Goal: Task Accomplishment & Management: Manage account settings

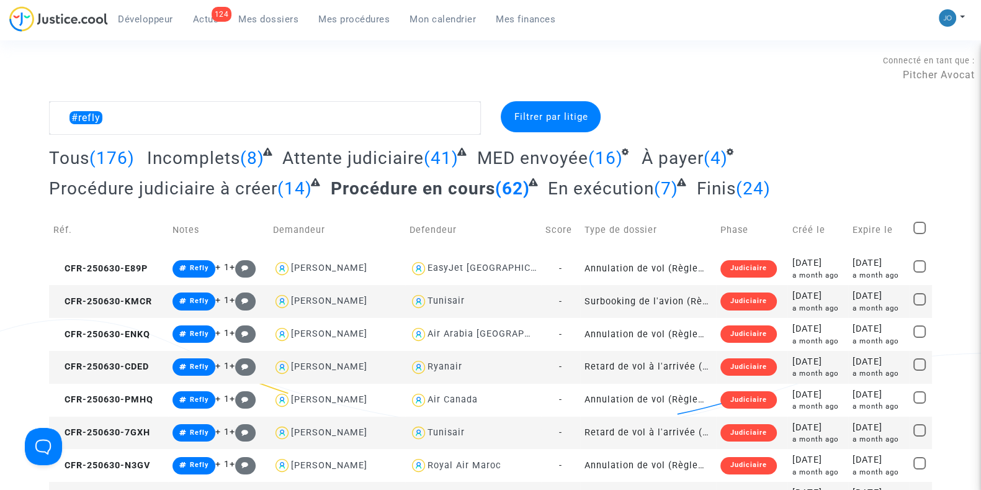
click at [272, 25] on link "Mes dossiers" at bounding box center [268, 19] width 80 height 19
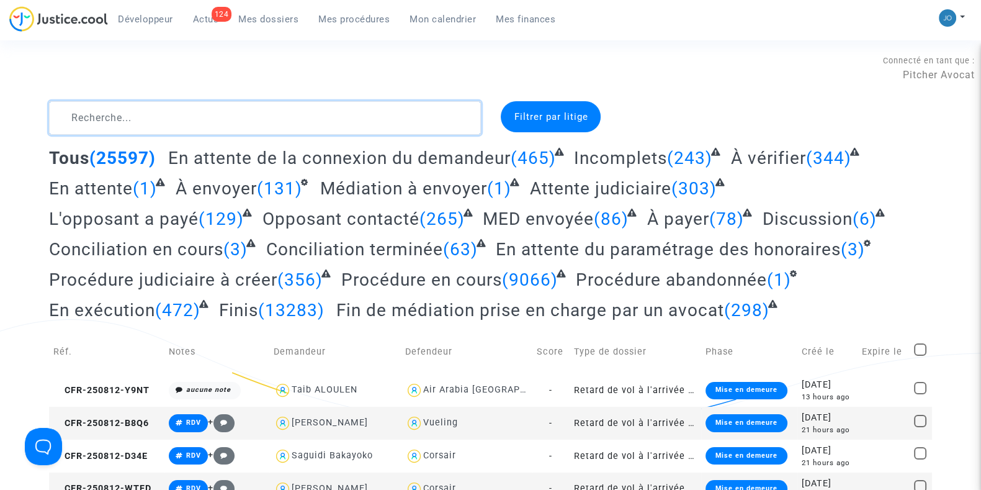
click at [243, 122] on textarea at bounding box center [265, 118] width 432 height 34
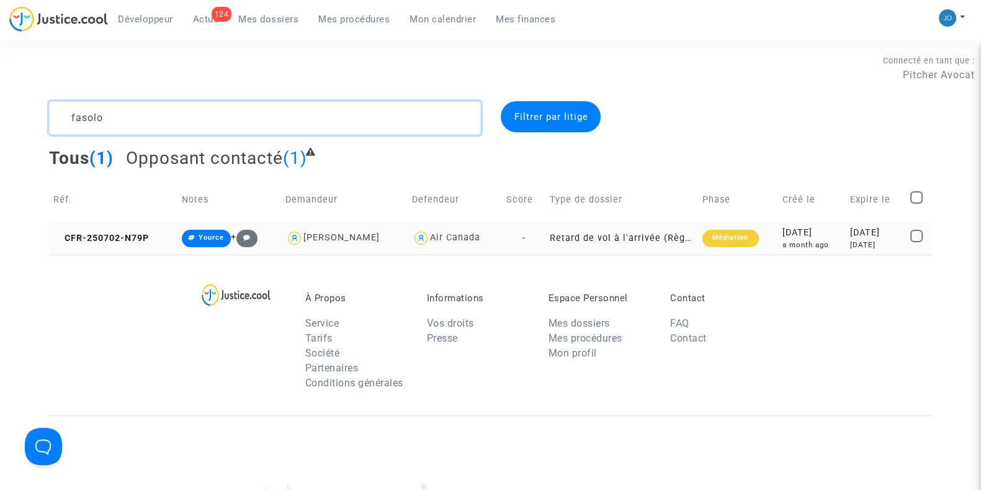
type textarea "fasolo"
click at [856, 244] on div "[DATE]" at bounding box center [875, 244] width 51 height 11
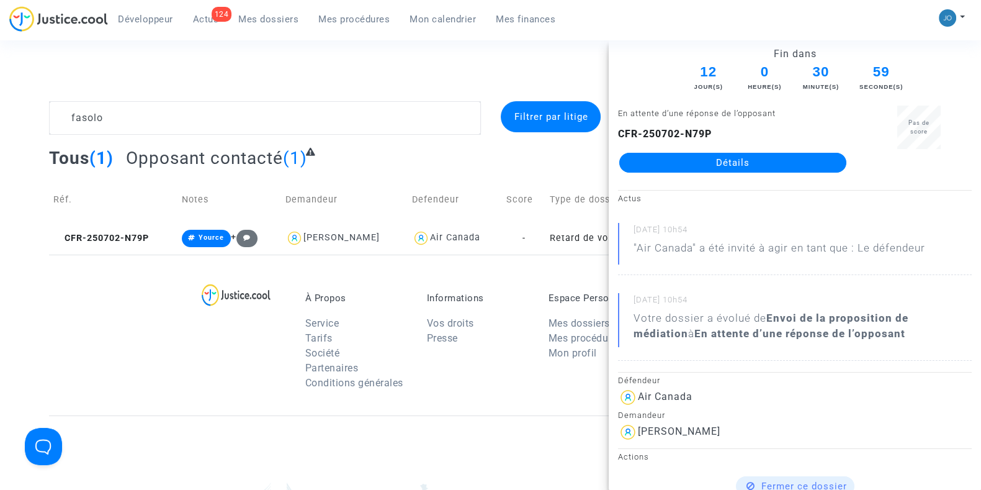
click at [755, 162] on link "Détails" at bounding box center [732, 163] width 227 height 20
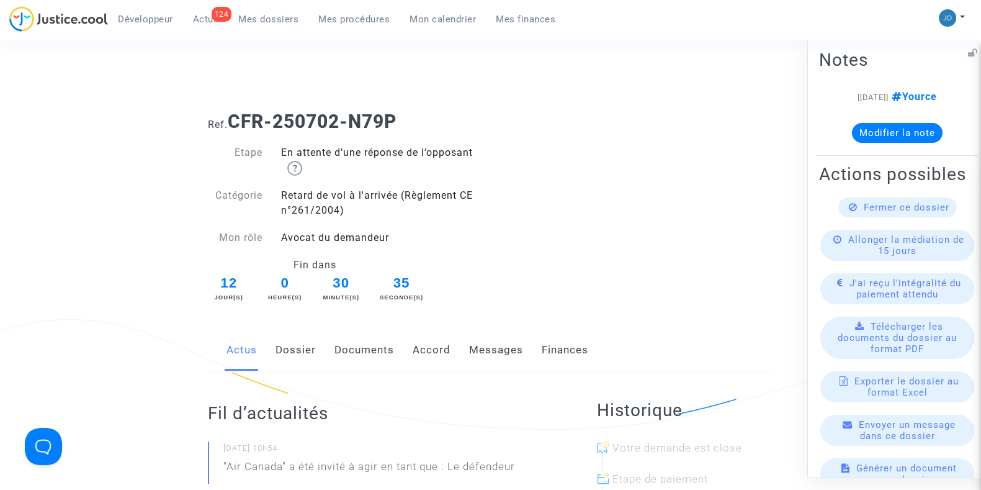
click at [897, 128] on button "Modifier la note" at bounding box center [897, 132] width 91 height 20
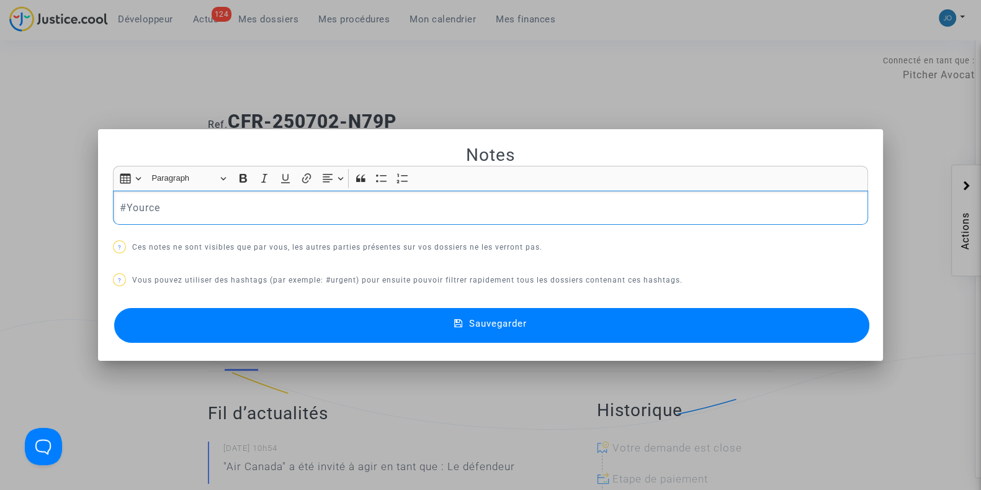
click at [459, 204] on p "#Yource" at bounding box center [491, 208] width 742 height 16
click at [596, 212] on p "Air Canada a refusé de payer car le pax ne leur a pas fait de réclamation préal…" at bounding box center [491, 208] width 742 height 16
click at [506, 321] on span "Sauvegarder" at bounding box center [498, 323] width 58 height 11
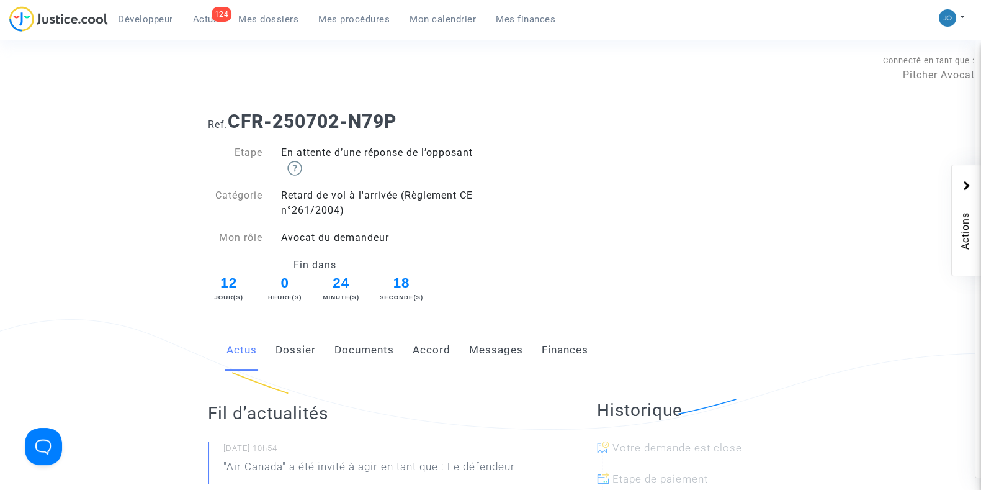
click at [262, 7] on ul "Développeur 124 Actus Mes dossiers Mes procédures Mon calendrier Mes finances" at bounding box center [336, 17] width 457 height 22
click at [264, 17] on span "Mes dossiers" at bounding box center [268, 19] width 60 height 11
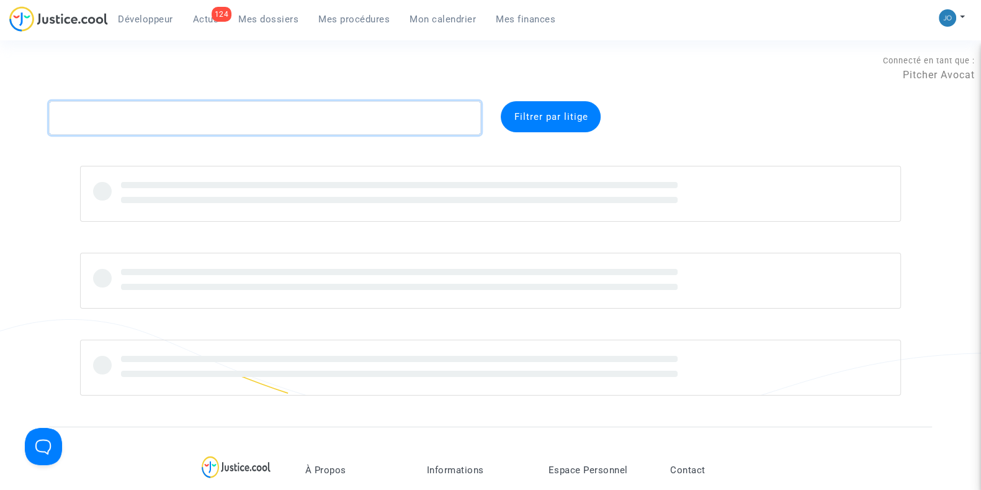
click at [244, 116] on textarea at bounding box center [265, 118] width 432 height 34
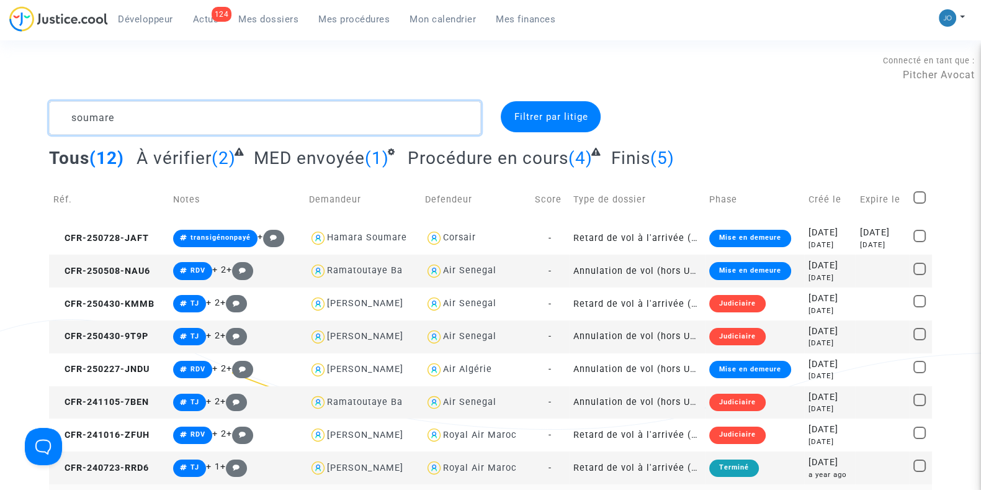
type textarea "soumare"
click at [357, 25] on link "Mes procédures" at bounding box center [353, 19] width 91 height 19
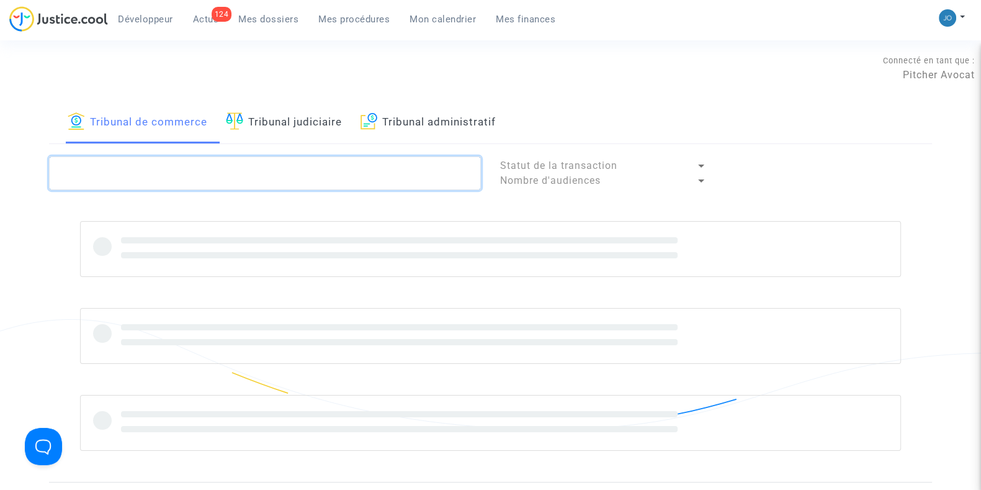
click at [169, 176] on textarea at bounding box center [265, 173] width 432 height 34
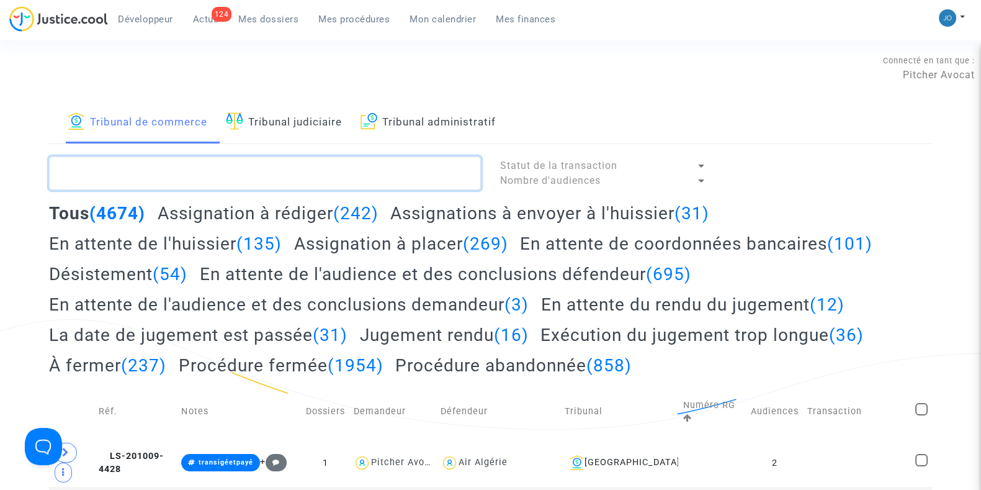
paste textarea "LS-250313-E778"
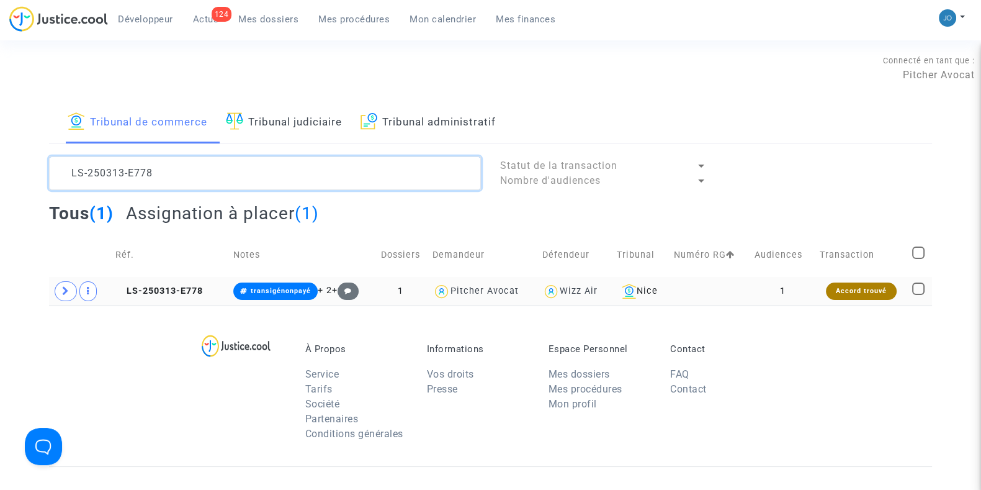
type textarea "LS-250313-E778"
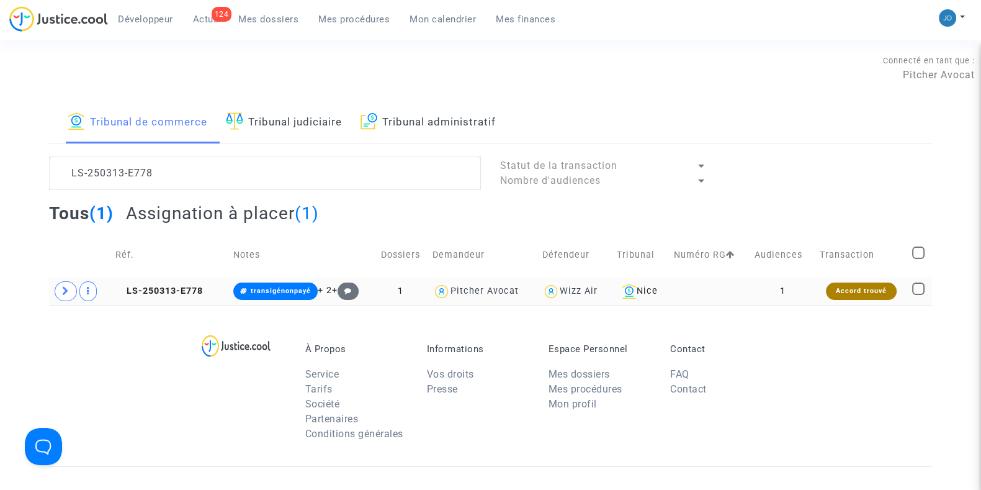
click at [781, 294] on td "1" at bounding box center [782, 291] width 65 height 29
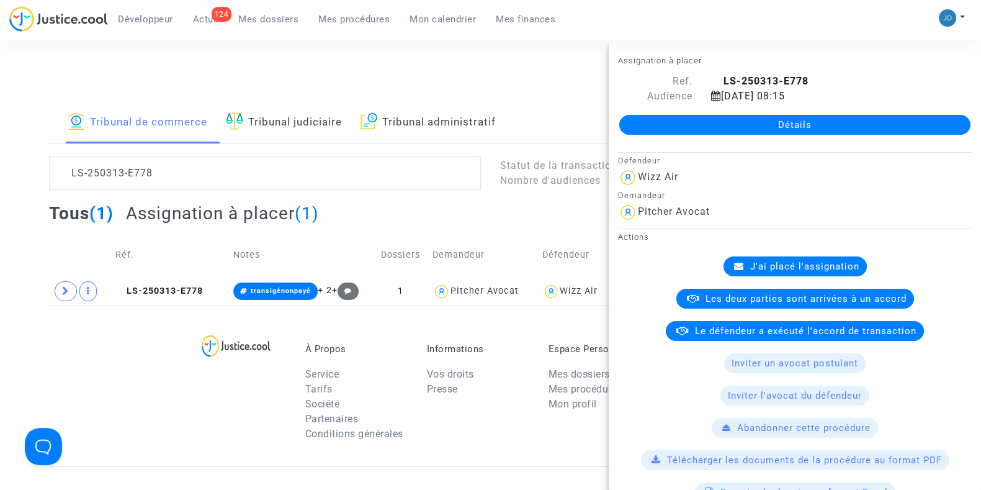
click at [782, 125] on link "Détails" at bounding box center [794, 125] width 351 height 20
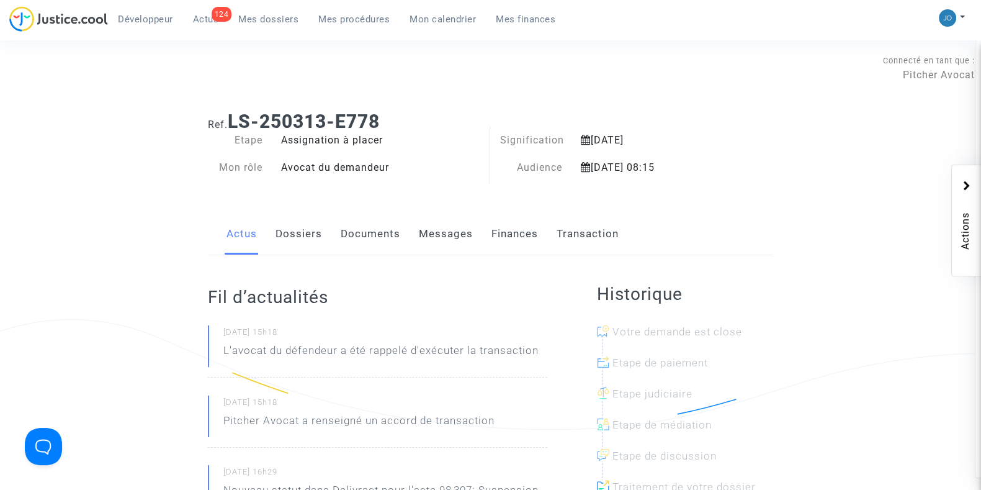
click at [366, 238] on link "Documents" at bounding box center [371, 233] width 60 height 41
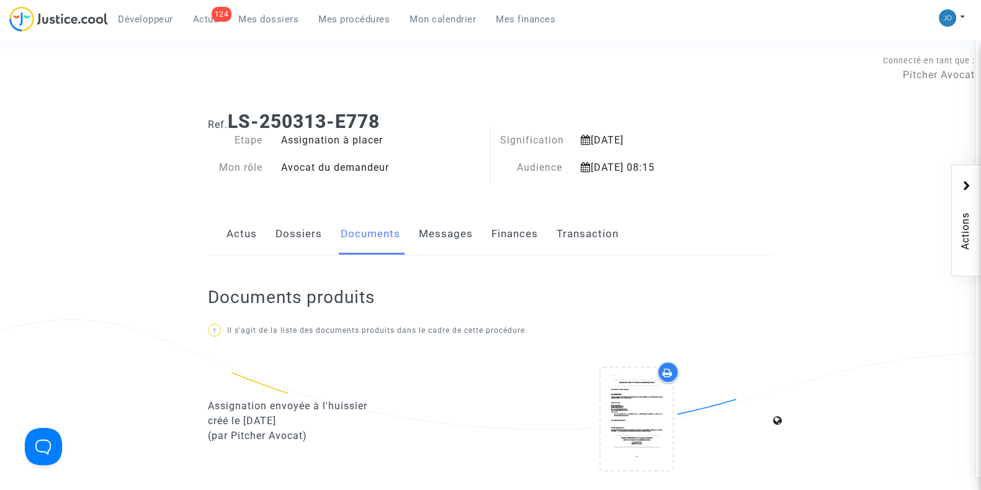
click at [521, 241] on link "Finances" at bounding box center [514, 233] width 47 height 41
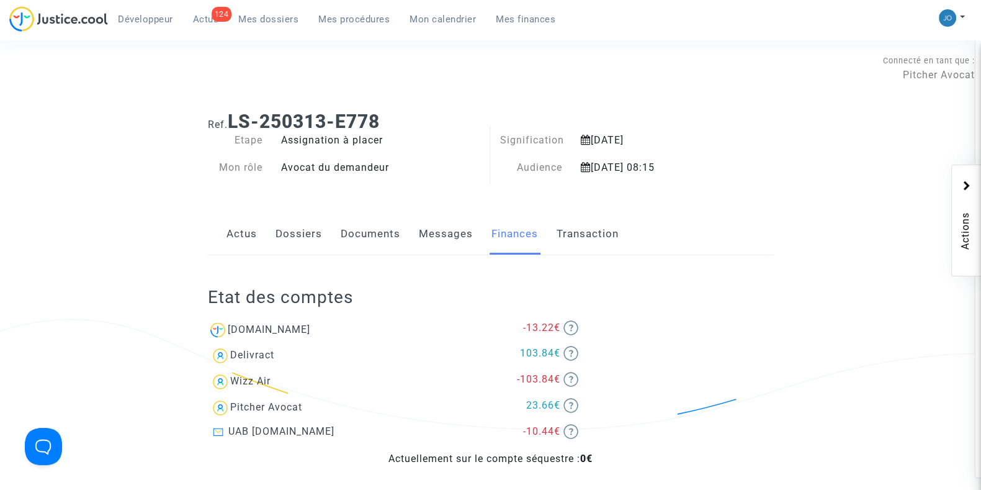
click at [310, 238] on link "Dossiers" at bounding box center [298, 233] width 47 height 41
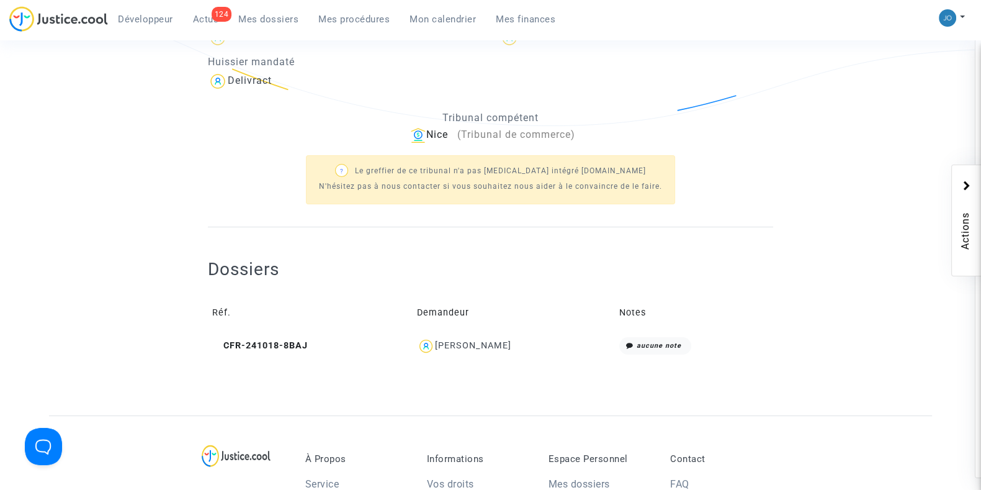
scroll to position [307, 0]
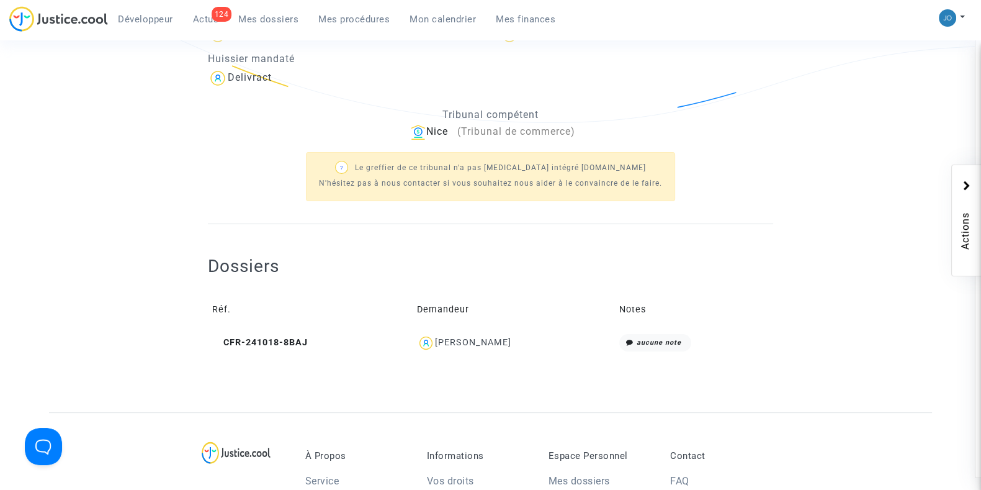
click at [452, 343] on div "[PERSON_NAME]" at bounding box center [473, 342] width 76 height 11
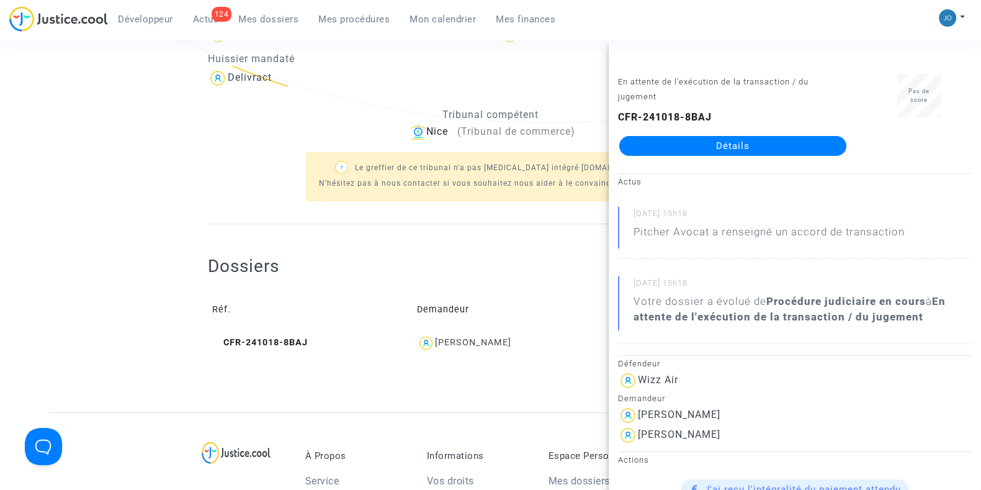
click at [754, 147] on link "Détails" at bounding box center [732, 146] width 227 height 20
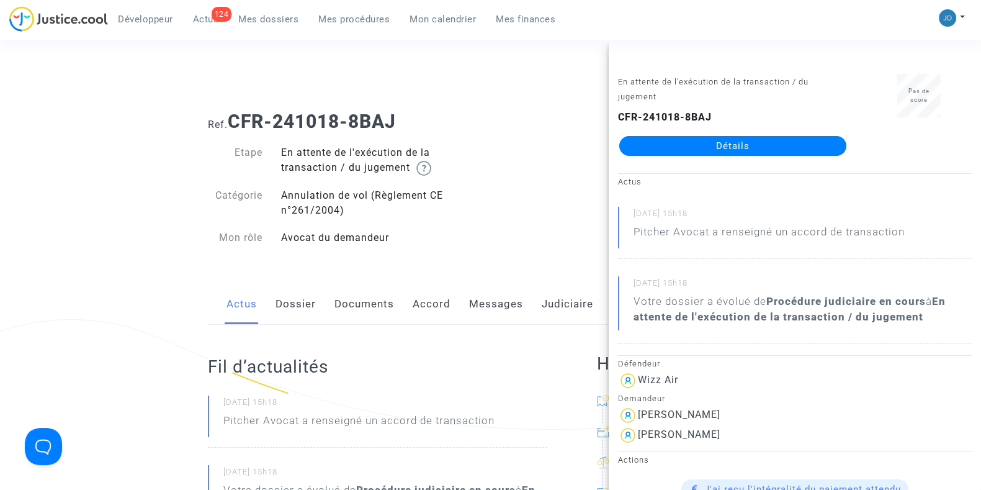
click at [306, 305] on link "Dossier" at bounding box center [295, 304] width 40 height 41
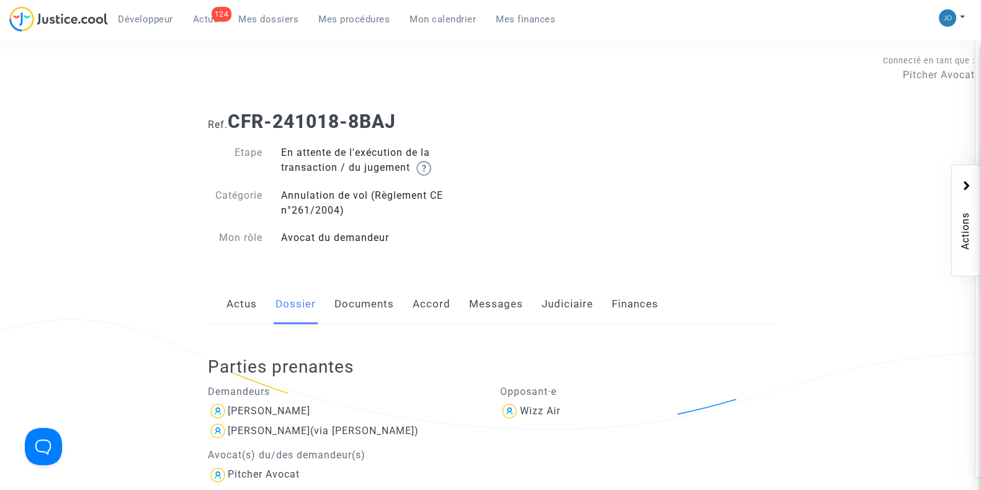
click at [360, 19] on span "Mes procédures" at bounding box center [353, 19] width 71 height 11
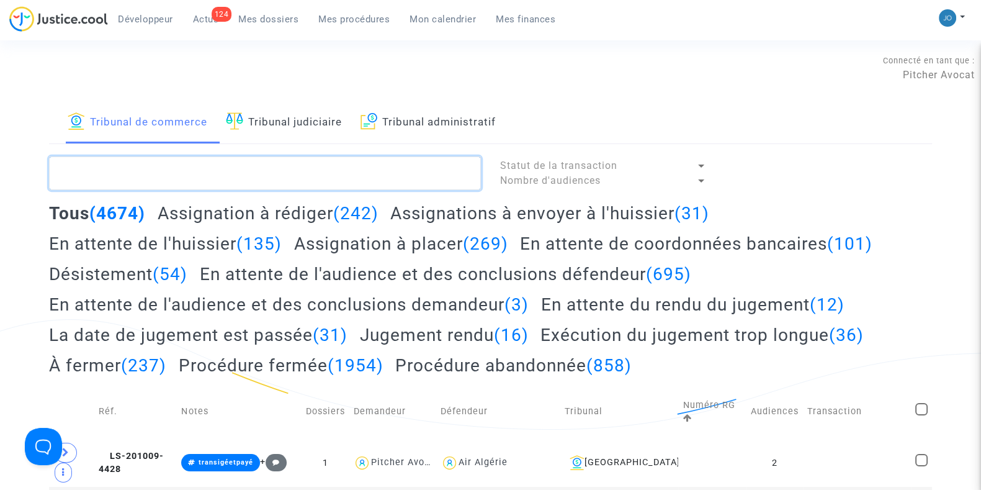
click at [205, 184] on textarea at bounding box center [265, 173] width 432 height 34
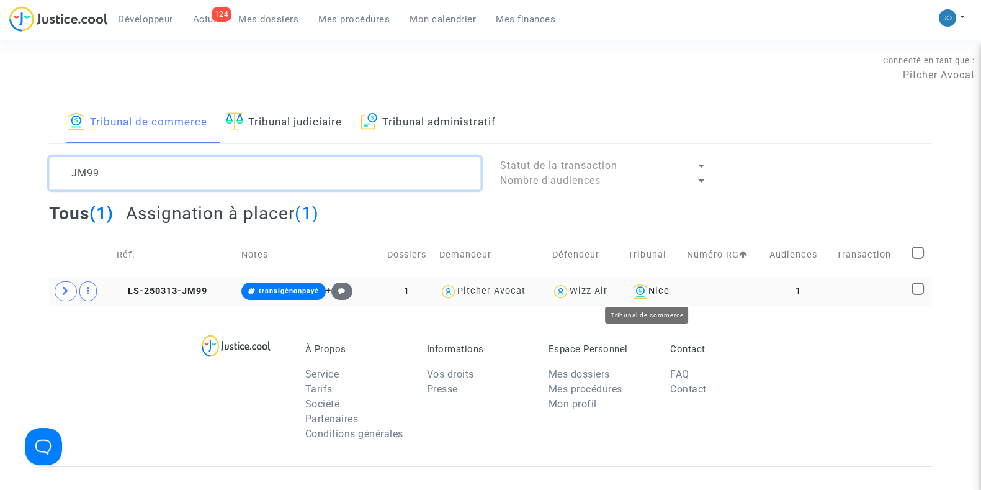
type textarea "JM99"
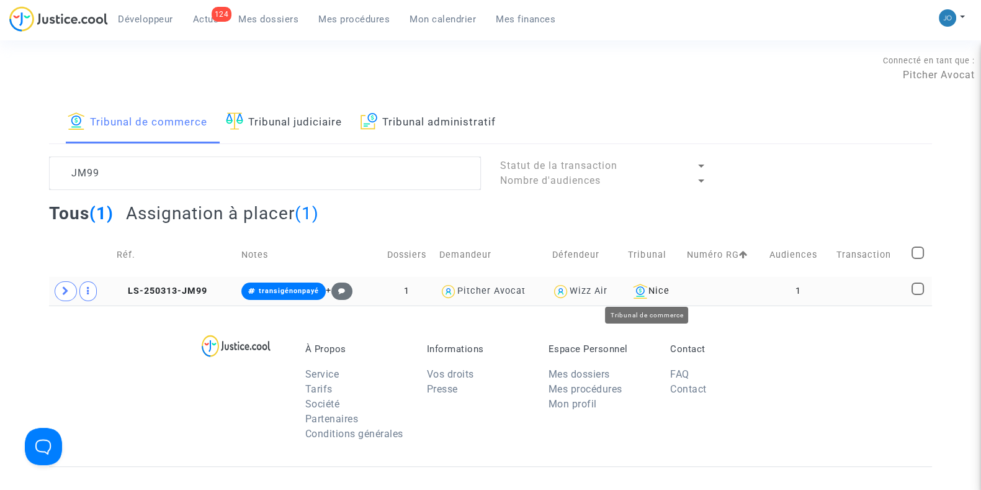
click at [673, 289] on div "Nice" at bounding box center [653, 291] width 50 height 15
click at [783, 279] on td "1" at bounding box center [798, 291] width 67 height 29
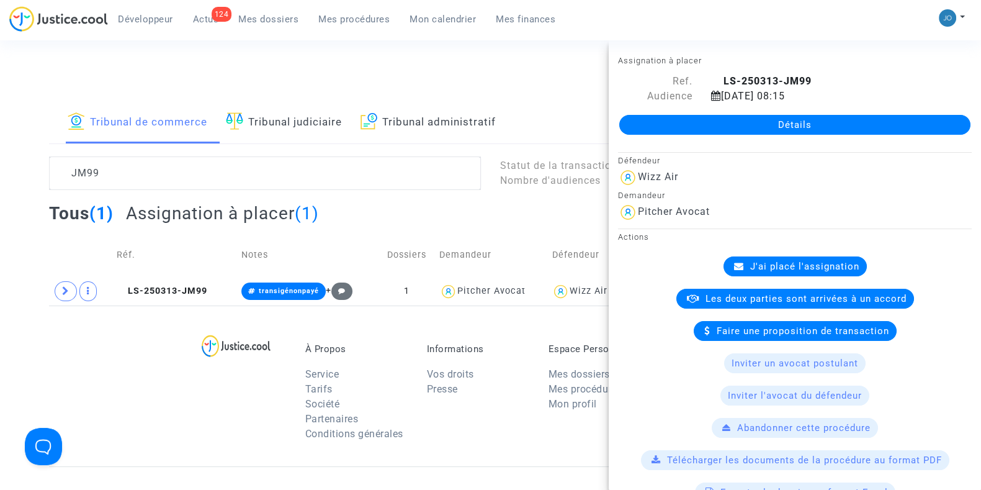
click at [798, 115] on link "Détails" at bounding box center [794, 125] width 351 height 20
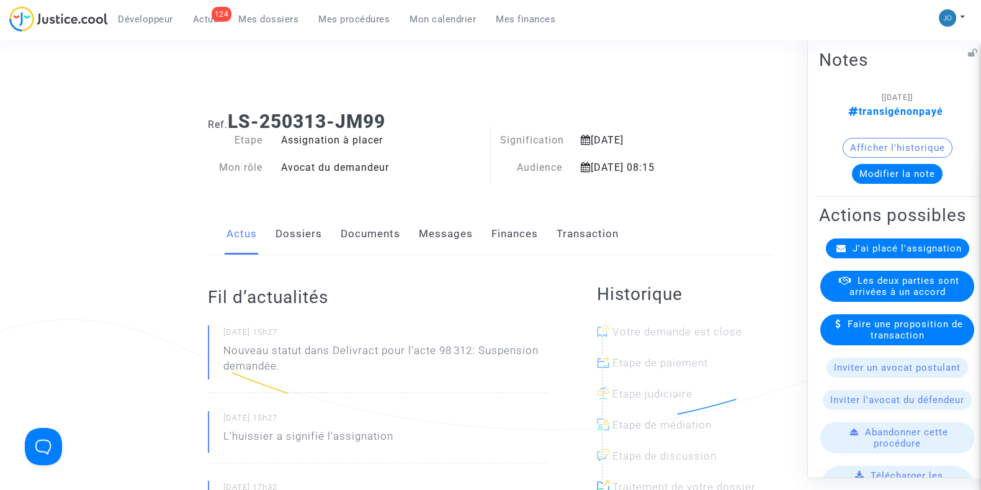
click at [901, 172] on button "Modifier la note" at bounding box center [897, 173] width 91 height 20
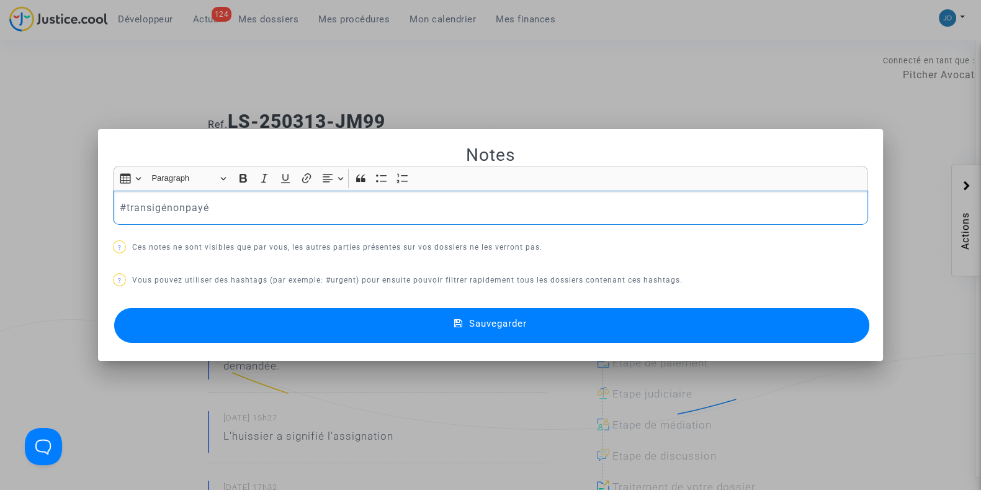
click at [474, 207] on p "#transigénonpayé" at bounding box center [491, 208] width 742 height 16
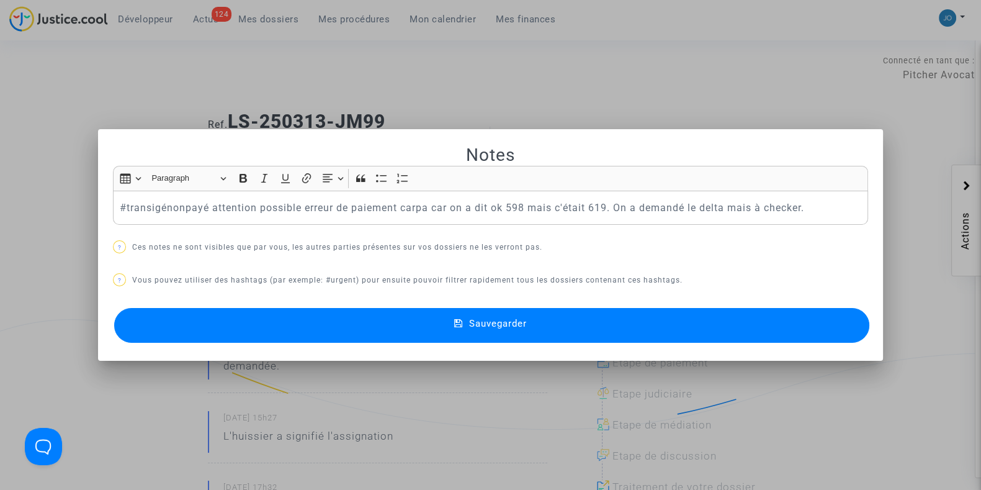
drag, startPoint x: 511, startPoint y: 330, endPoint x: 813, endPoint y: 217, distance: 322.8
click at [813, 217] on div "Notes Rich Text Editor Insert table Insert table Heading Paragraph Paragraph He…" at bounding box center [490, 245] width 755 height 202
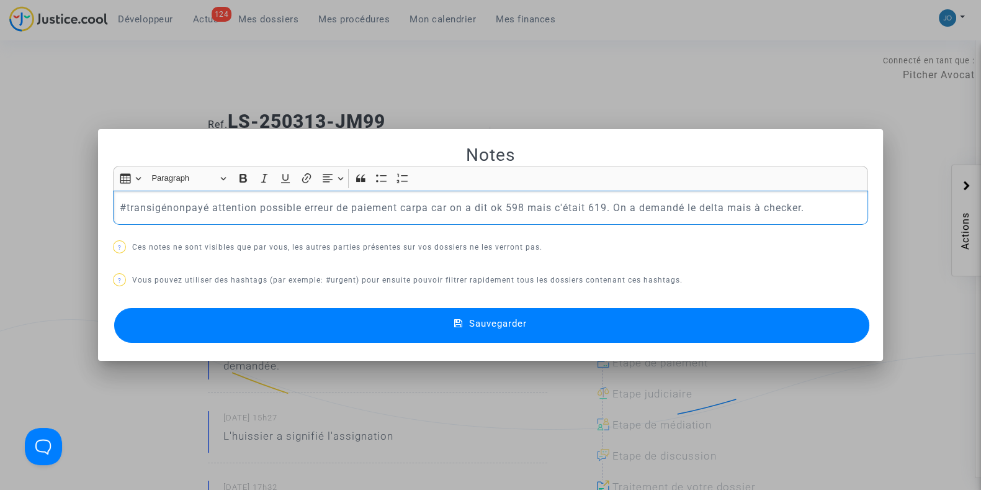
click at [813, 217] on div "#transigénonpayé attention possible erreur de paiement carpa car on a dit ok 59…" at bounding box center [490, 207] width 755 height 35
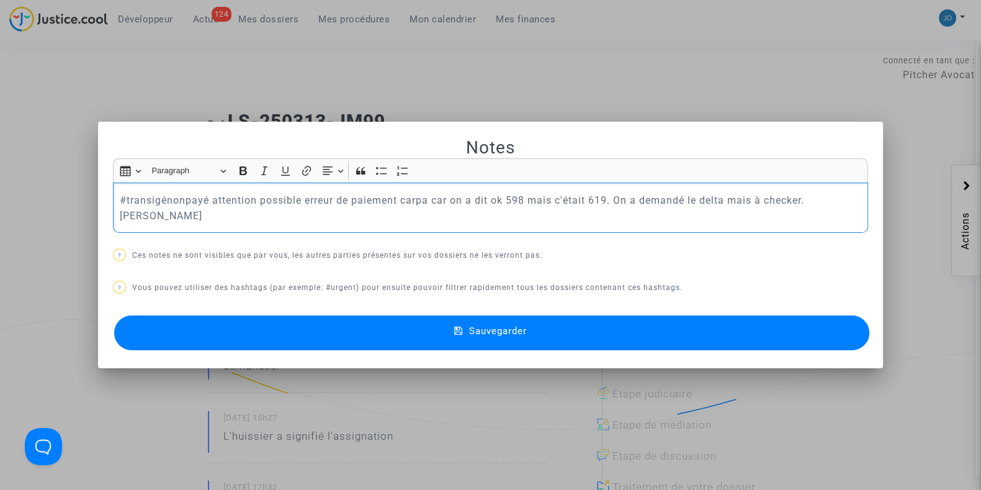
click at [607, 318] on button "Sauvegarder" at bounding box center [491, 332] width 755 height 35
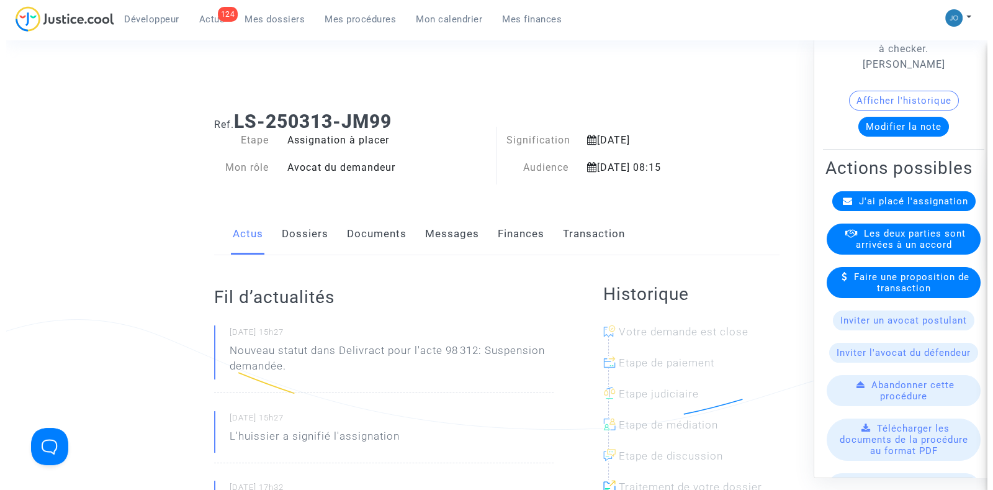
scroll to position [159, 0]
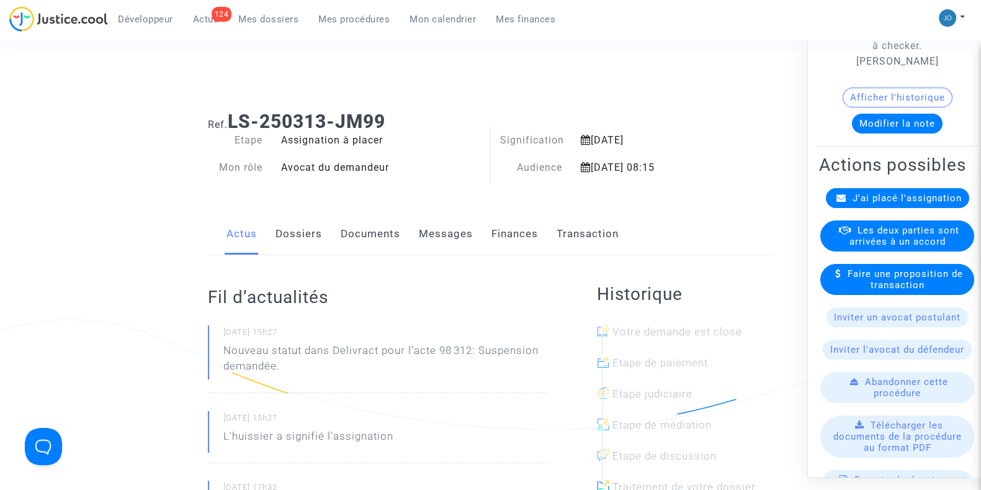
click at [897, 246] on span "Les deux parties sont arrivées à un accord" at bounding box center [904, 235] width 110 height 22
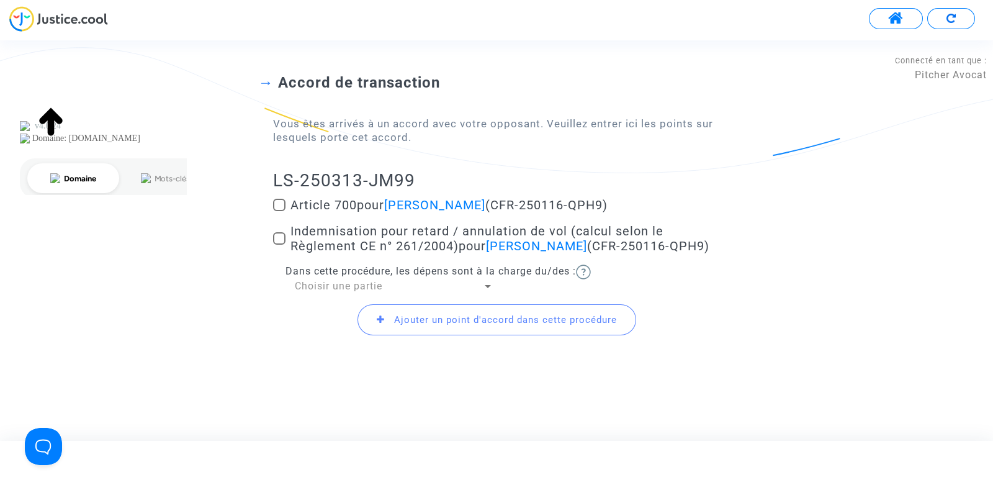
scroll to position [93, 0]
click at [279, 199] on span at bounding box center [279, 205] width 12 height 12
click at [279, 211] on input "Article 700 pour [PERSON_NAME] (CFR-250116-QPH9)" at bounding box center [279, 211] width 1 height 1
checkbox input "true"
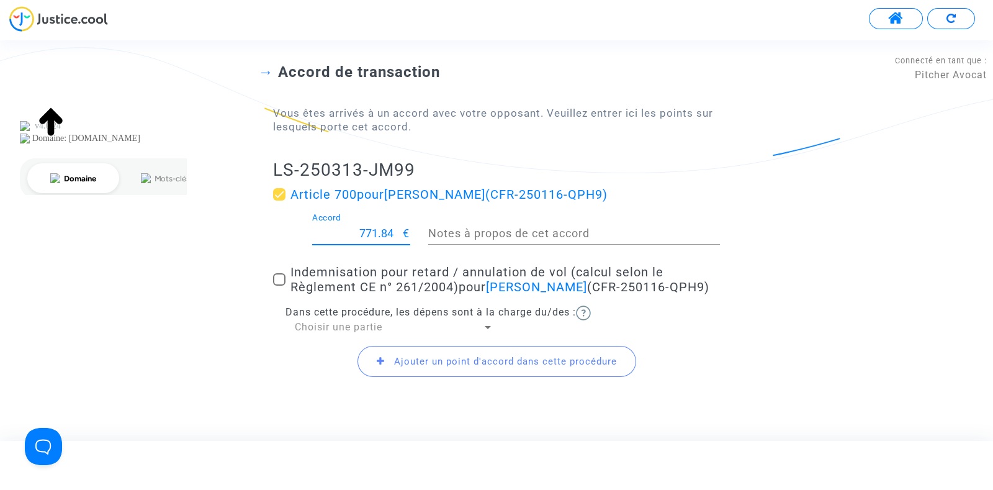
drag, startPoint x: 360, startPoint y: 234, endPoint x: 392, endPoint y: 233, distance: 32.3
click at [392, 233] on input "771.84" at bounding box center [357, 233] width 91 height 12
type input "200"
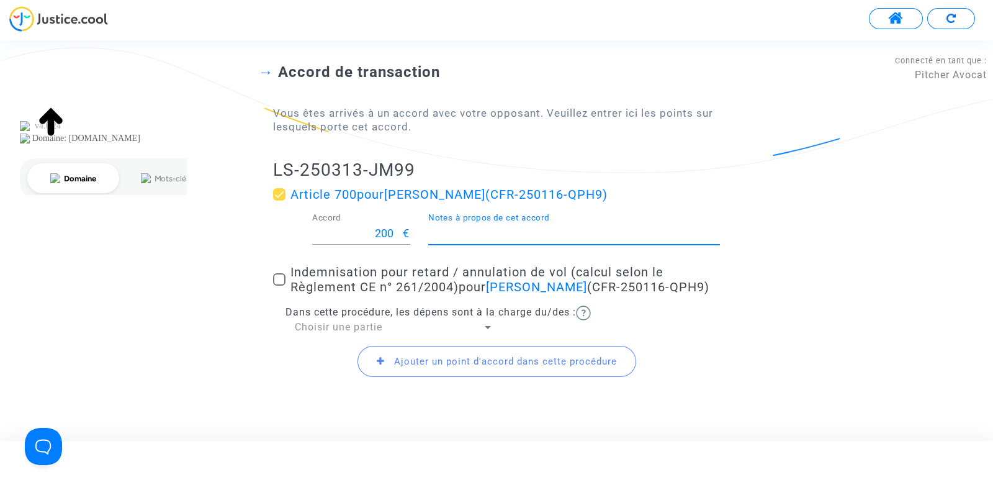
click at [280, 285] on span at bounding box center [279, 279] width 12 height 12
click at [279, 286] on input "Indemnisation pour retard / annulation de vol (calcul selon le Règlement CE n° …" at bounding box center [279, 285] width 1 height 1
checkbox input "true"
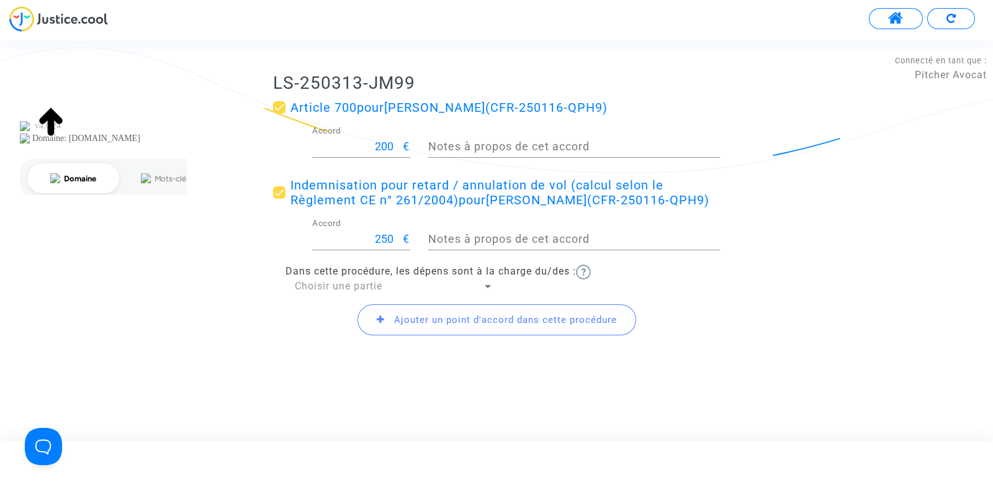
scroll to position [194, 0]
click at [487, 287] on div at bounding box center [488, 286] width 6 height 3
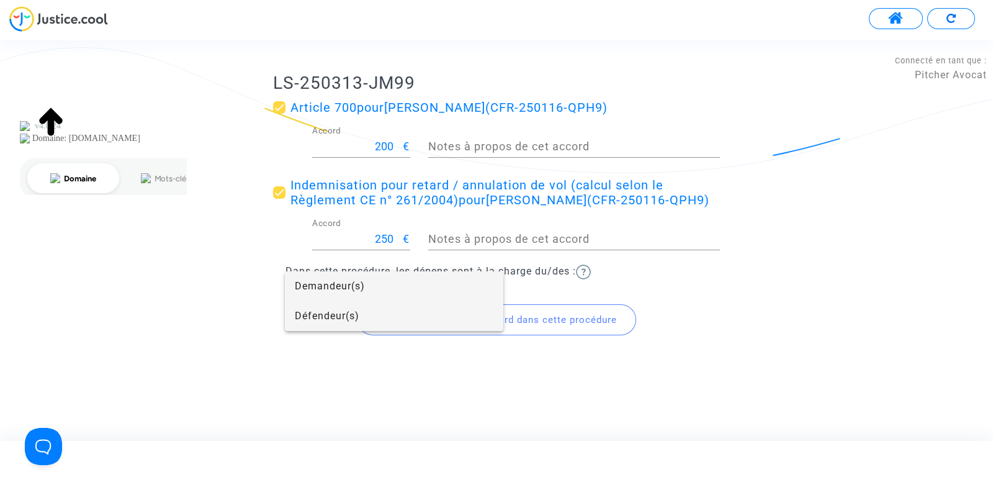
click at [347, 324] on span "Défendeur(s)" at bounding box center [394, 316] width 199 height 30
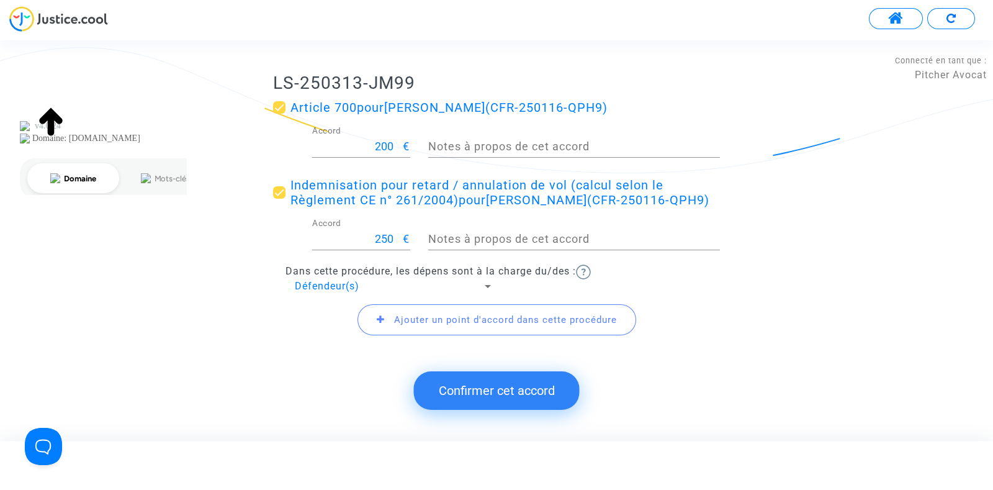
click at [470, 385] on button "Confirmer cet accord" at bounding box center [497, 390] width 166 height 38
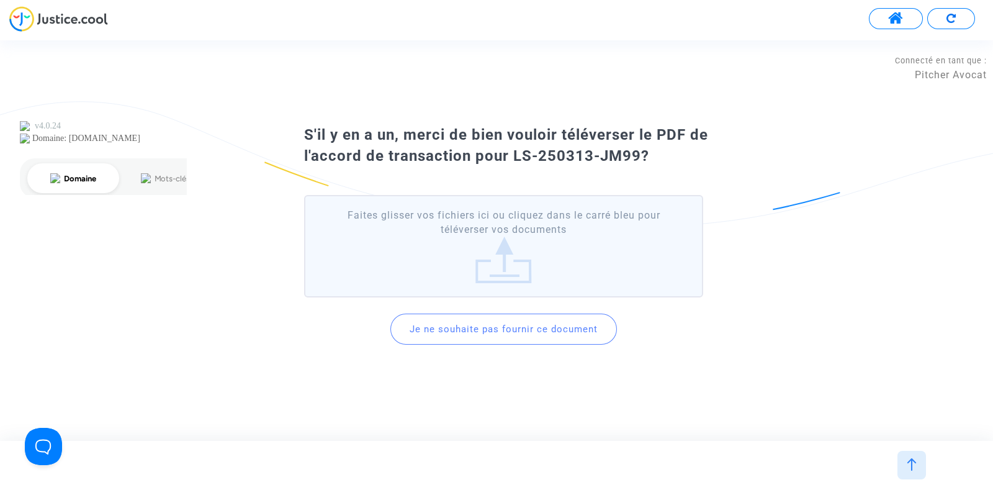
click at [507, 330] on button "Je ne souhaite pas fournir ce document" at bounding box center [503, 328] width 226 height 31
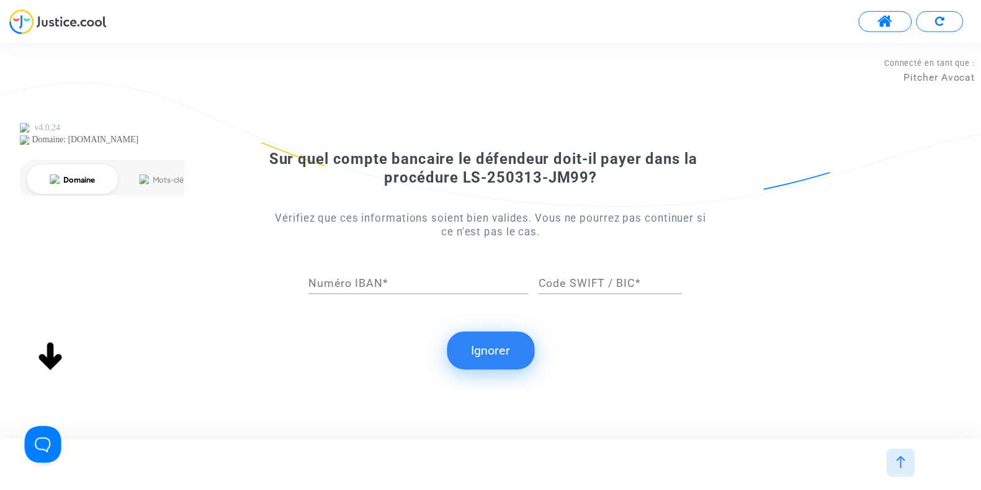
scroll to position [0, 0]
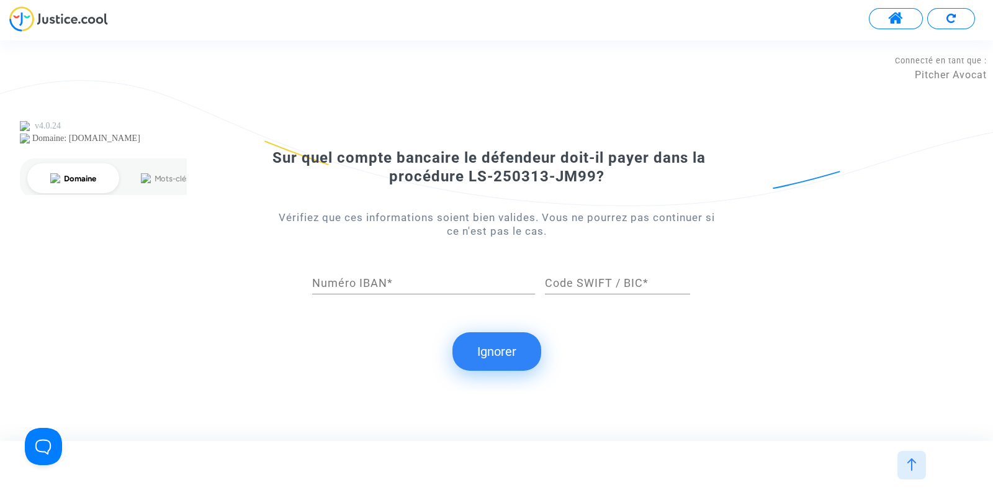
click at [377, 275] on div "Numéro IBAN *" at bounding box center [423, 278] width 223 height 32
paste input "[FINANCIAL_ID]"
type input "[FINANCIAL_ID]"
click at [598, 276] on div "Code SWIFT / BIC *" at bounding box center [617, 278] width 145 height 32
paste input "[SWIFT_CODE]"
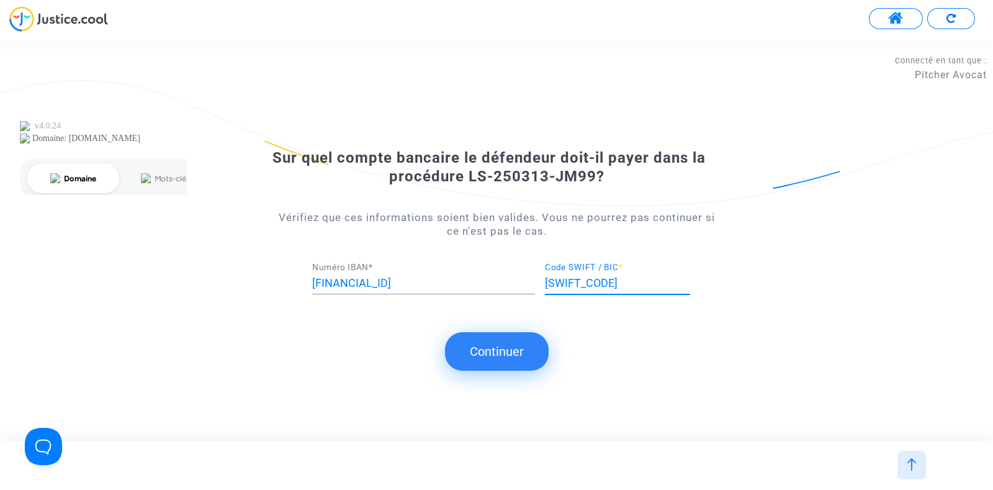
type input "[SWIFT_CODE]"
click at [500, 344] on button "Continuer" at bounding box center [497, 351] width 104 height 38
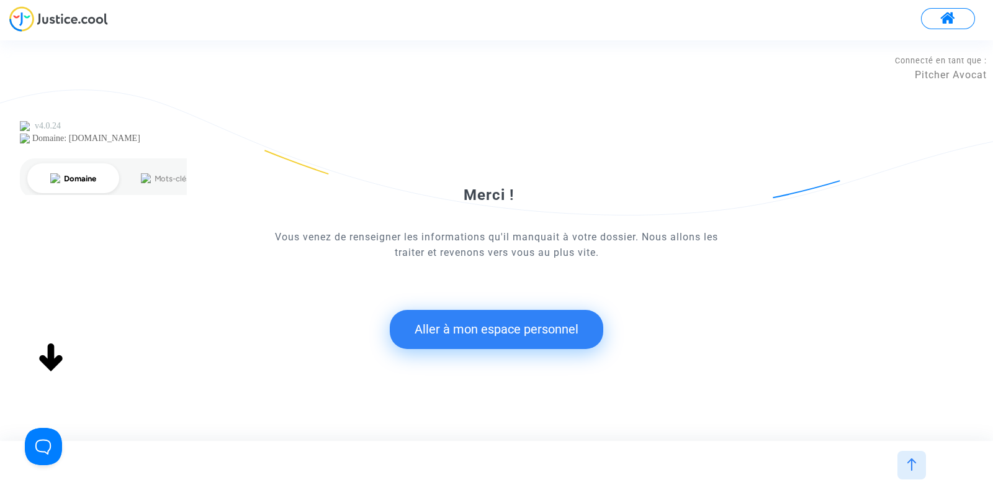
click at [514, 324] on button "Aller à mon espace personnel" at bounding box center [496, 329] width 213 height 38
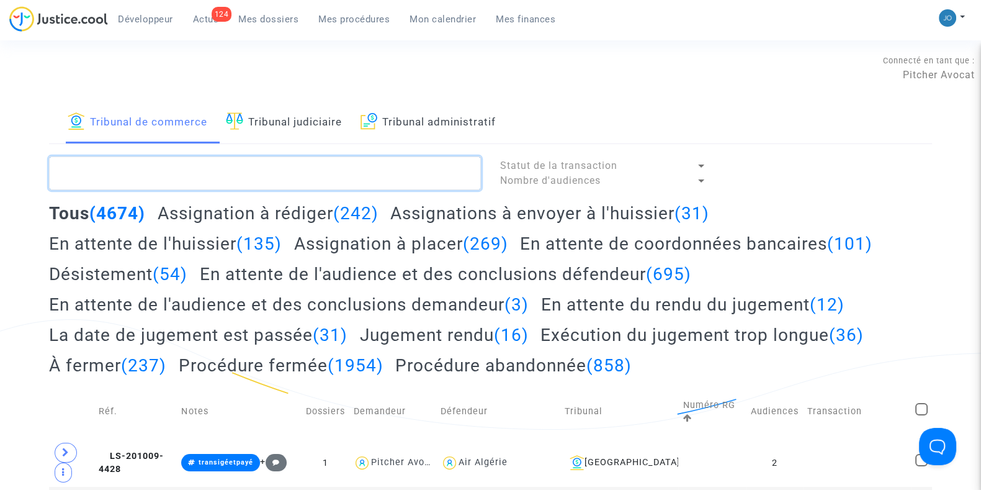
click at [263, 173] on textarea at bounding box center [265, 173] width 432 height 34
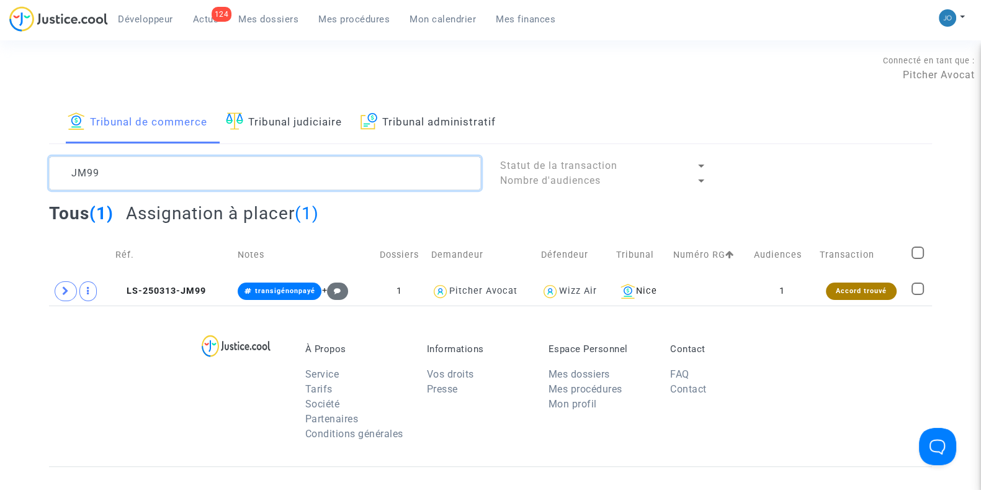
type textarea "JM99"
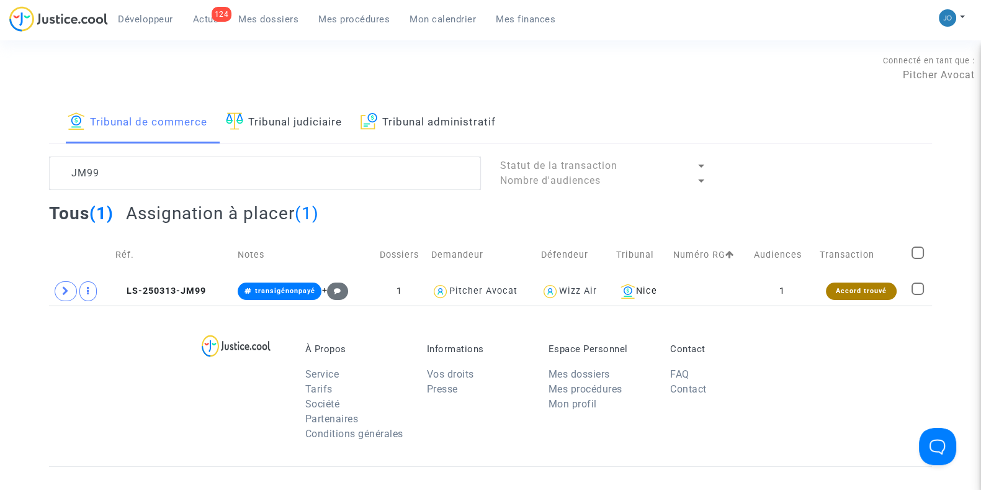
click at [275, 29] on div "Développeur 124 Actus Mes dossiers Mes procédures Mon calendrier Mes finances" at bounding box center [287, 23] width 556 height 34
click at [278, 22] on span "Mes dossiers" at bounding box center [268, 19] width 60 height 11
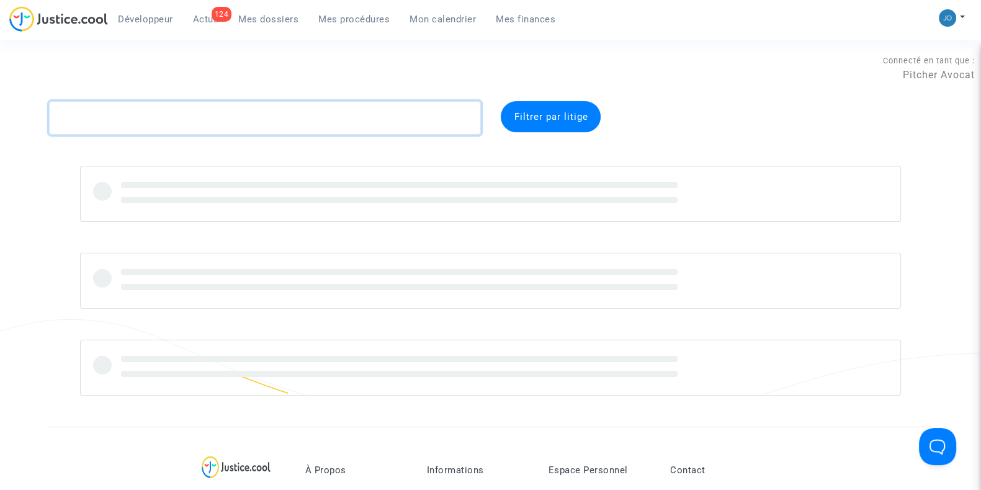
click at [233, 127] on textarea at bounding box center [265, 118] width 432 height 34
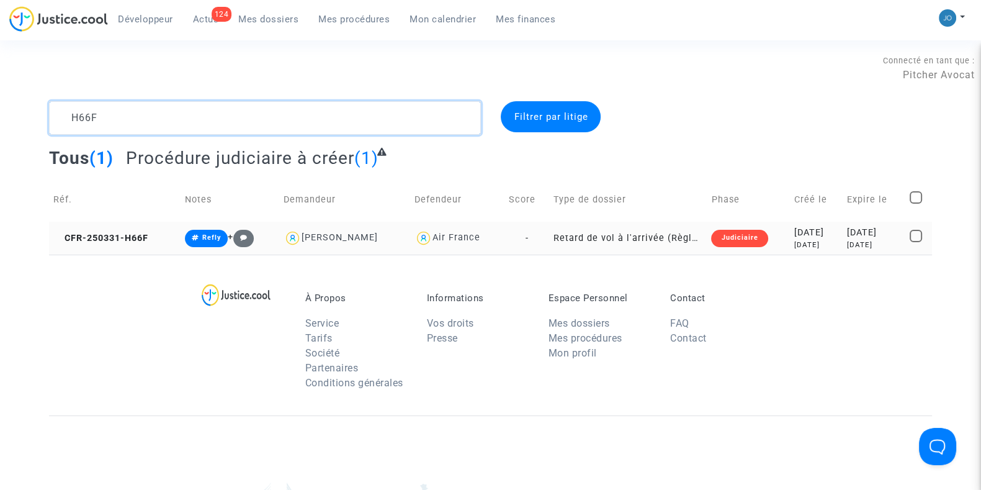
type textarea "H66F"
click at [794, 249] on div "[DATE]" at bounding box center [816, 244] width 44 height 11
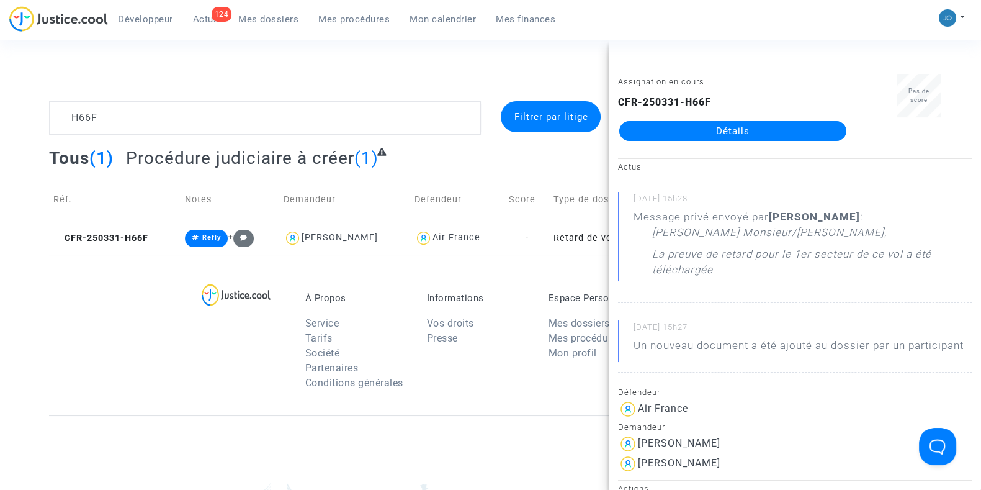
click at [717, 132] on link "Détails" at bounding box center [732, 131] width 227 height 20
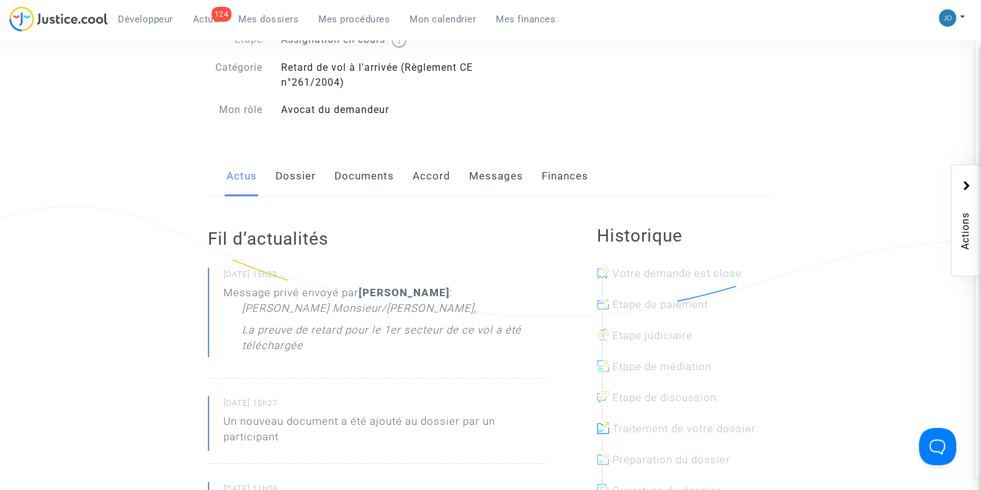
scroll to position [122, 0]
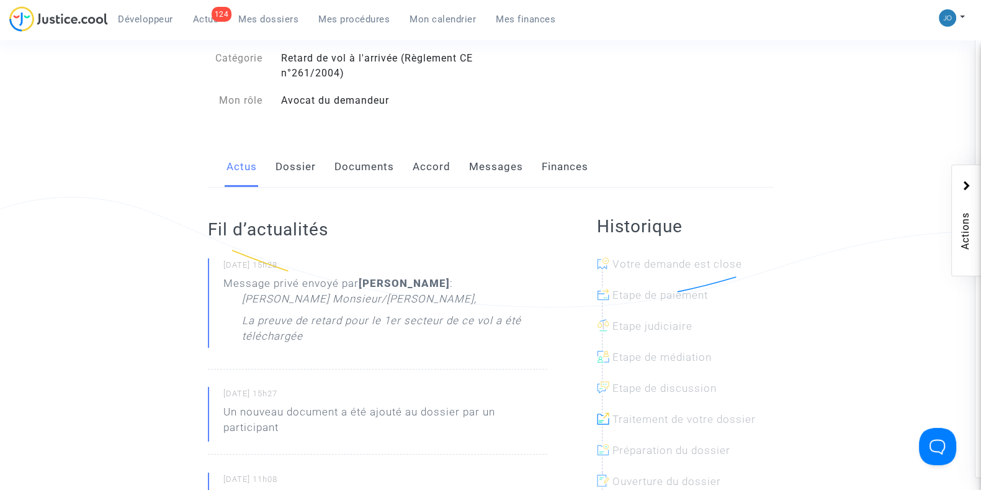
click at [481, 191] on div "Fil d’actualités [DATE] 15h28 Message privé envoyé par [PERSON_NAME] : [PERSON_…" at bounding box center [377, 491] width 339 height 609
click at [495, 171] on link "Messages" at bounding box center [496, 166] width 54 height 41
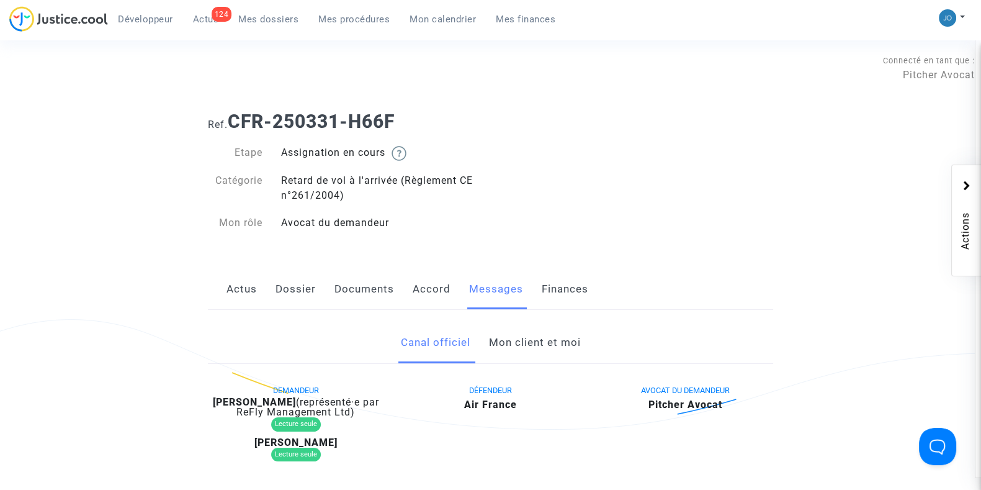
click at [371, 302] on link "Documents" at bounding box center [364, 289] width 60 height 41
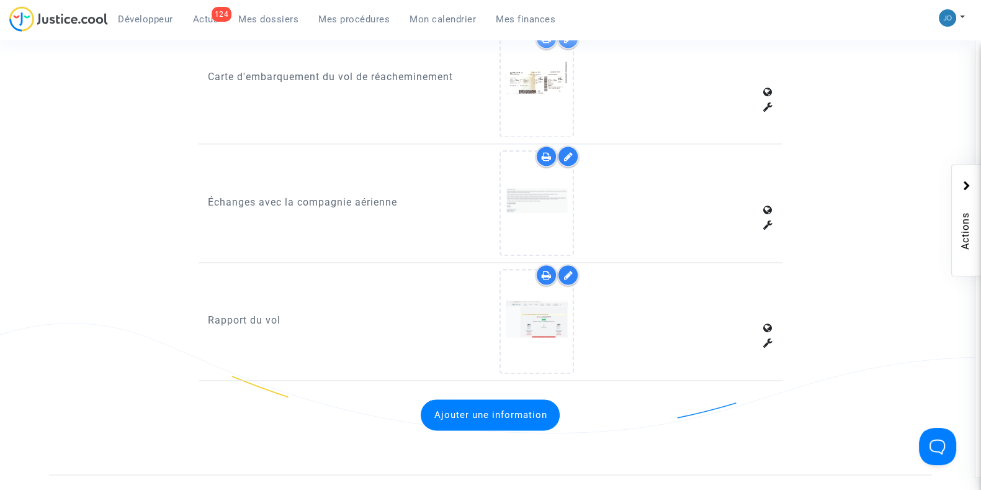
scroll to position [2180, 0]
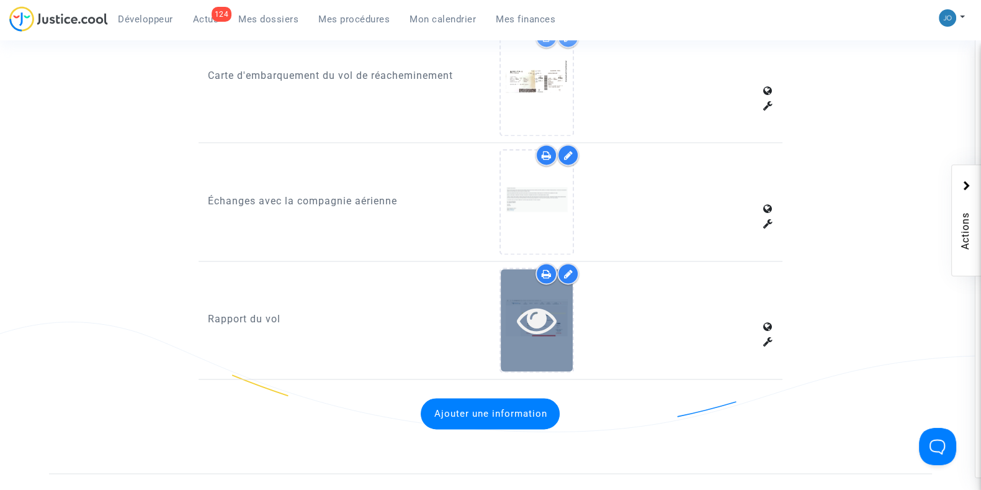
click at [529, 306] on icon at bounding box center [537, 320] width 40 height 40
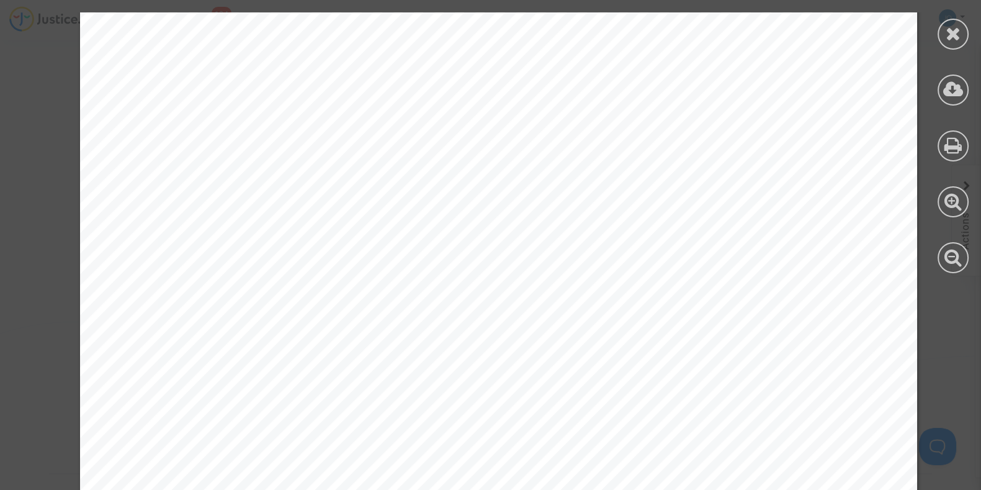
scroll to position [3105, 0]
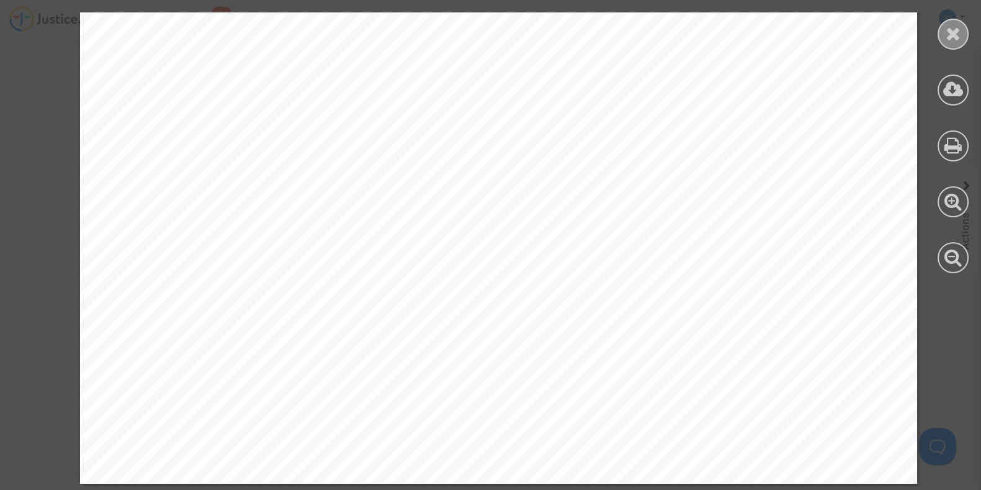
click at [957, 35] on icon at bounding box center [954, 33] width 16 height 19
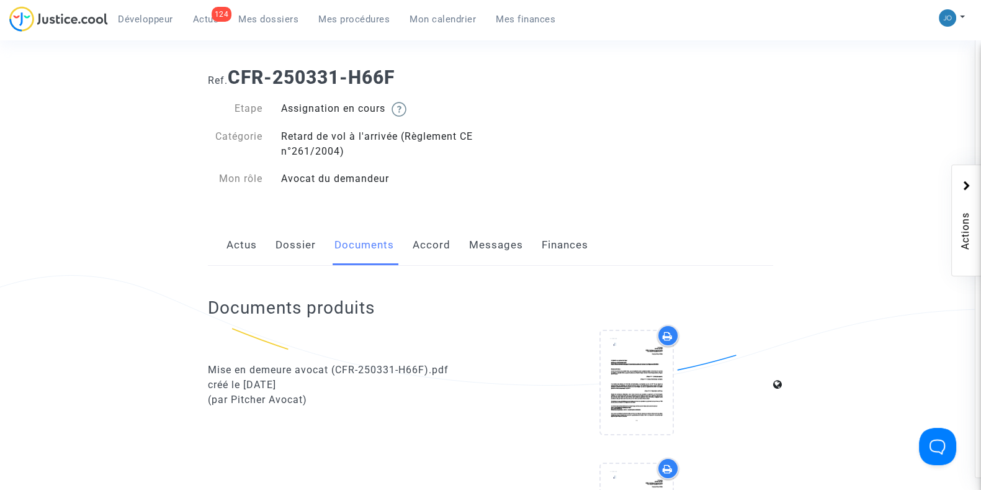
scroll to position [0, 0]
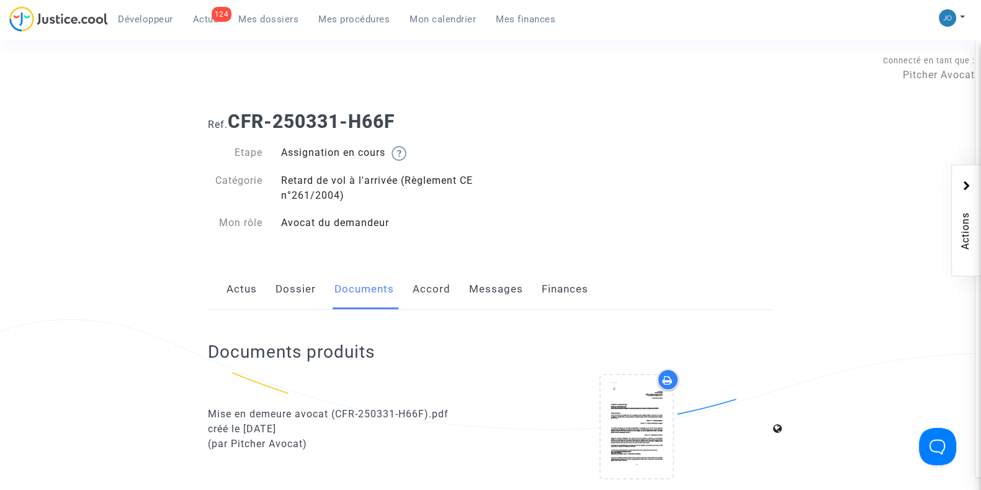
click at [281, 282] on link "Dossier" at bounding box center [295, 289] width 40 height 41
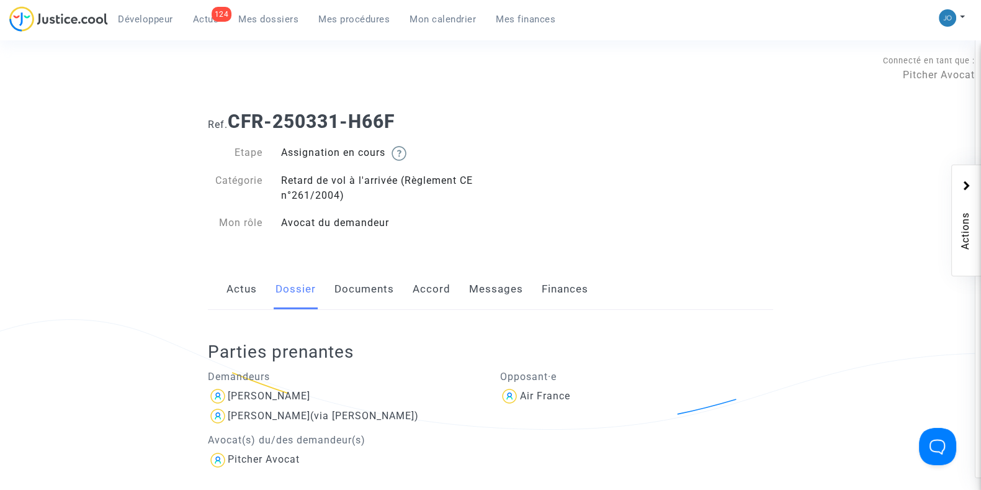
click at [468, 224] on div "Avocat du demandeur" at bounding box center [381, 222] width 219 height 15
click at [251, 5] on nav "Développeur 125 Actus Mes dossiers Mes procédures Mon calendrier Mes finances M…" at bounding box center [490, 20] width 981 height 40
click at [259, 14] on span "Mes dossiers" at bounding box center [268, 19] width 60 height 11
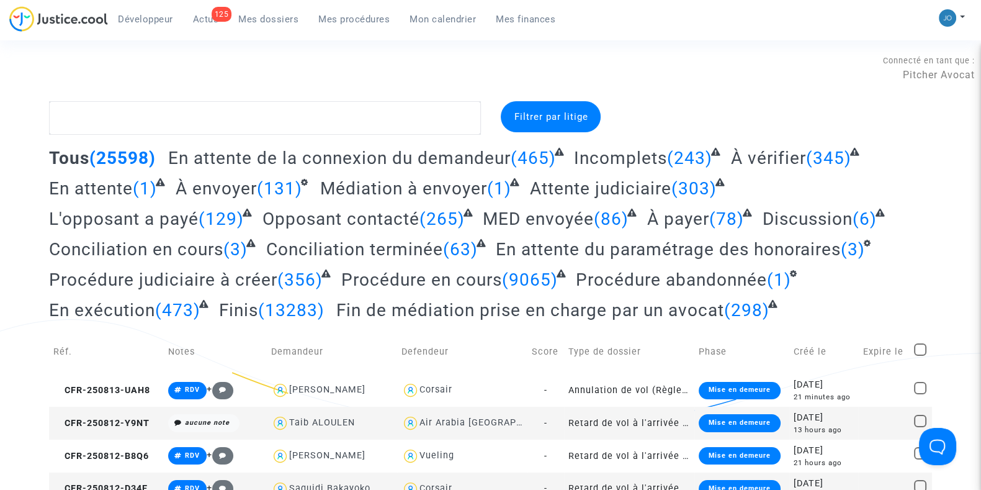
click at [329, 20] on span "Mes procédures" at bounding box center [353, 19] width 71 height 11
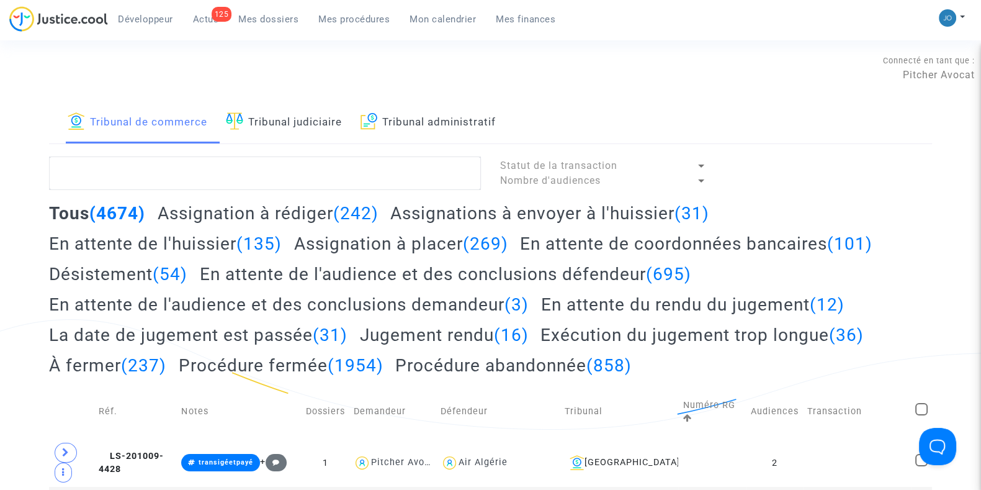
click at [701, 159] on div at bounding box center [701, 165] width 11 height 15
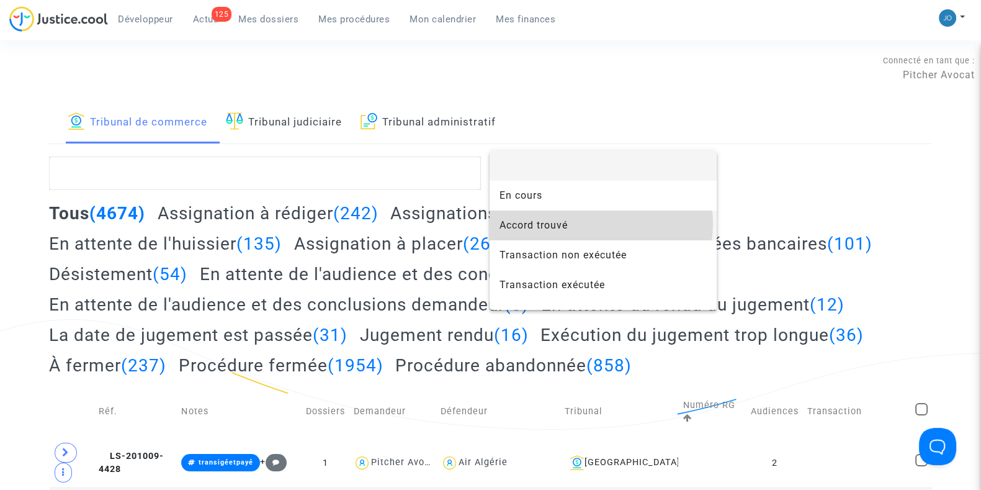
click at [601, 223] on span "Accord trouvé" at bounding box center [602, 225] width 207 height 30
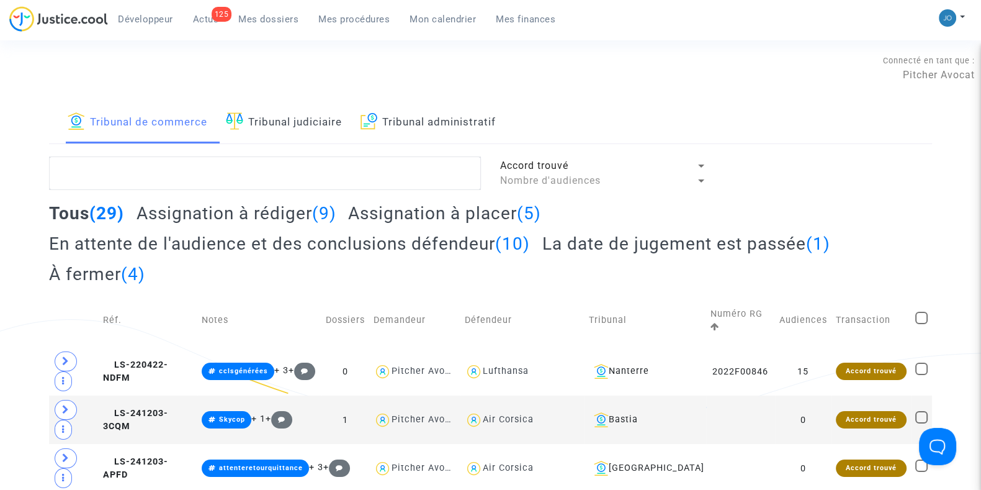
click at [505, 221] on h2 "Assignation à placer (5)" at bounding box center [444, 213] width 193 height 22
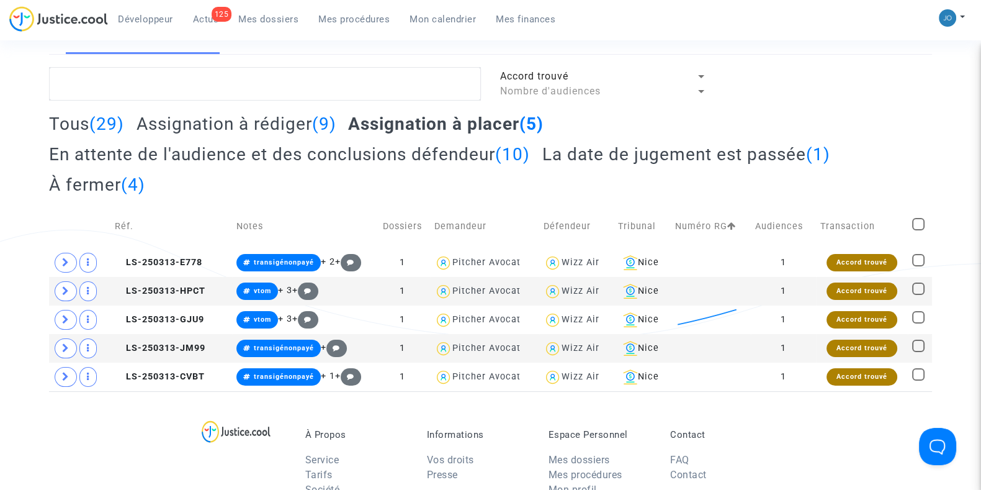
scroll to position [109, 0]
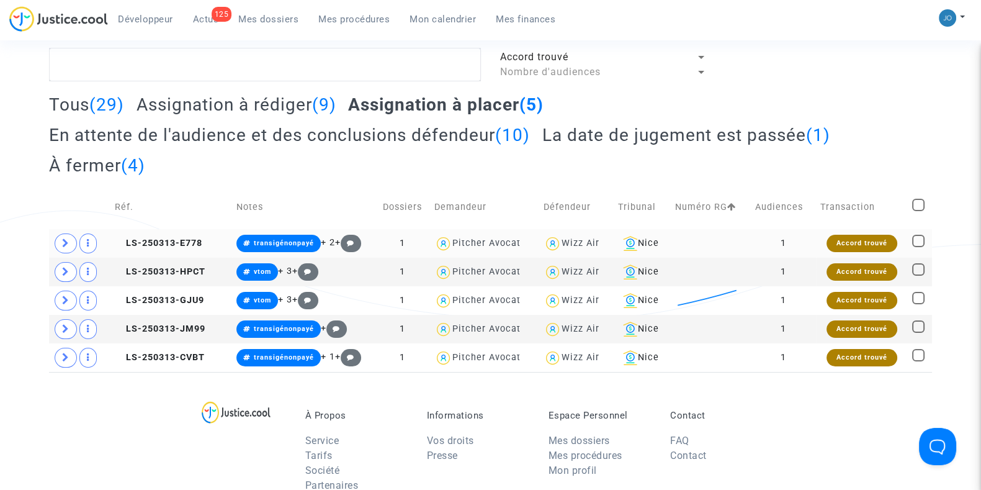
click at [851, 240] on div "Accord trouvé" at bounding box center [861, 243] width 71 height 17
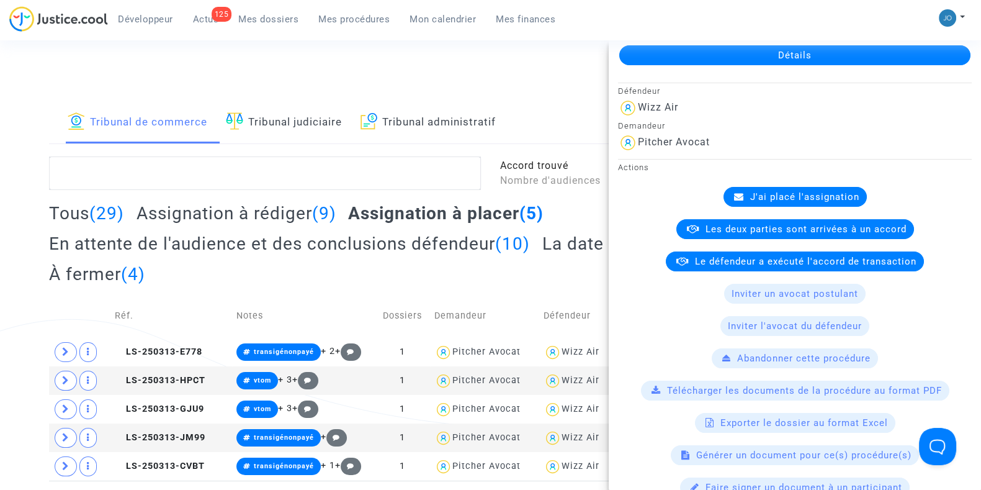
scroll to position [71, 0]
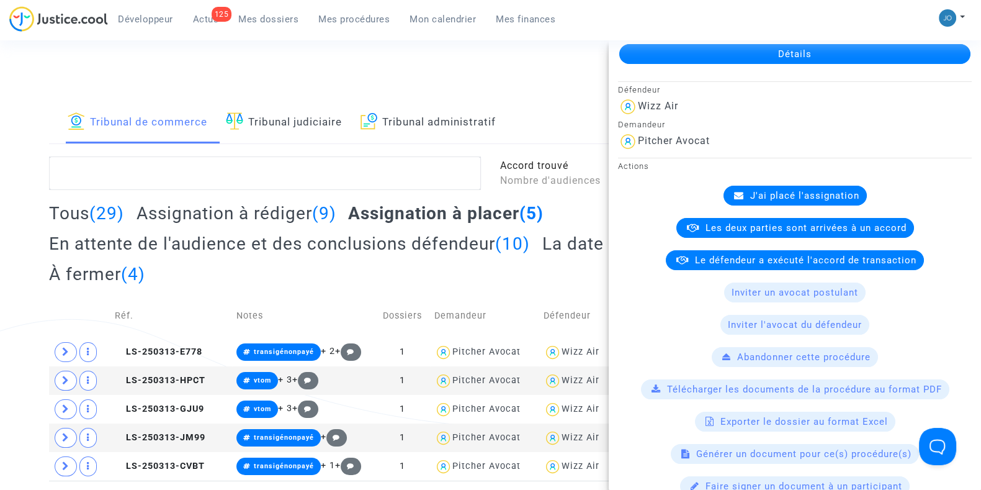
click at [500, 264] on div "Tous (29) Assignation à rédiger (9) Assignation à placer (5) En attente de l'au…" at bounding box center [490, 247] width 883 height 91
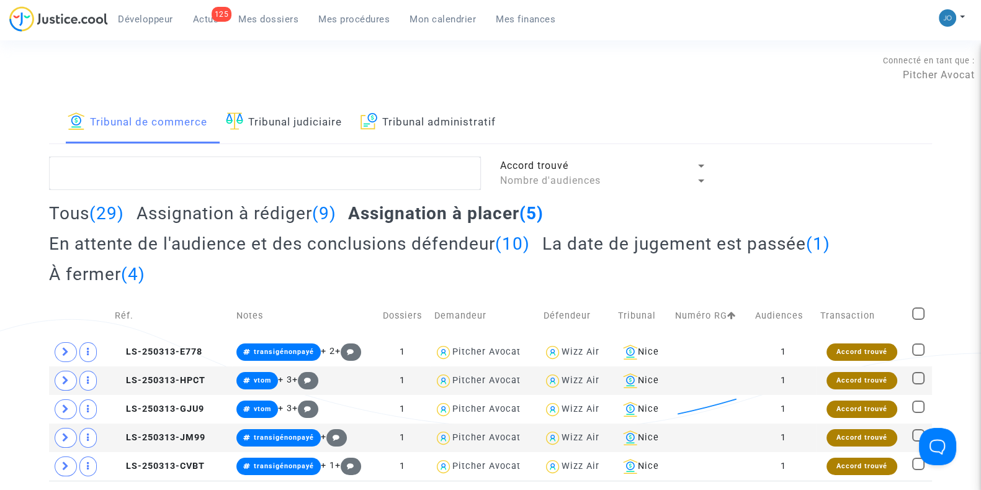
scroll to position [0, 0]
click at [846, 378] on div "Accord trouvé" at bounding box center [861, 380] width 71 height 17
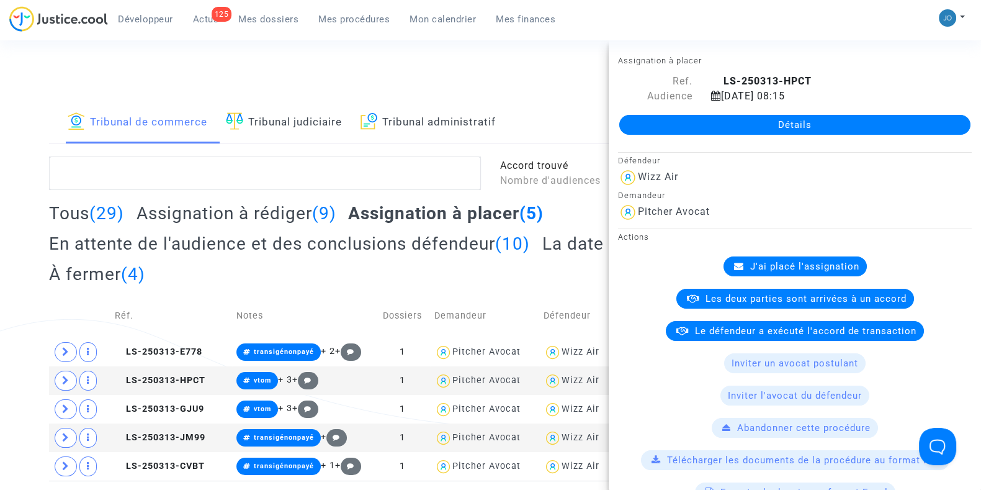
click at [560, 96] on div "Connecté en tant que : Pitcher Avocat" at bounding box center [487, 86] width 975 height 30
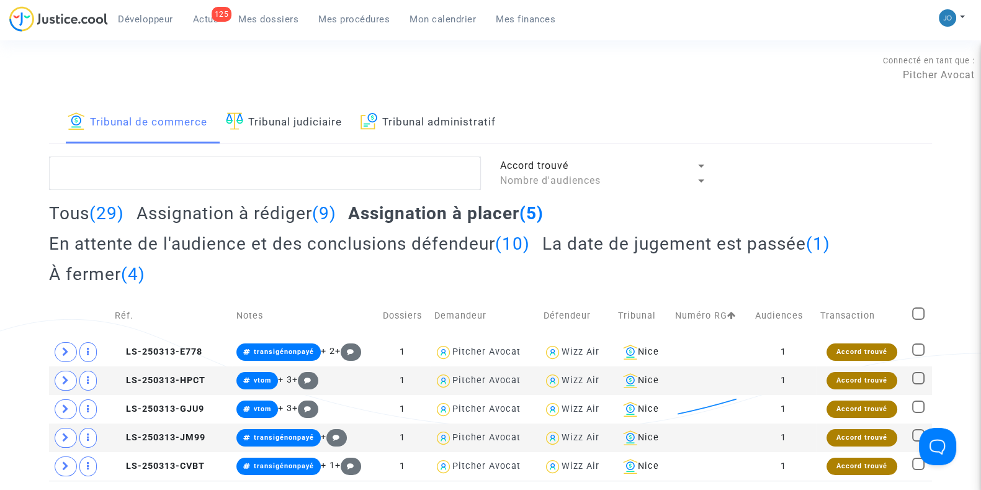
click at [262, 20] on span "Mes dossiers" at bounding box center [268, 19] width 60 height 11
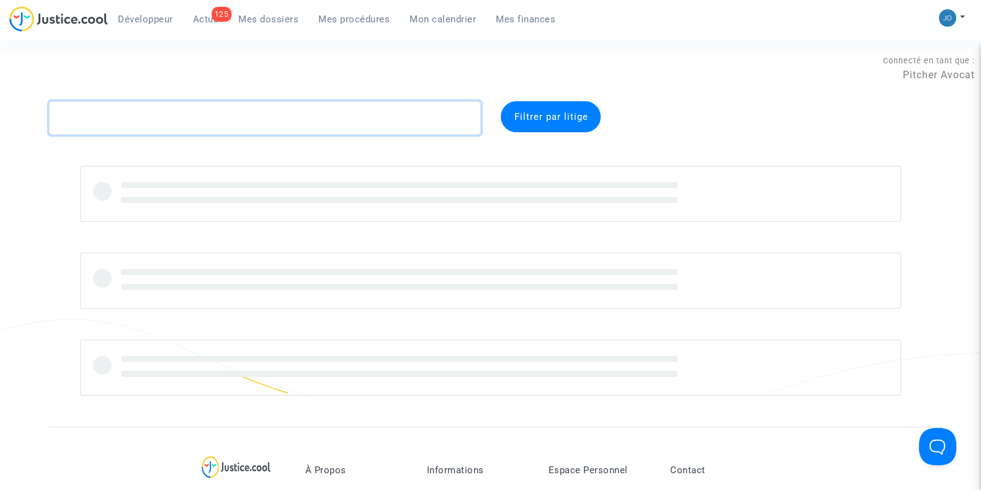
click at [271, 114] on textarea at bounding box center [265, 118] width 432 height 34
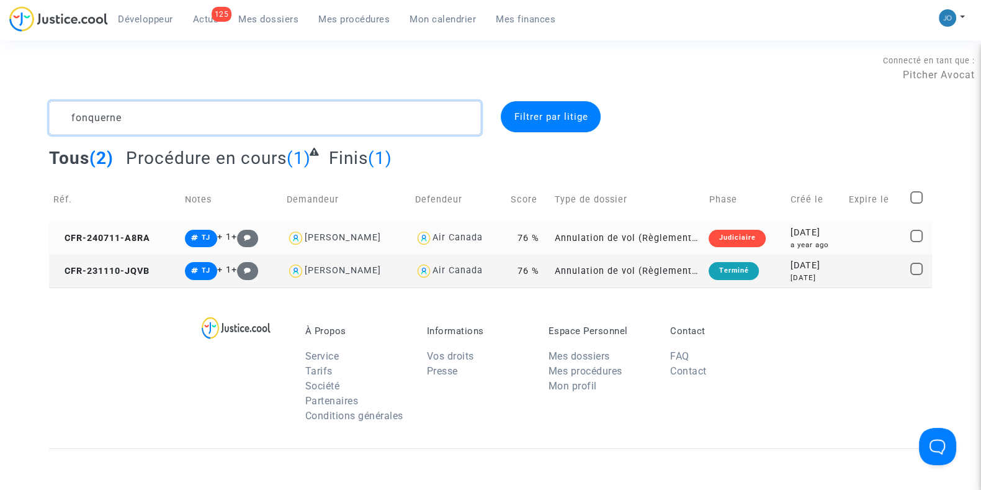
type textarea "fonquerne"
click at [831, 234] on div "[DATE]" at bounding box center [815, 233] width 50 height 14
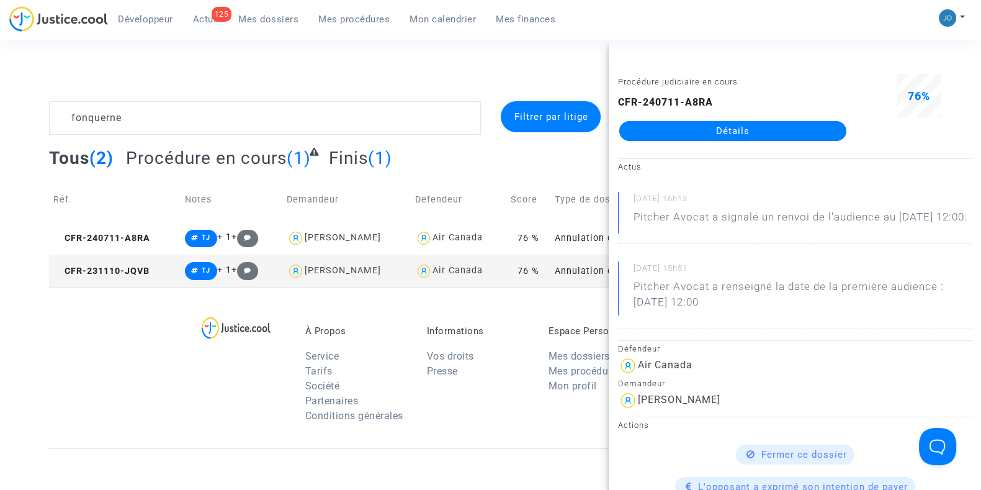
click at [741, 137] on link "Détails" at bounding box center [732, 131] width 227 height 20
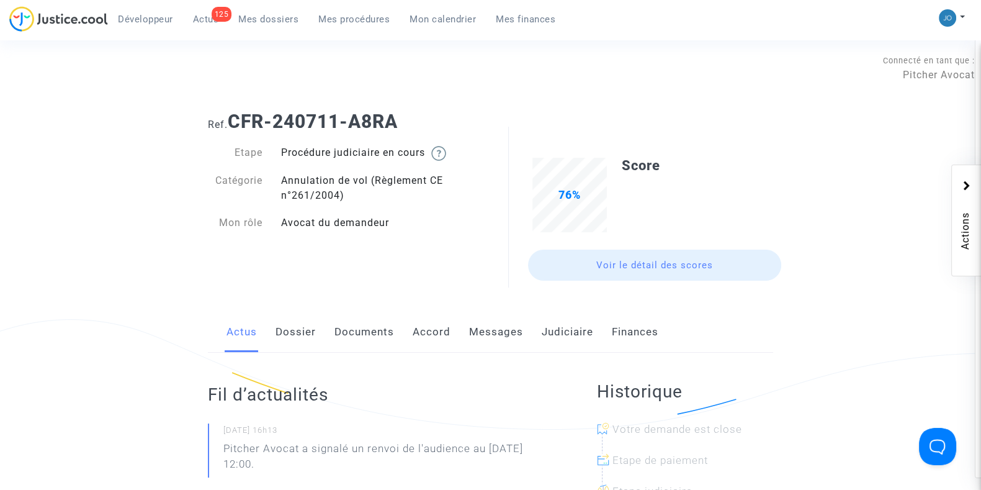
drag, startPoint x: 416, startPoint y: 138, endPoint x: 245, endPoint y: 115, distance: 172.2
click at [245, 115] on div "Ref. CFR-240711-A8RA Etape Procédure judiciaire en cours Catégorie Annulation d…" at bounding box center [491, 193] width 584 height 185
click at [245, 115] on b "CFR-240711-A8RA" at bounding box center [313, 121] width 170 height 22
drag, startPoint x: 232, startPoint y: 117, endPoint x: 420, endPoint y: 117, distance: 188.0
click at [420, 117] on h1 "Ref. CFR-240711-A8RA" at bounding box center [490, 121] width 565 height 22
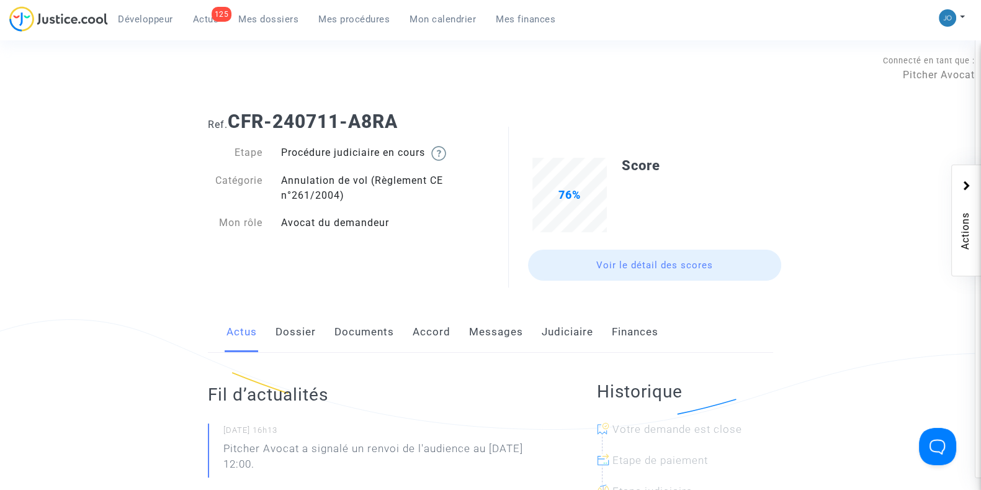
copy b "CFR-240711-A8RA"
click at [303, 335] on link "Dossier" at bounding box center [295, 331] width 40 height 41
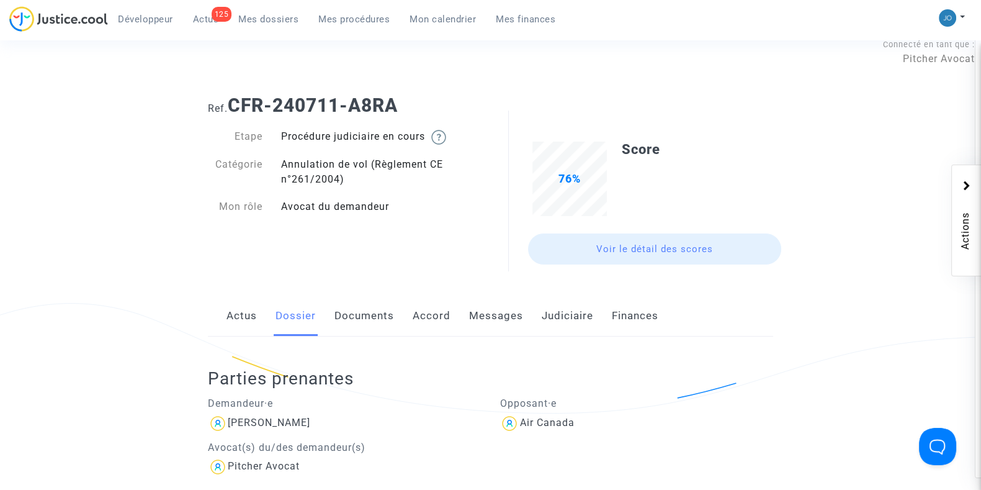
scroll to position [14, 0]
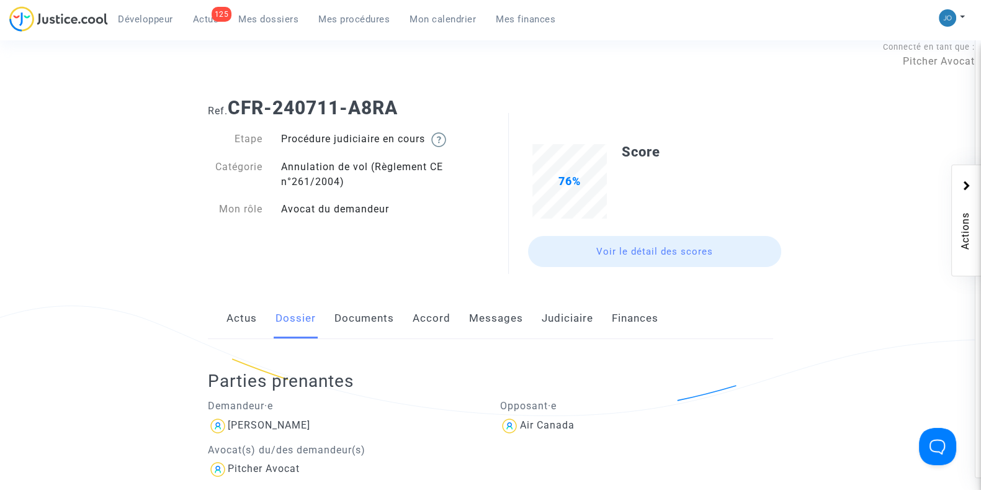
click at [349, 318] on link "Documents" at bounding box center [364, 318] width 60 height 41
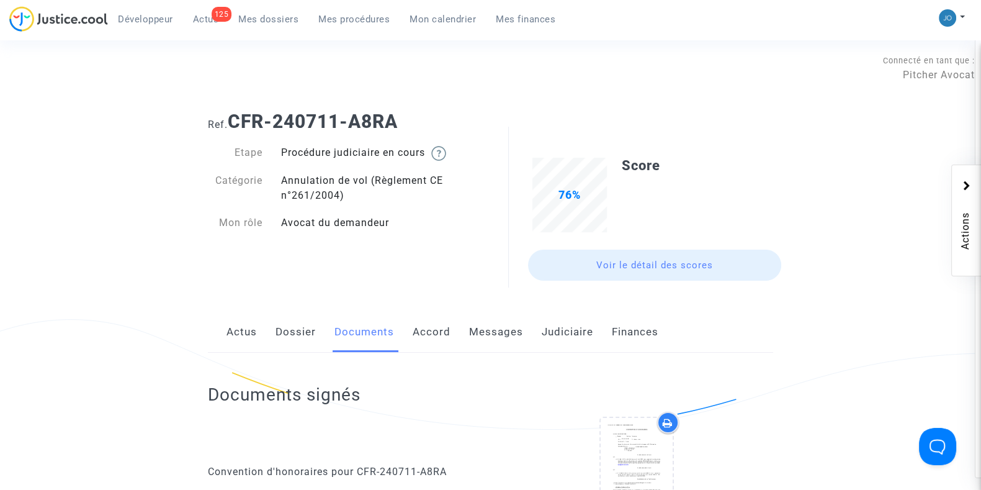
click at [298, 332] on link "Dossier" at bounding box center [295, 331] width 40 height 41
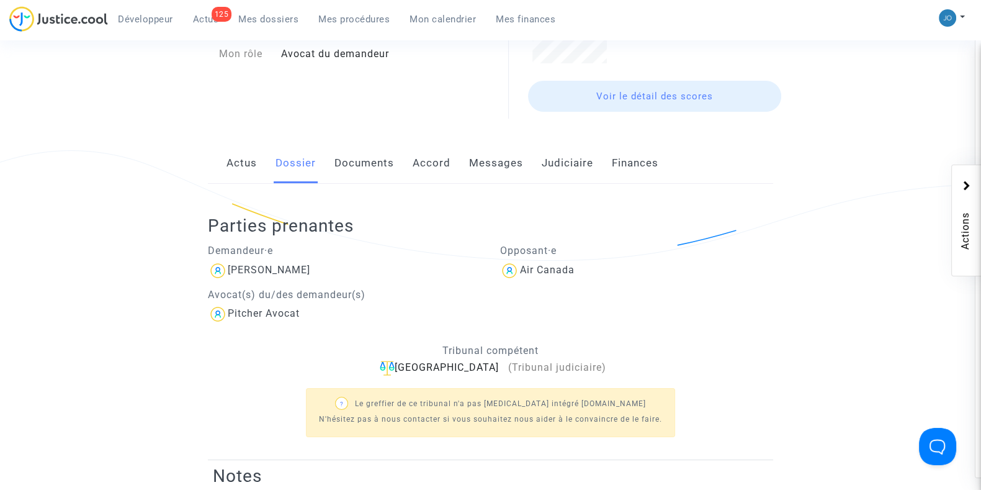
scroll to position [173, 0]
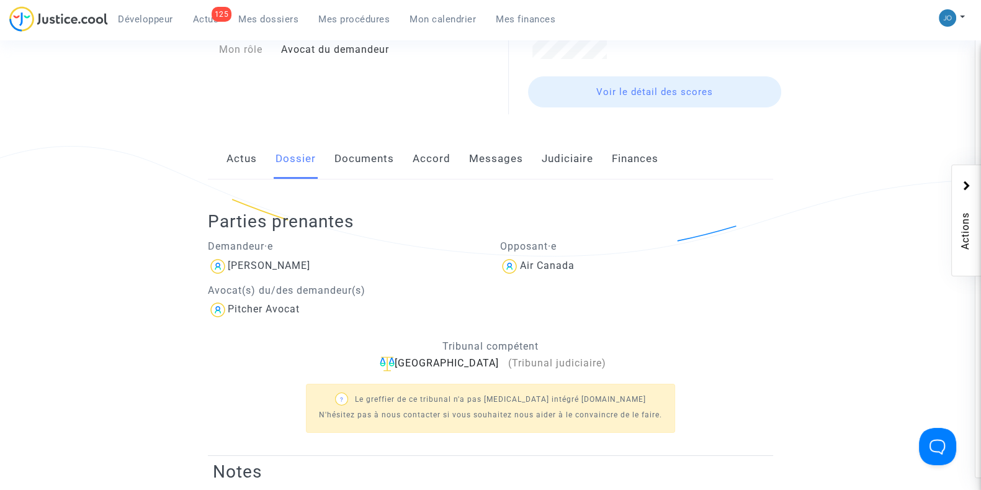
drag, startPoint x: 340, startPoint y: 261, endPoint x: 223, endPoint y: 274, distance: 117.4
click at [223, 274] on div "[PERSON_NAME]" at bounding box center [345, 266] width 274 height 20
copy div "[PERSON_NAME]"
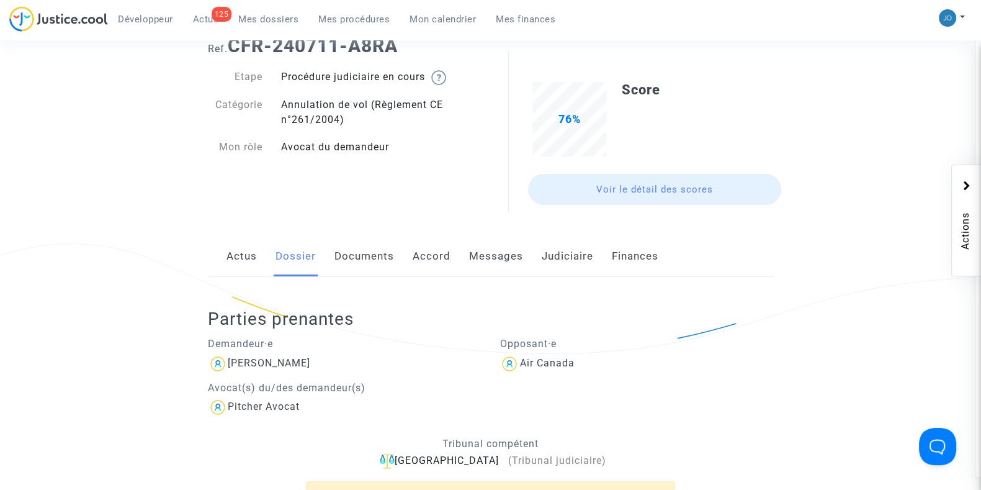
scroll to position [0, 0]
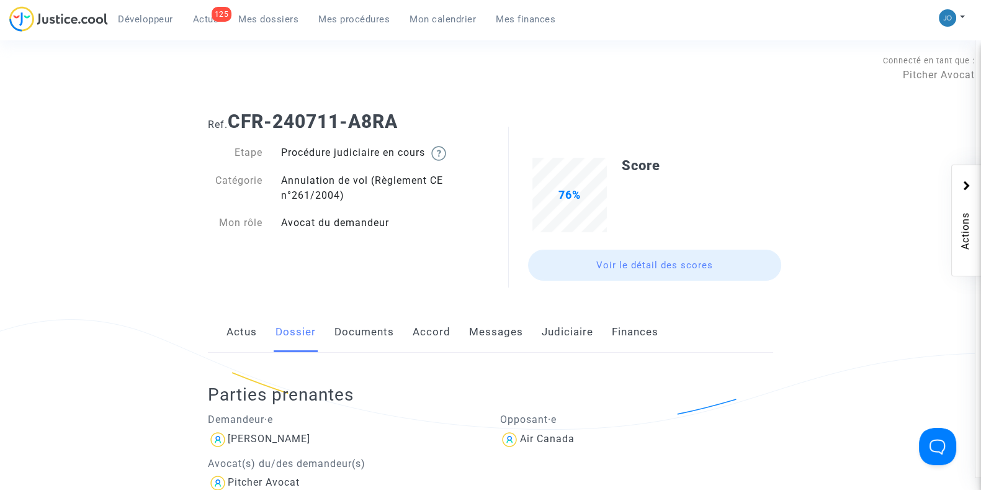
click at [592, 331] on div "Actus Dossier Documents Accord Messages Judiciaire Finances" at bounding box center [490, 332] width 565 height 42
click at [581, 335] on link "Judiciaire" at bounding box center [567, 331] width 51 height 41
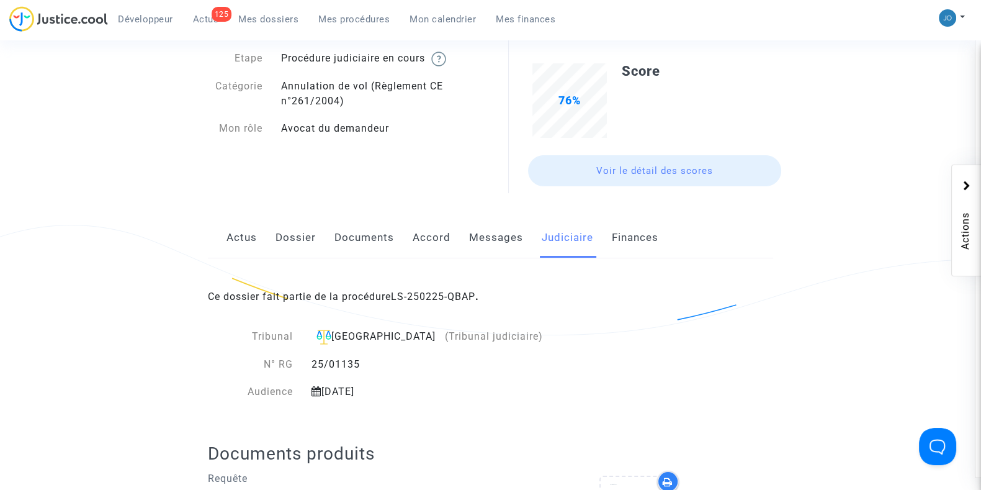
scroll to position [96, 0]
click at [453, 296] on link "LS-250225-QBAP" at bounding box center [433, 295] width 84 height 12
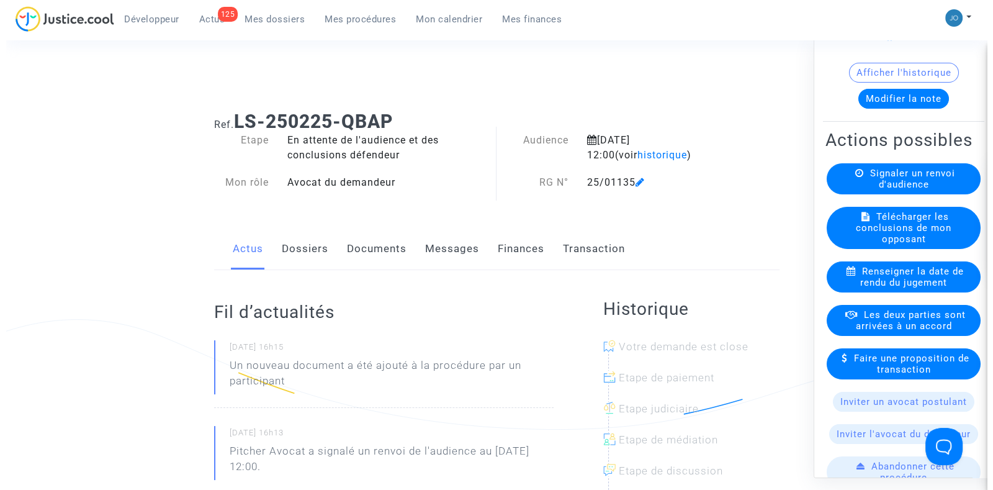
scroll to position [104, 0]
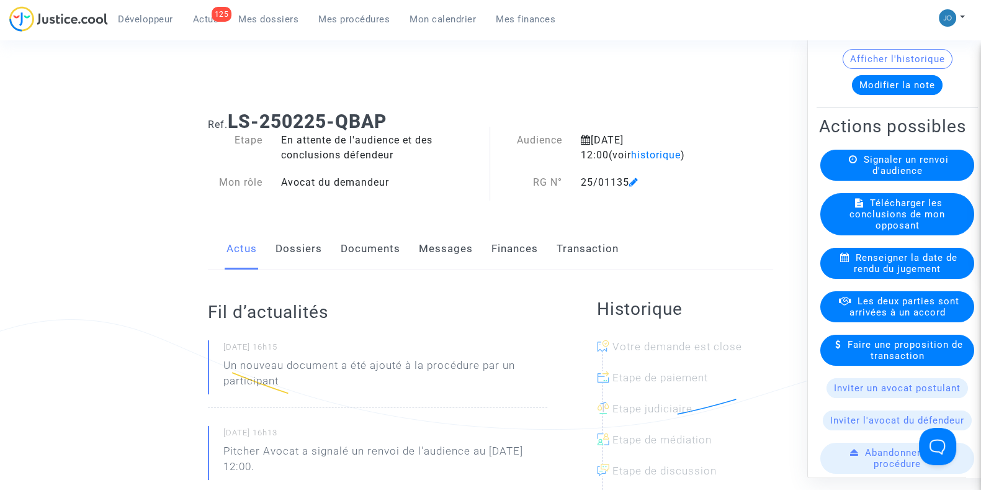
click at [887, 313] on span "Les deux parties sont arrivées à un accord" at bounding box center [904, 306] width 110 height 22
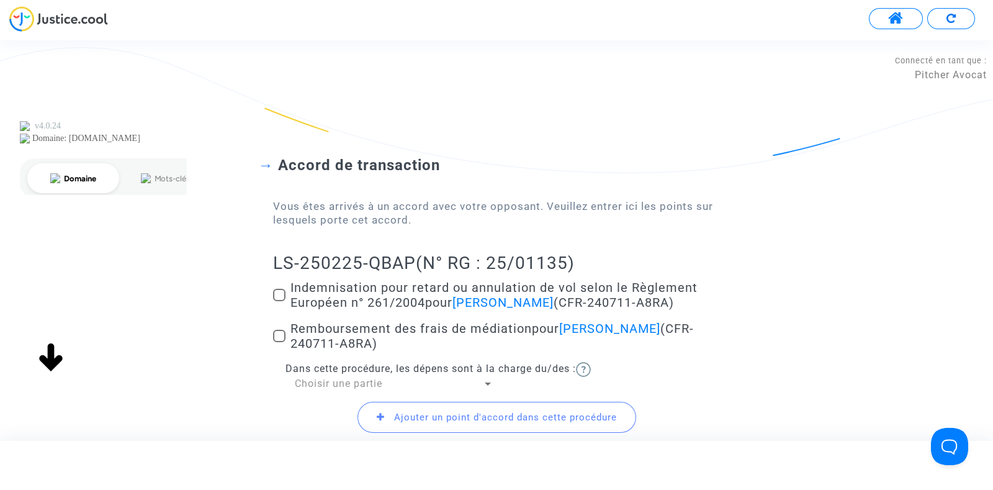
click at [277, 297] on span at bounding box center [279, 295] width 12 height 12
click at [279, 301] on input "Indemnisation pour retard ou annulation de vol selon le Règlement Européen n° 2…" at bounding box center [279, 301] width 1 height 1
checkbox input "true"
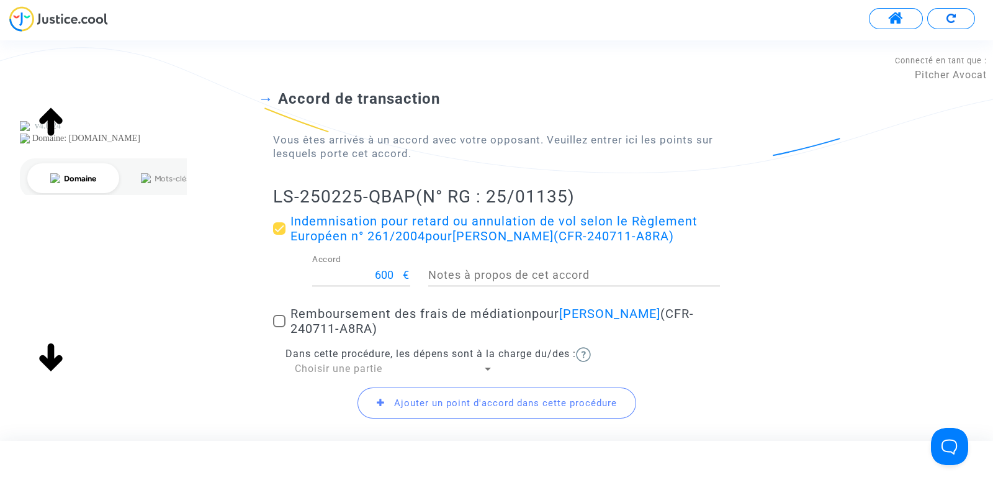
scroll to position [74, 0]
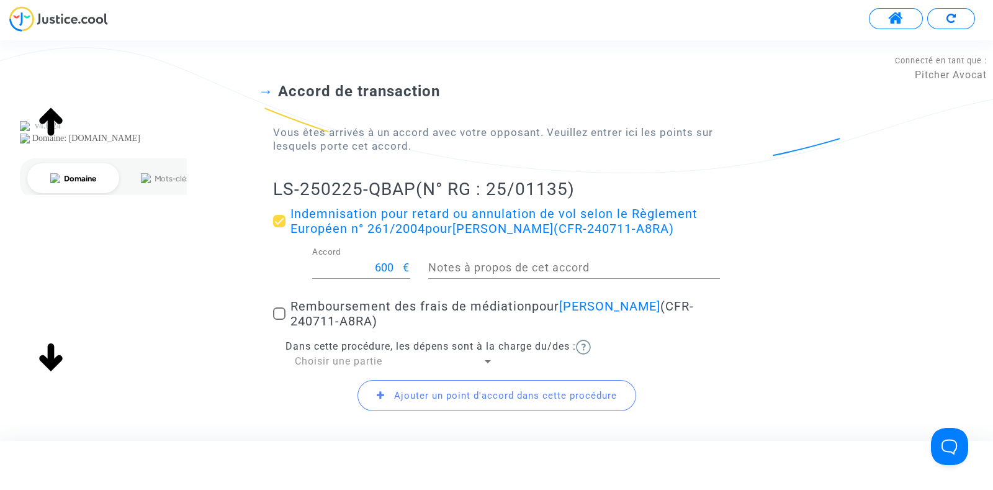
click at [277, 318] on span at bounding box center [279, 313] width 12 height 12
click at [279, 320] on input "Remboursement des frais de médiation pour [PERSON_NAME] (CFR-240711-A8RA)" at bounding box center [279, 320] width 1 height 1
checkbox input "true"
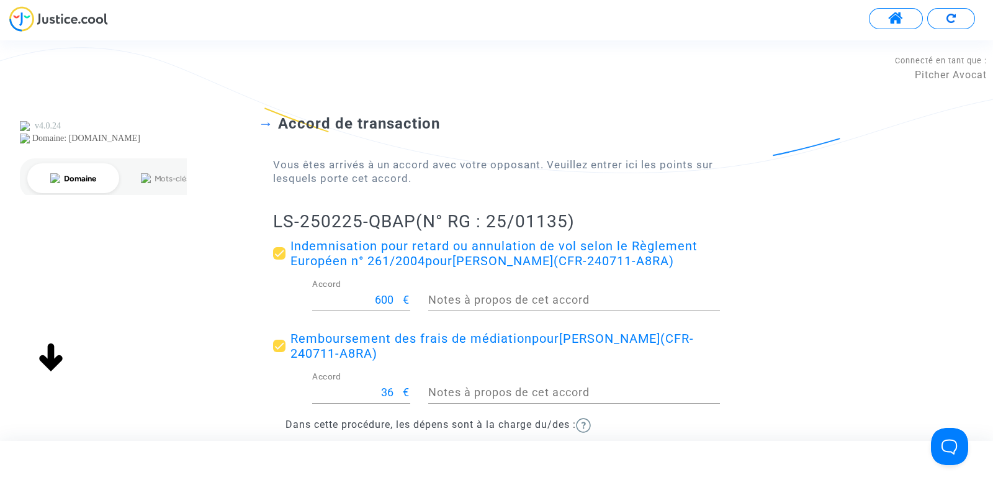
scroll to position [194, 0]
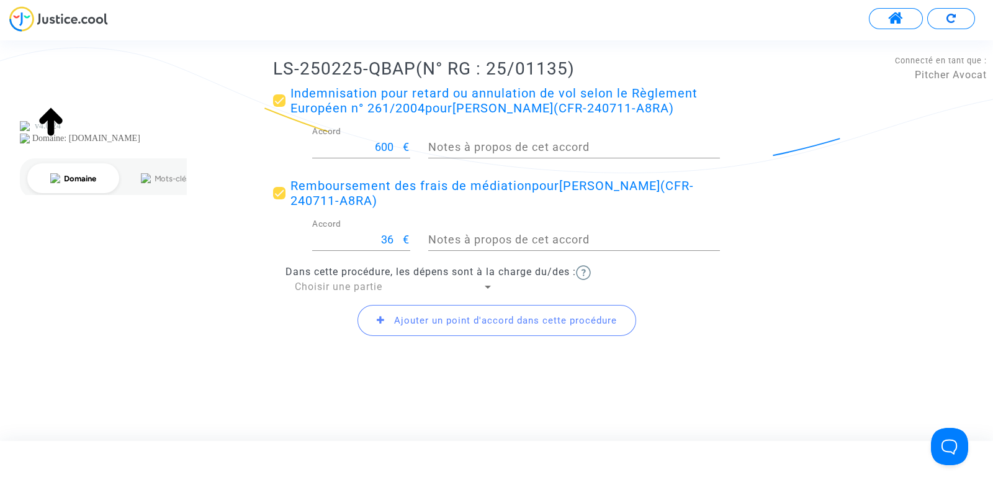
click at [496, 308] on span "Ajouter un point d'accord dans cette procédure" at bounding box center [496, 320] width 279 height 31
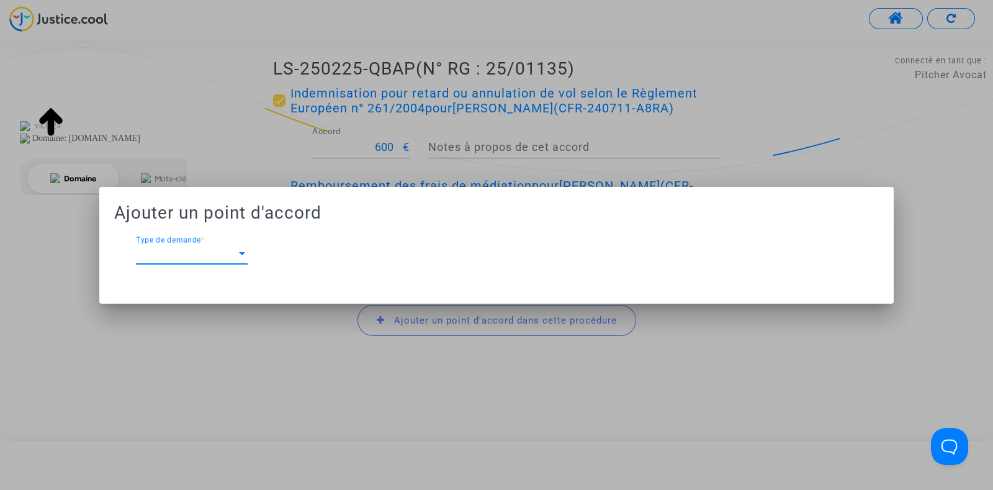
click at [213, 251] on span "Type de demande" at bounding box center [186, 253] width 101 height 11
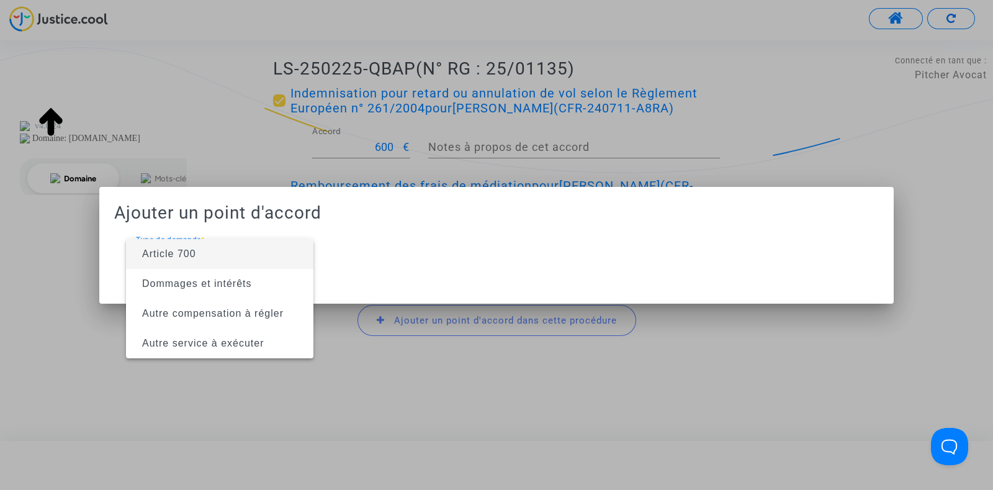
click at [213, 253] on span "Article 700" at bounding box center [220, 254] width 168 height 30
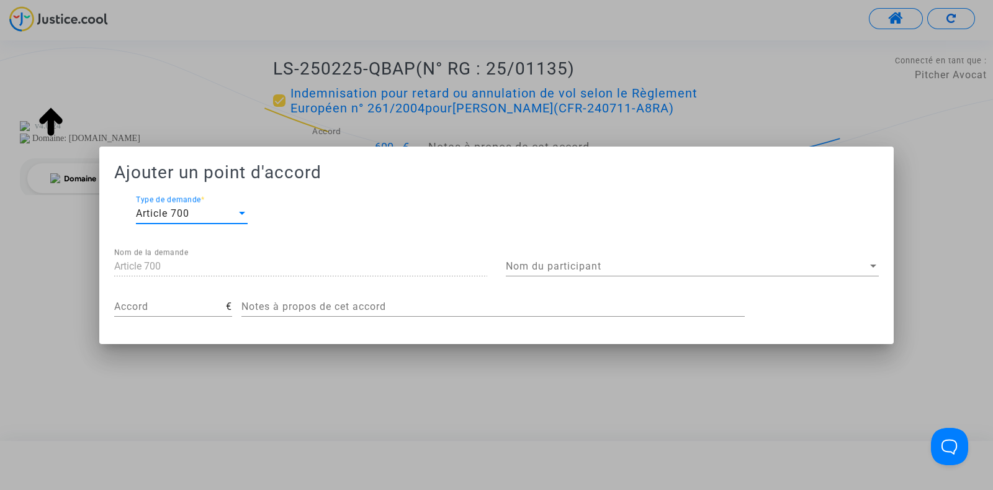
click at [200, 305] on input "Accord" at bounding box center [170, 306] width 112 height 11
type input "200"
click at [226, 388] on div at bounding box center [496, 245] width 993 height 490
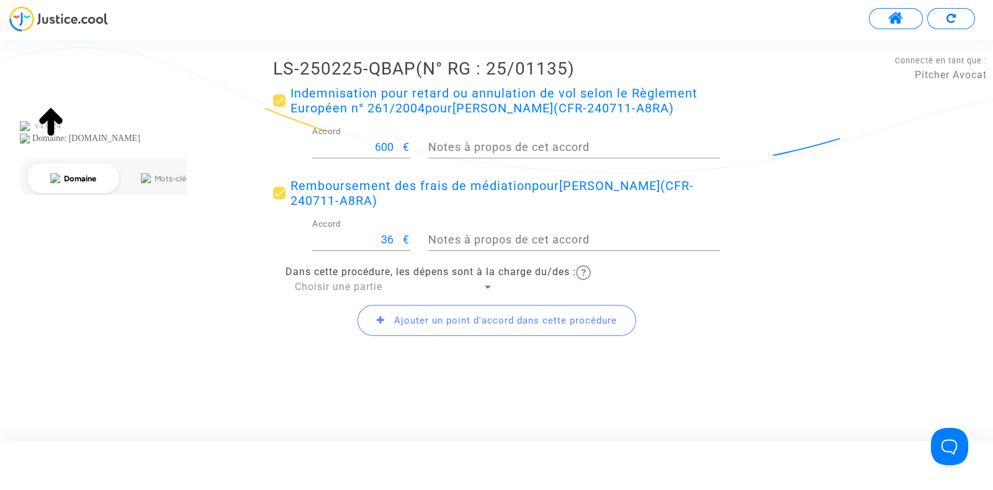
click at [449, 318] on span "Ajouter un point d'accord dans cette procédure" at bounding box center [505, 320] width 223 height 11
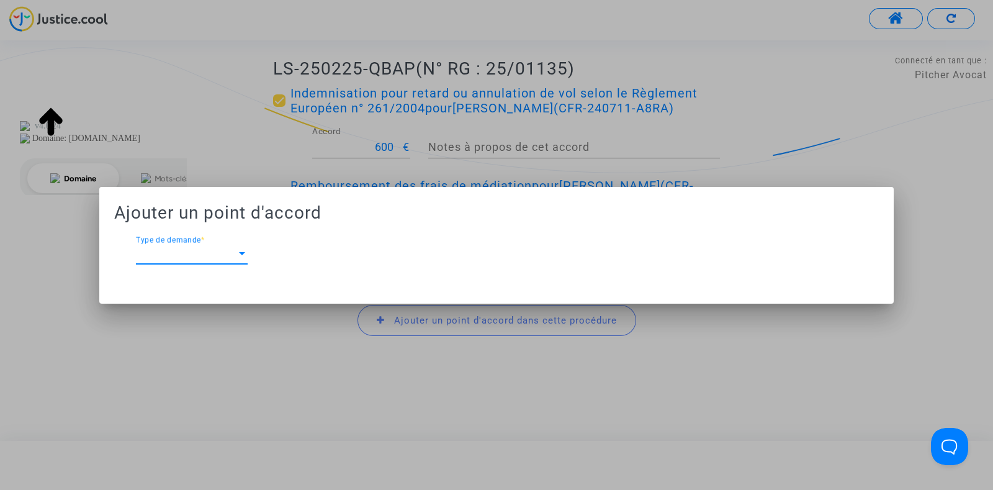
click at [197, 262] on div "Type de demande Type de demande *" at bounding box center [192, 250] width 112 height 28
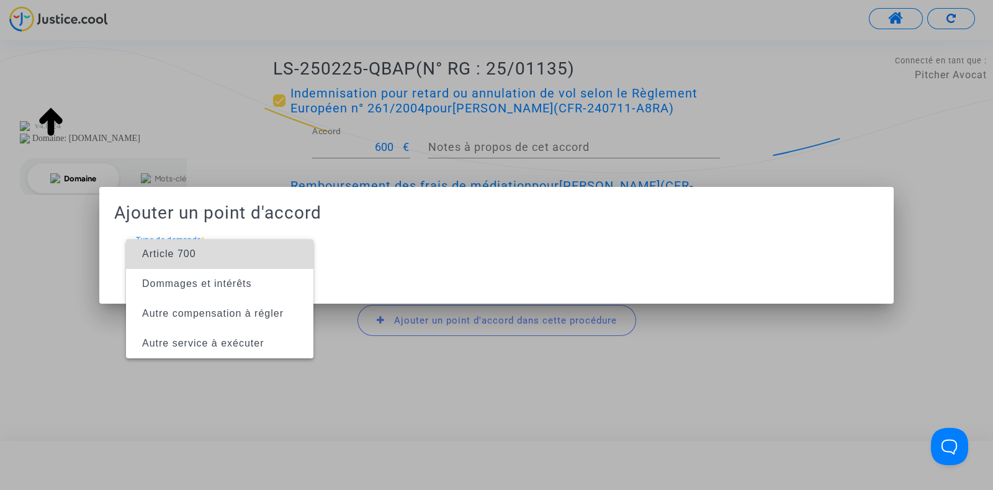
click at [197, 259] on span "Article 700" at bounding box center [220, 254] width 168 height 30
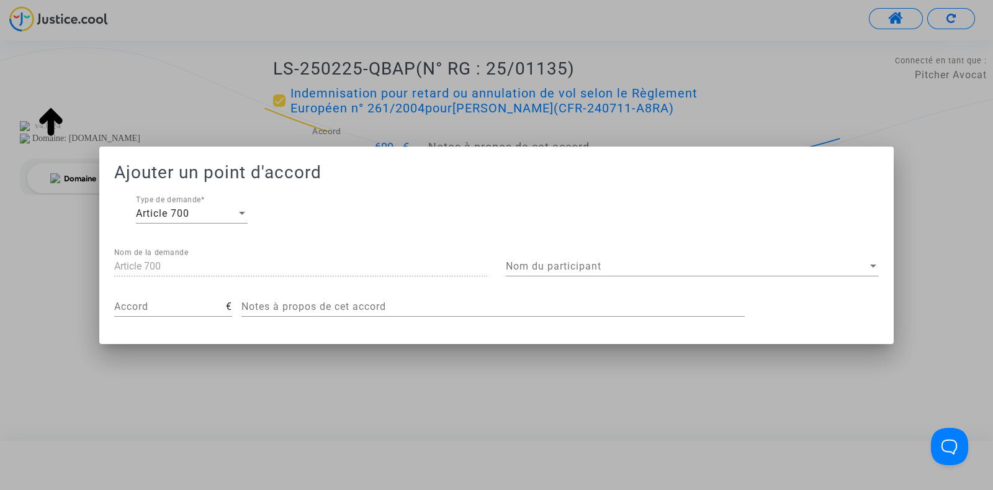
click at [197, 259] on div "Article 700 Nom de la demande" at bounding box center [300, 262] width 373 height 28
click at [159, 309] on input "Accord" at bounding box center [170, 306] width 112 height 11
type input "200"
click at [532, 270] on span "Nom du participant" at bounding box center [687, 266] width 362 height 11
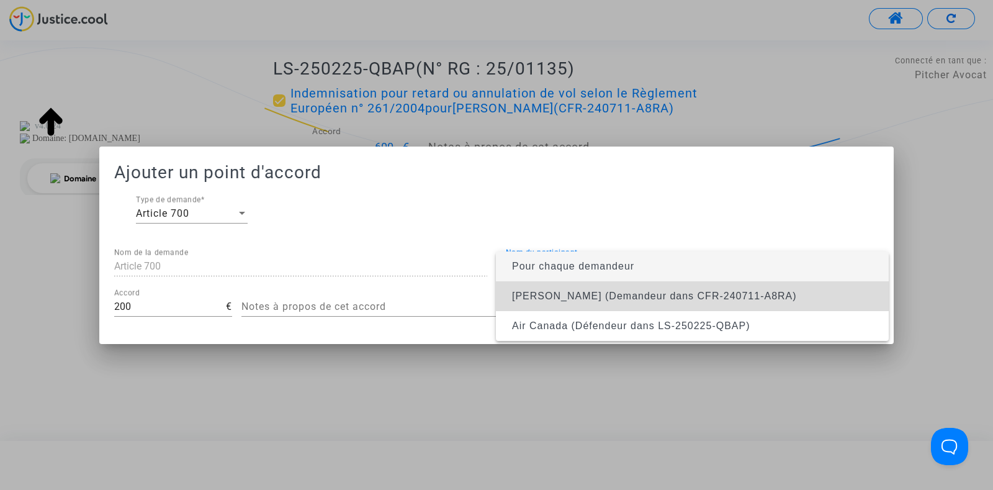
click at [542, 297] on span "[PERSON_NAME] (Demandeur dans CFR-240711-A8RA)" at bounding box center [654, 295] width 285 height 11
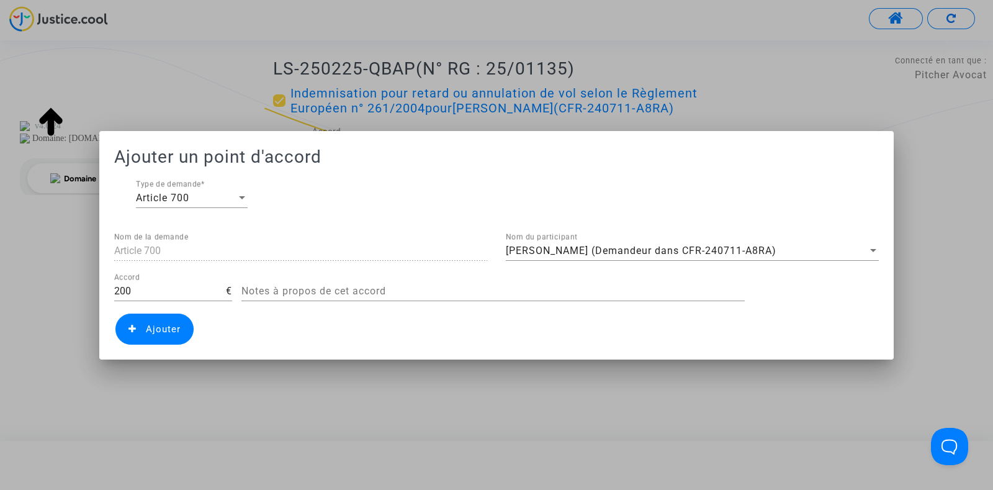
click at [156, 332] on span "Ajouter" at bounding box center [163, 328] width 35 height 11
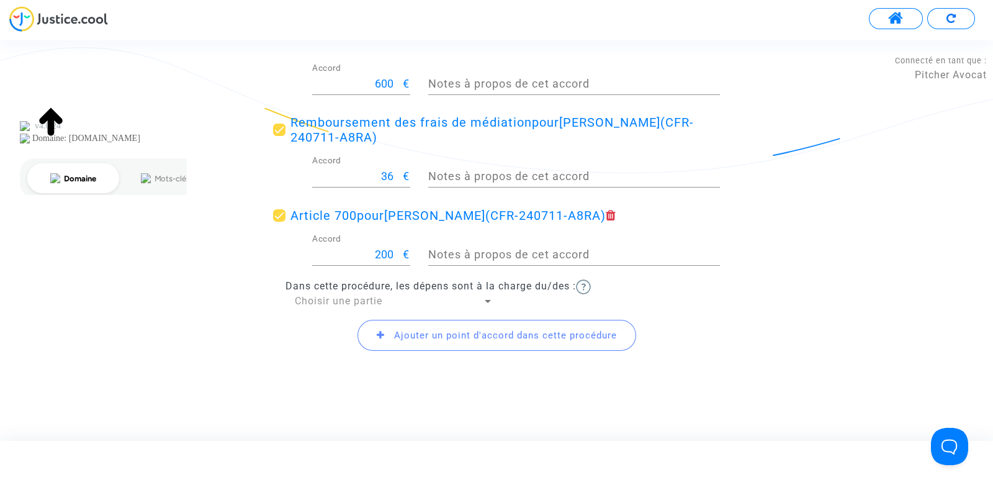
scroll to position [256, 0]
click at [488, 295] on div at bounding box center [487, 302] width 11 height 14
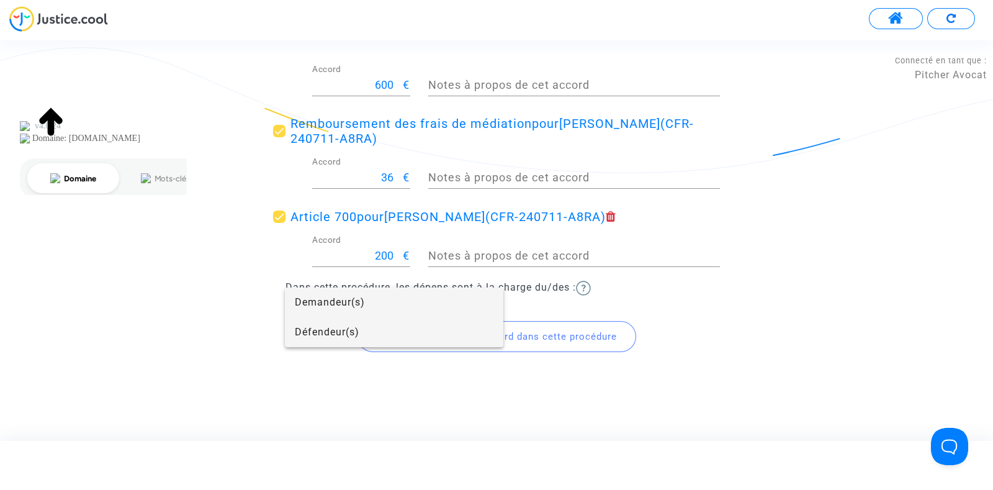
click at [361, 333] on span "Défendeur(s)" at bounding box center [394, 332] width 199 height 30
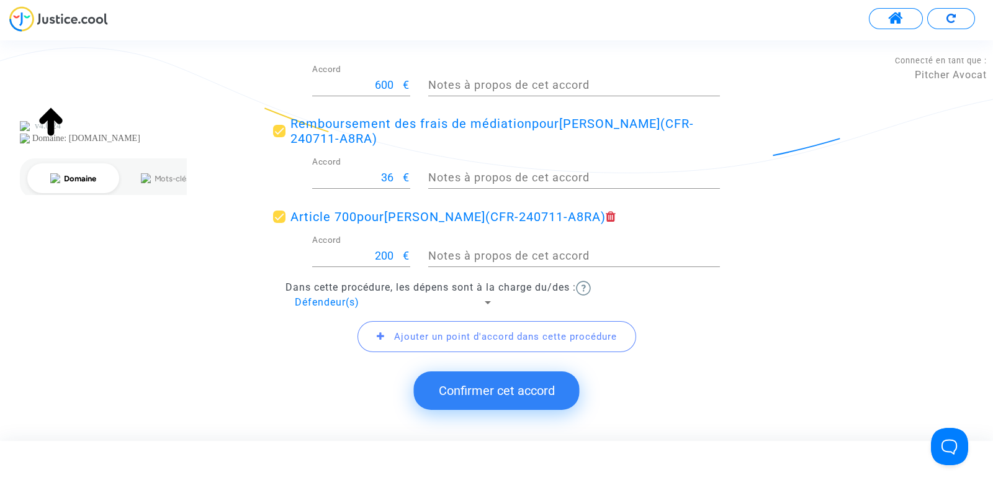
click at [459, 383] on button "Confirmer cet accord" at bounding box center [497, 390] width 166 height 38
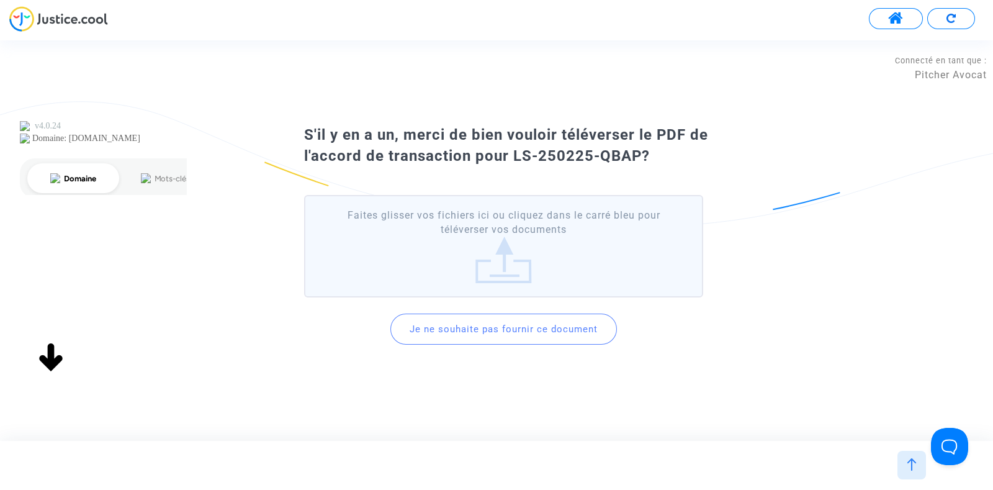
click at [452, 334] on button "Je ne souhaite pas fournir ce document" at bounding box center [503, 328] width 226 height 31
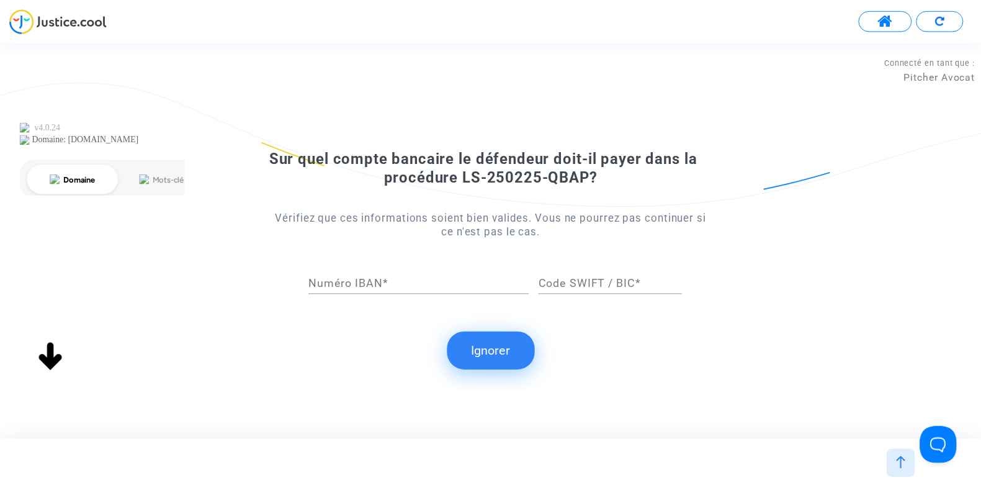
scroll to position [0, 0]
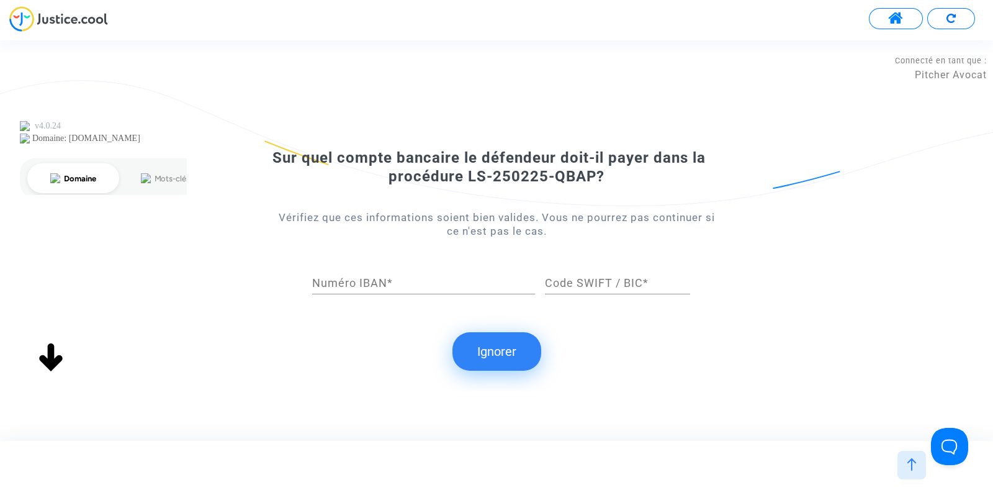
click at [441, 276] on div "Numéro IBAN *" at bounding box center [423, 278] width 223 height 32
paste input "[FINANCIAL_ID]"
type input "[FINANCIAL_ID]"
click at [560, 285] on input "Code SWIFT / BIC *" at bounding box center [617, 283] width 145 height 12
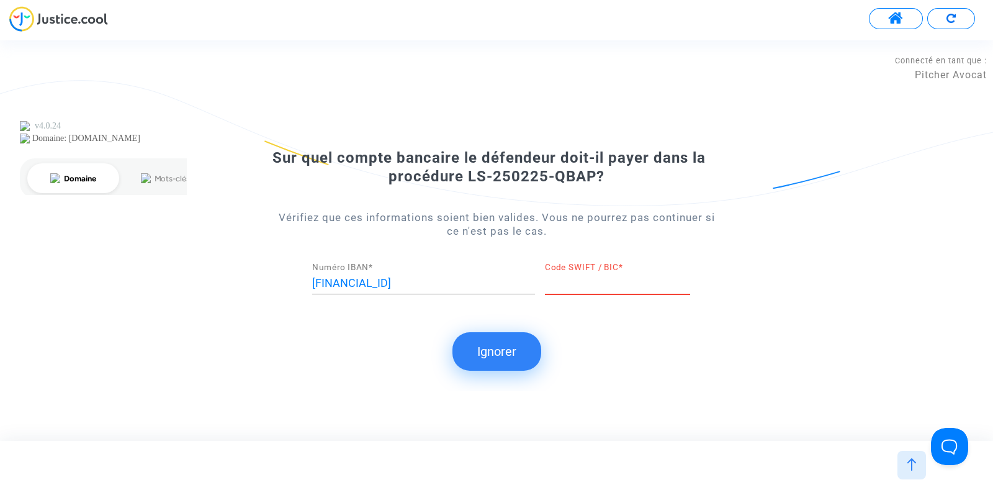
paste input "[SWIFT_CODE]"
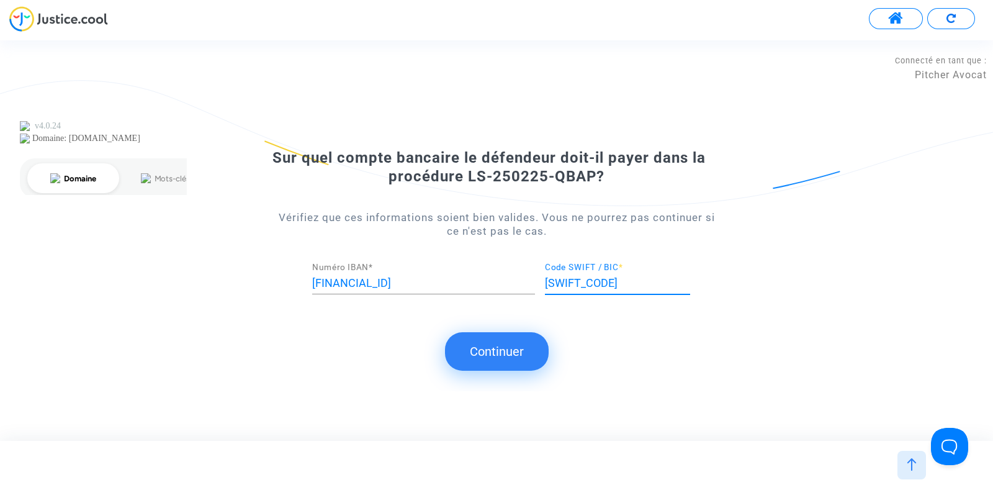
type input "[SWIFT_CODE]"
click at [498, 357] on button "Continuer" at bounding box center [497, 351] width 104 height 38
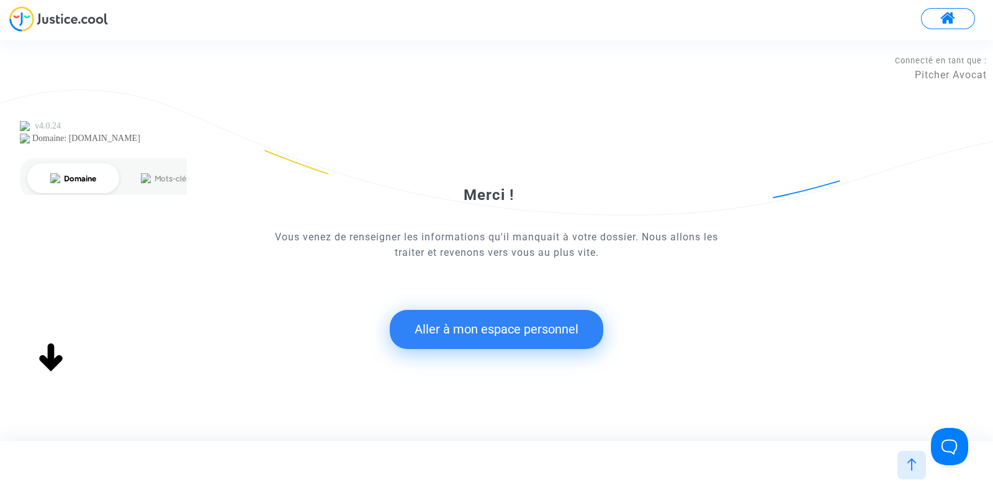
click at [475, 318] on button "Aller à mon espace personnel" at bounding box center [496, 329] width 213 height 38
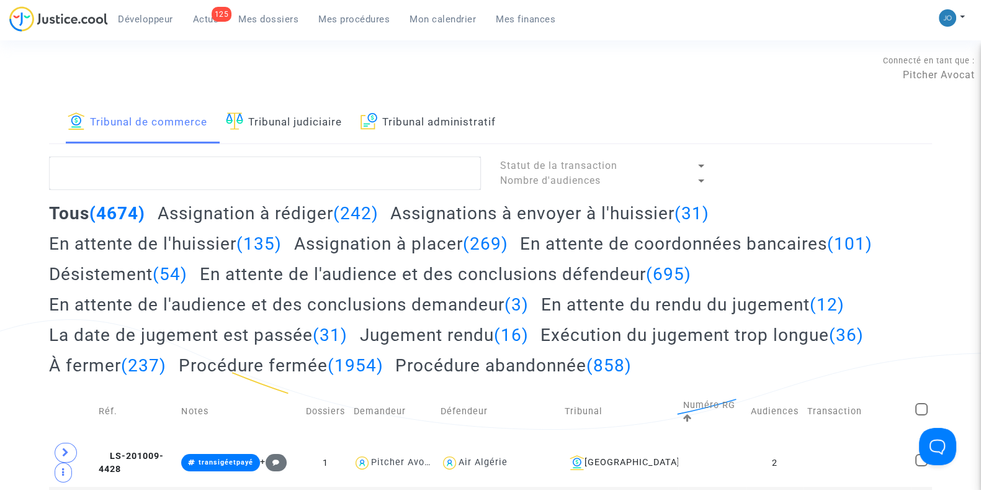
click at [265, 14] on span "Mes dossiers" at bounding box center [268, 19] width 60 height 11
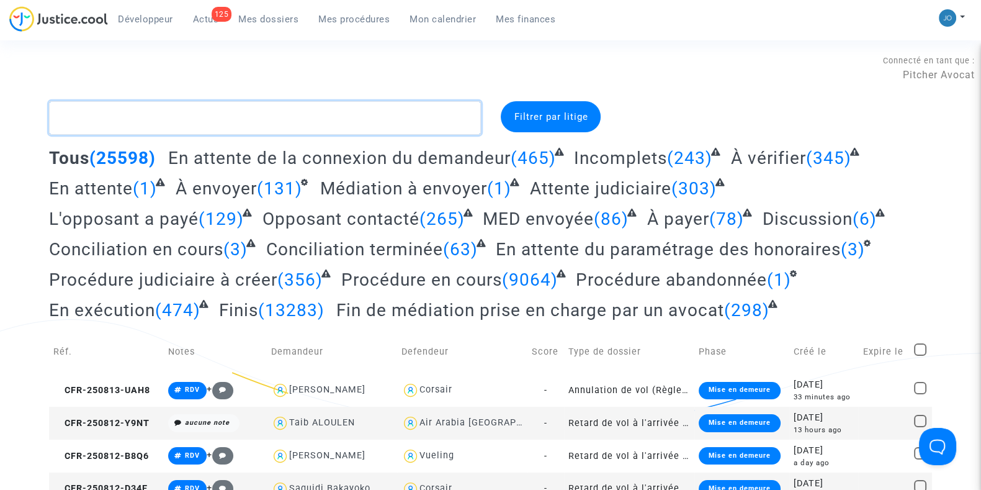
click at [228, 125] on textarea at bounding box center [265, 118] width 432 height 34
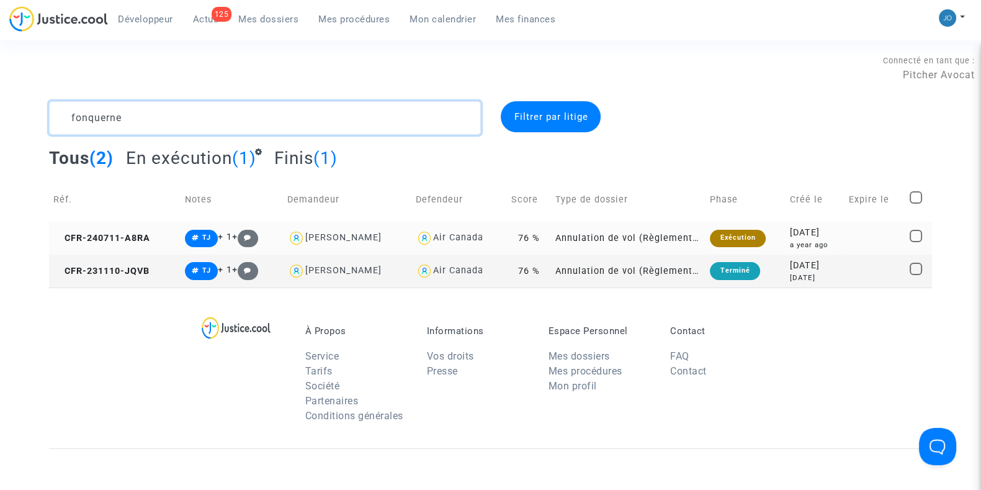
type textarea "fonquerne"
click at [790, 241] on div "a year ago" at bounding box center [815, 244] width 50 height 11
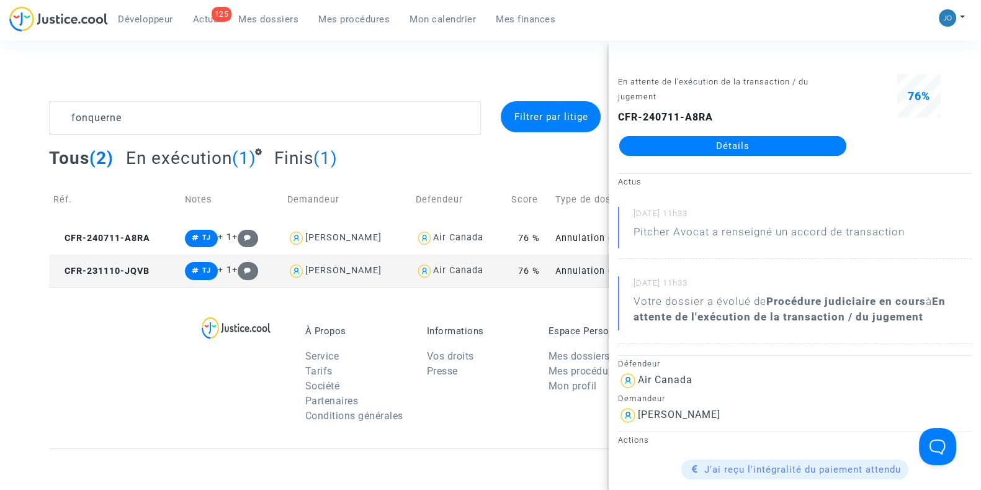
click at [732, 147] on link "Détails" at bounding box center [732, 146] width 227 height 20
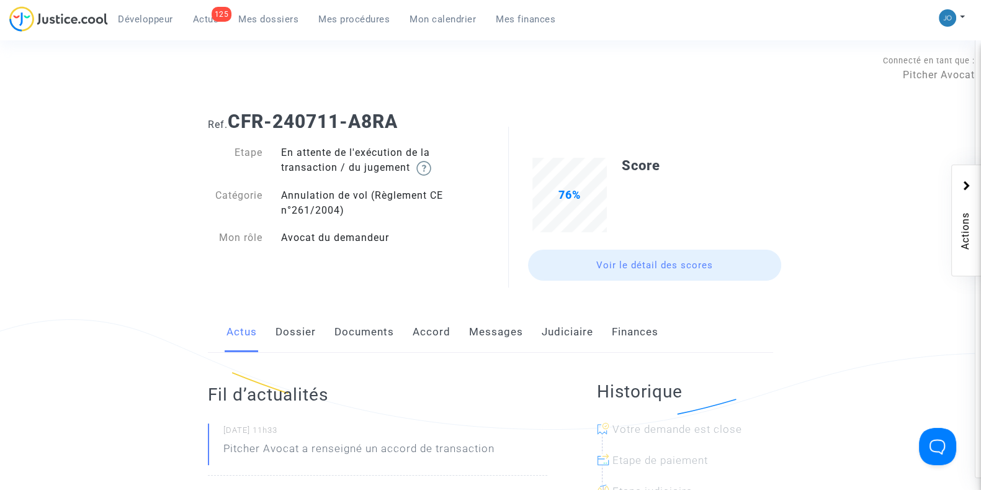
click at [579, 334] on link "Judiciaire" at bounding box center [567, 331] width 51 height 41
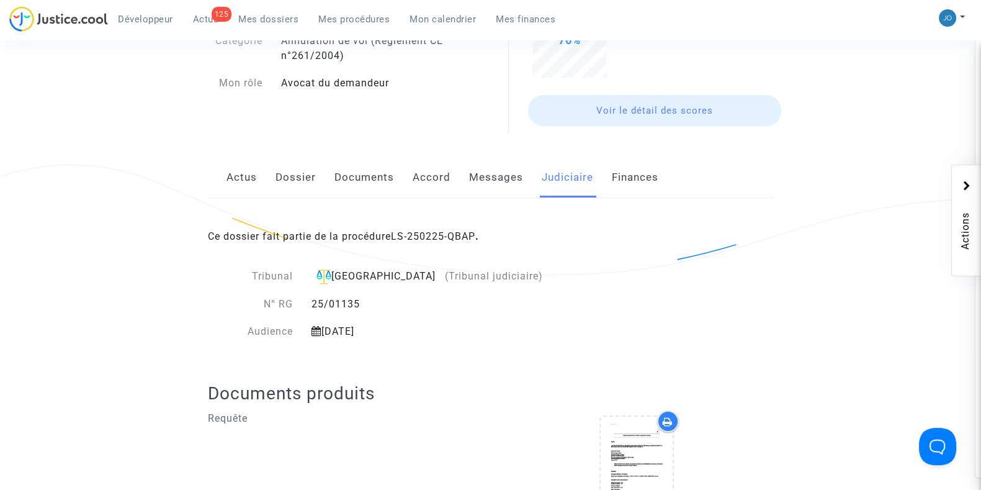
scroll to position [164, 0]
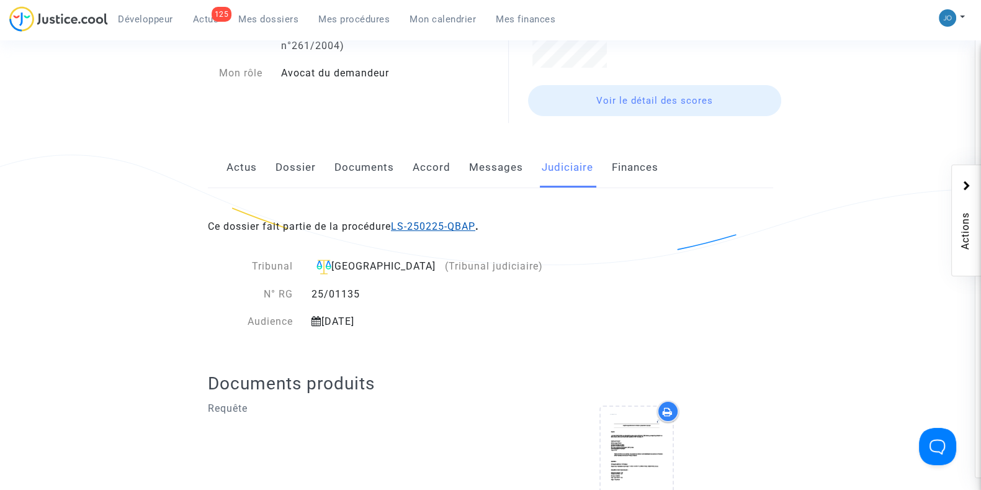
click at [444, 226] on link "LS-250225-QBAP" at bounding box center [433, 226] width 84 height 12
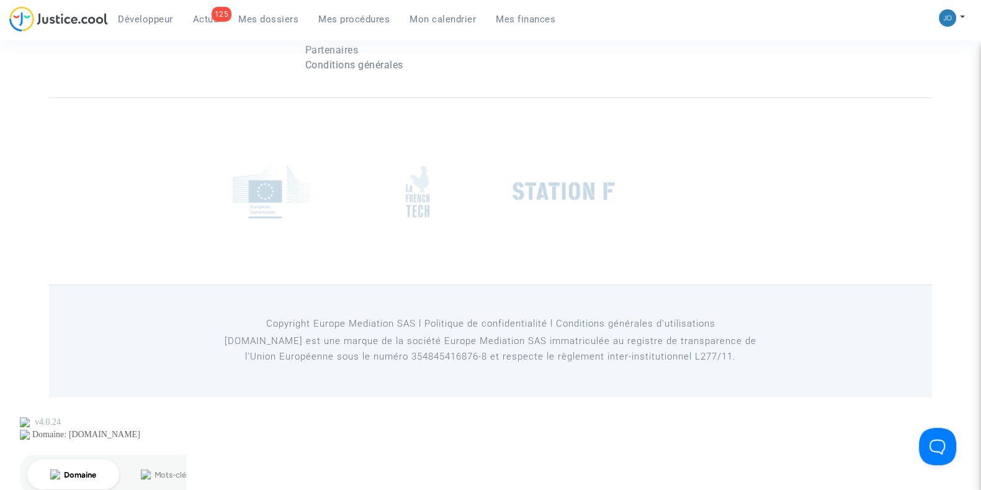
scroll to position [164, 0]
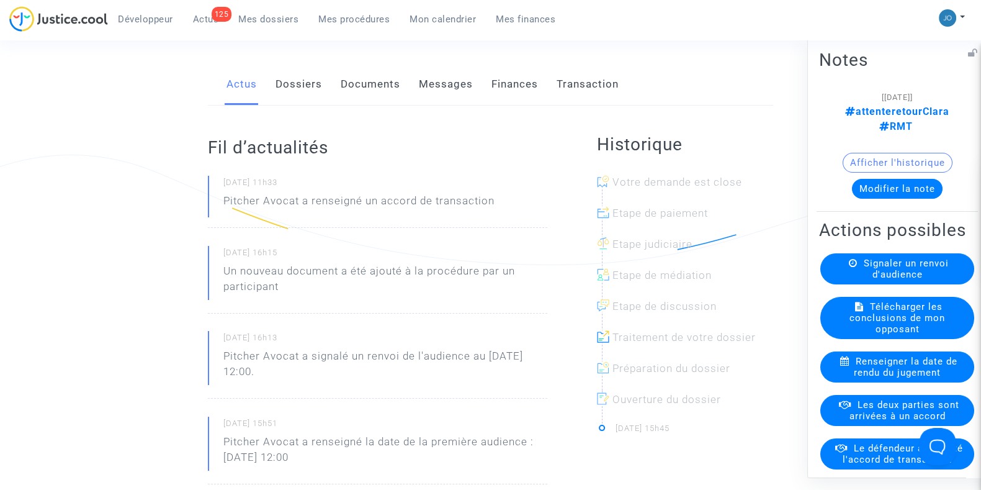
click at [903, 178] on button "Modifier la note" at bounding box center [897, 188] width 91 height 20
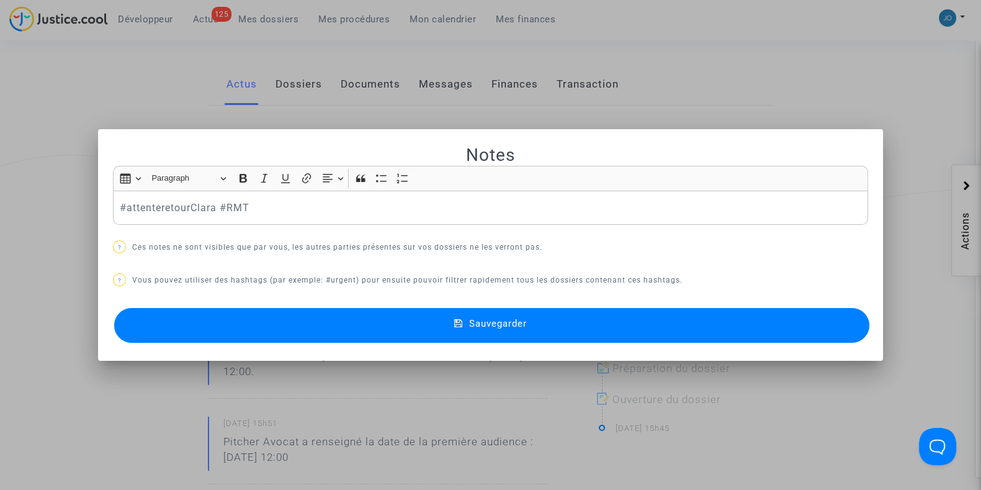
scroll to position [0, 0]
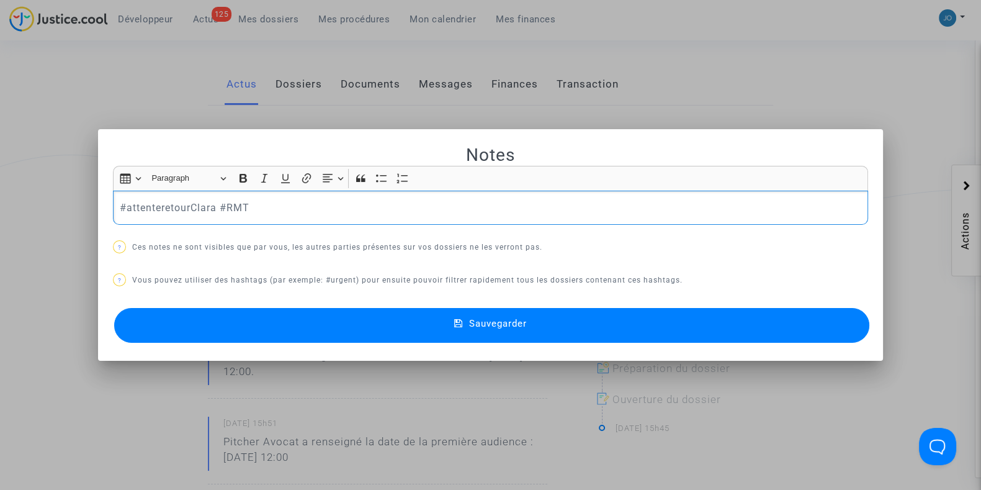
click at [256, 200] on p "#attenteretourClara #RMT" at bounding box center [491, 208] width 742 height 16
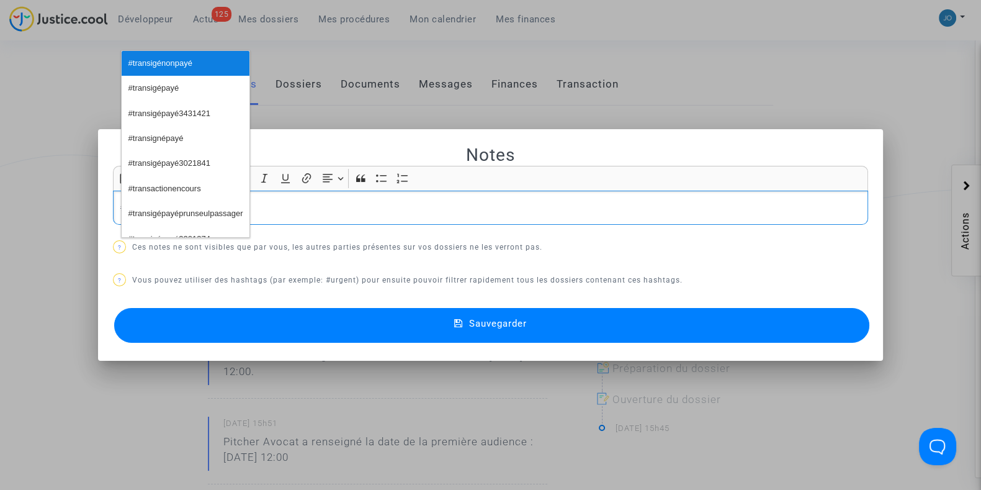
click at [142, 61] on span "#transigénonpayé" at bounding box center [160, 64] width 64 height 18
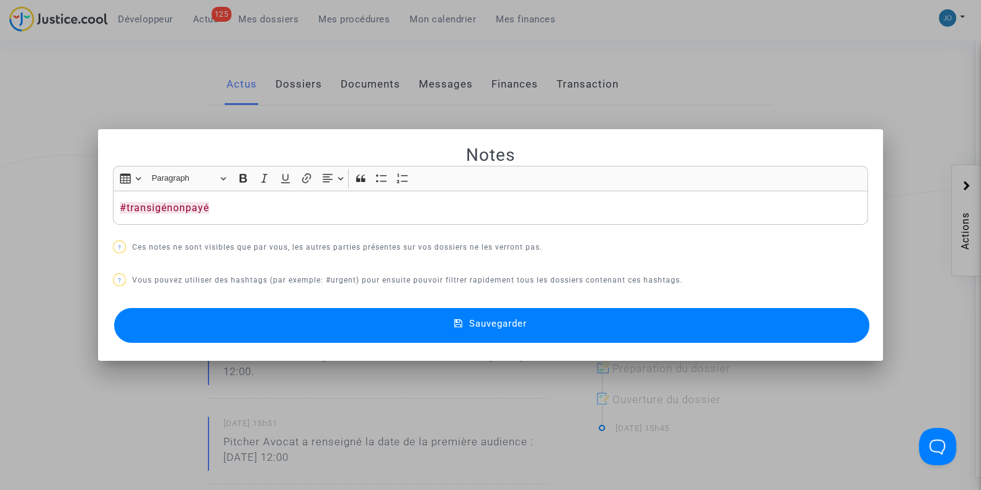
click at [448, 321] on button "Sauvegarder" at bounding box center [491, 325] width 755 height 35
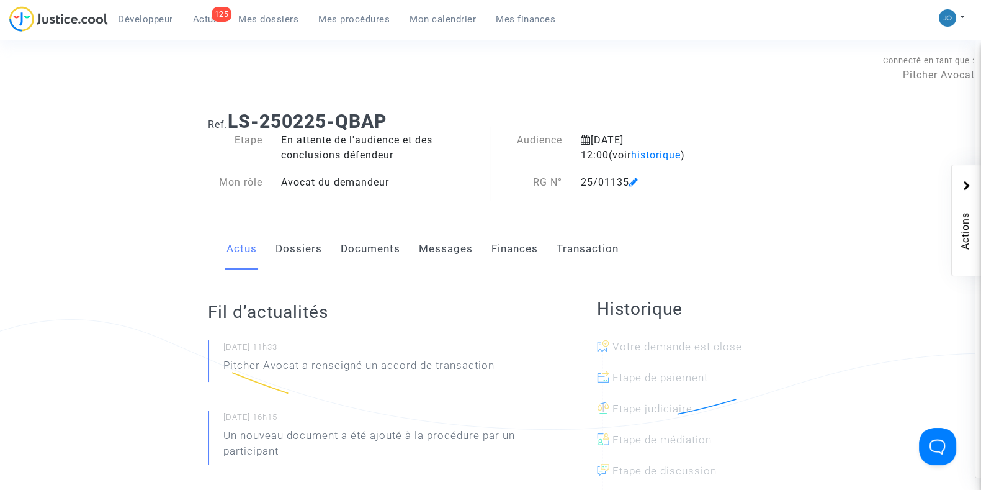
click at [576, 250] on link "Transaction" at bounding box center [588, 248] width 62 height 41
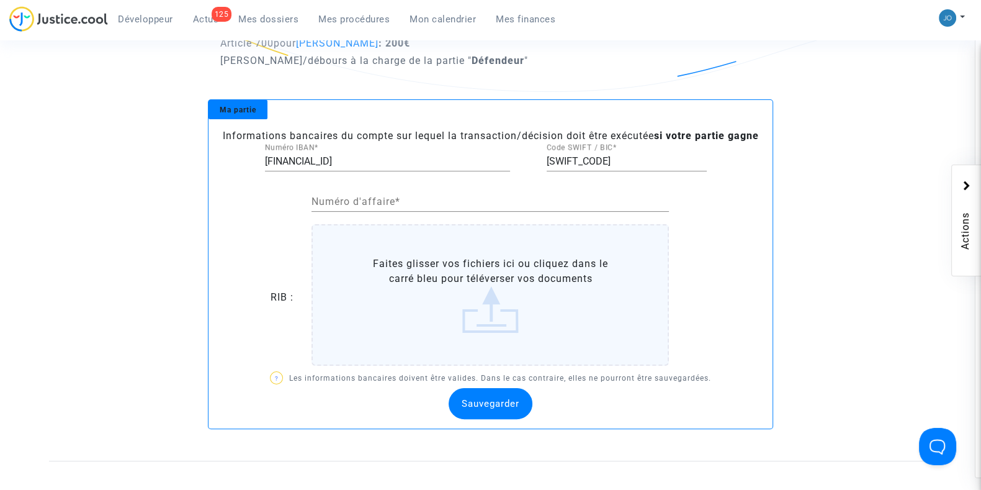
scroll to position [338, 0]
click at [468, 299] on label "Faites glisser vos fichiers ici ou cliquez dans le carré bleu pour téléverser v…" at bounding box center [489, 293] width 357 height 141
click at [0, 0] on input "Faites glisser vos fichiers ici ou cliquez dans le carré bleu pour téléverser v…" at bounding box center [0, 0] width 0 height 0
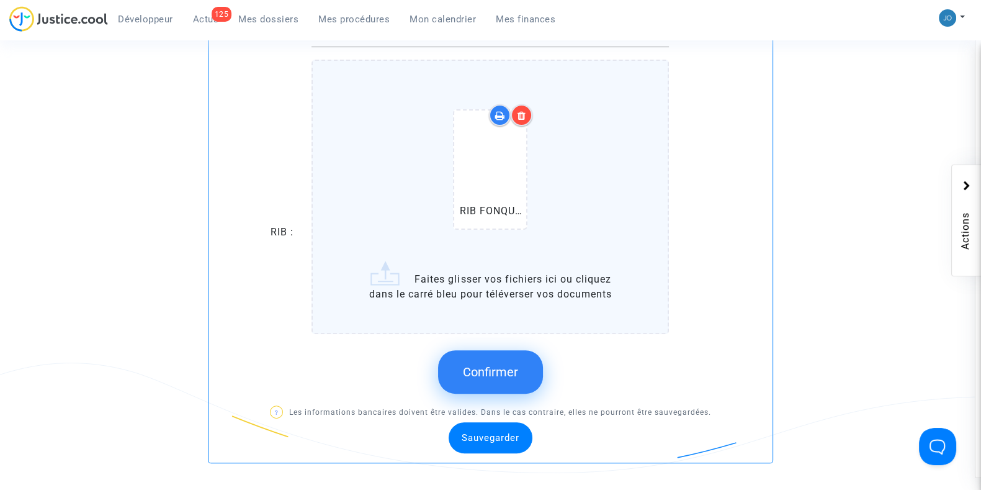
scroll to position [508, 0]
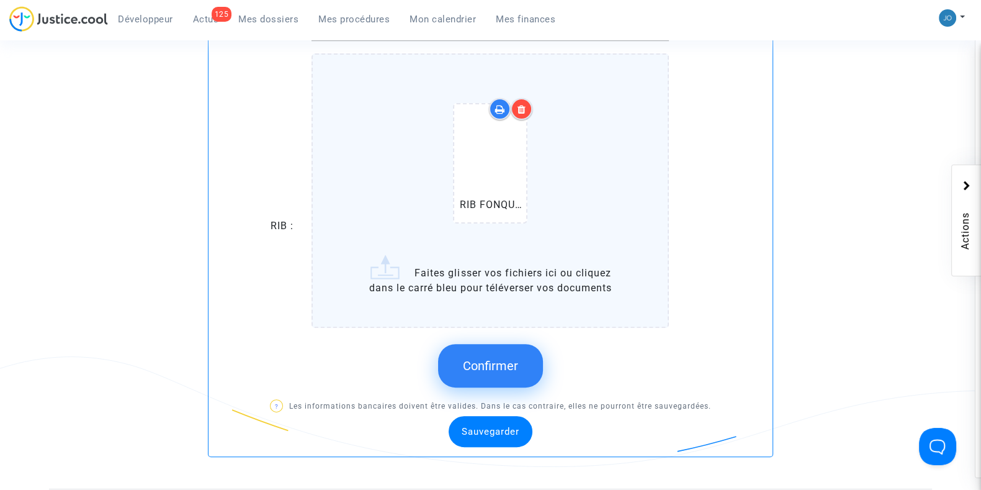
click at [486, 373] on span "Confirmer" at bounding box center [490, 365] width 55 height 15
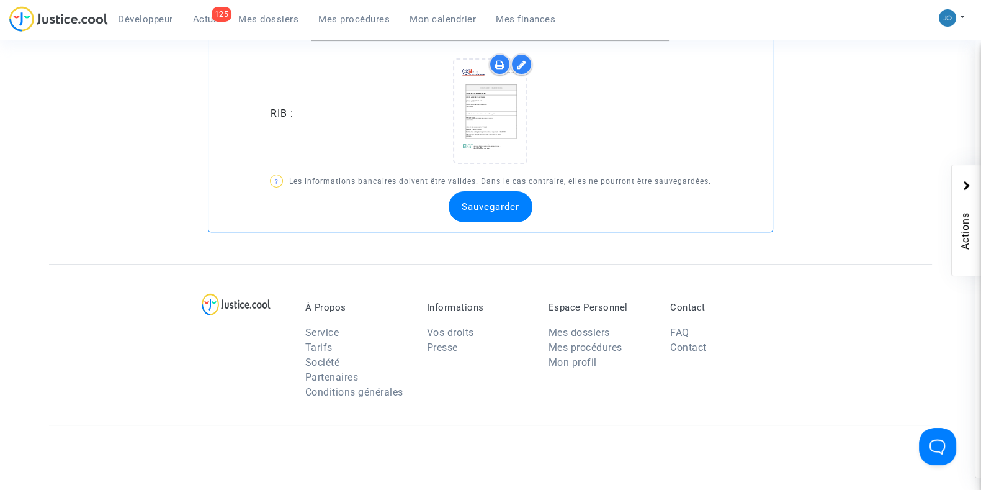
click at [491, 209] on span "Sauvegarder" at bounding box center [491, 206] width 58 height 11
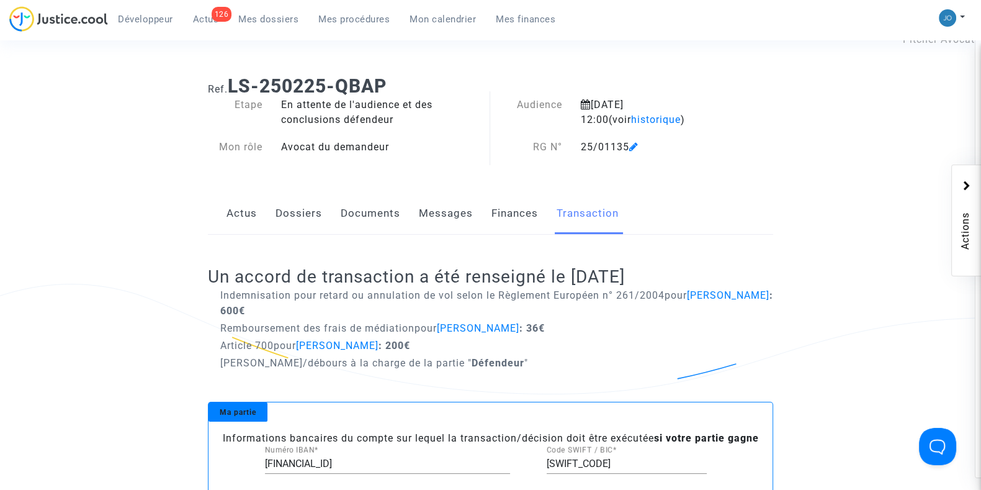
scroll to position [0, 0]
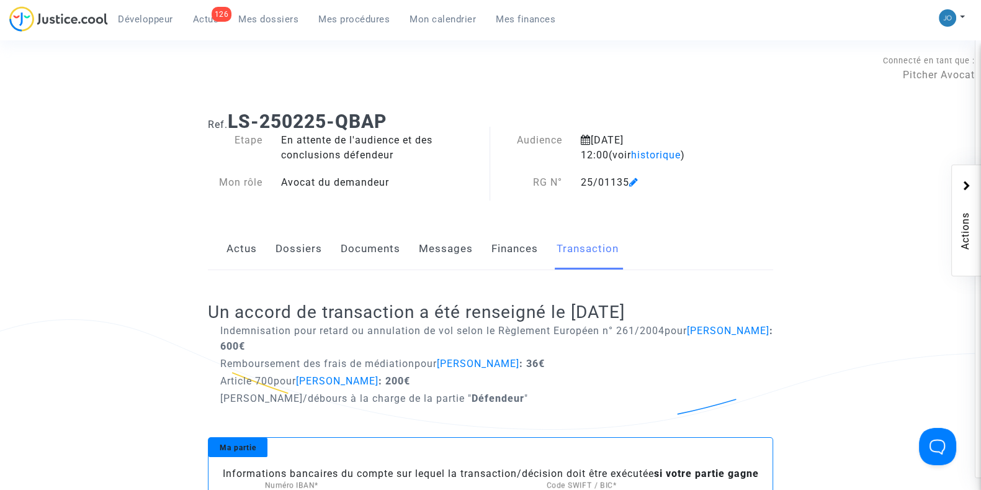
click at [419, 359] on span "pour [PERSON_NAME]" at bounding box center [466, 363] width 105 height 12
click at [435, 389] on div "Indemnisation pour retard ou annulation de vol selon le Règlement Européen n° 2…" at bounding box center [490, 365] width 565 height 84
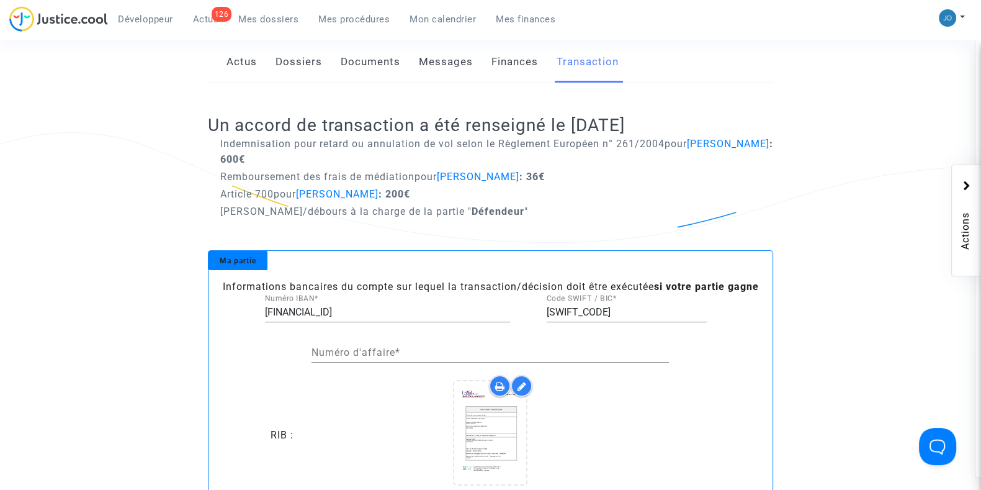
scroll to position [190, 0]
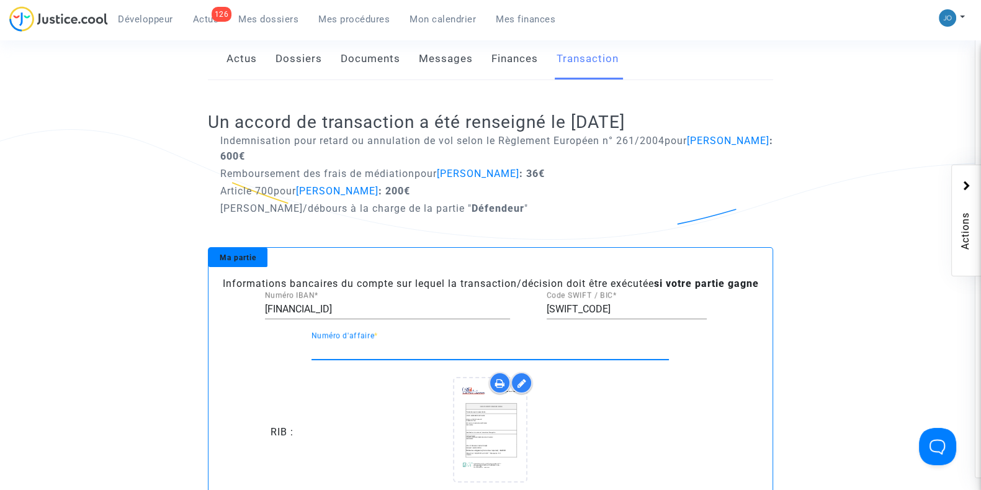
click at [387, 352] on input "Numéro d'affaire *" at bounding box center [489, 349] width 357 height 11
paste input "3620531"
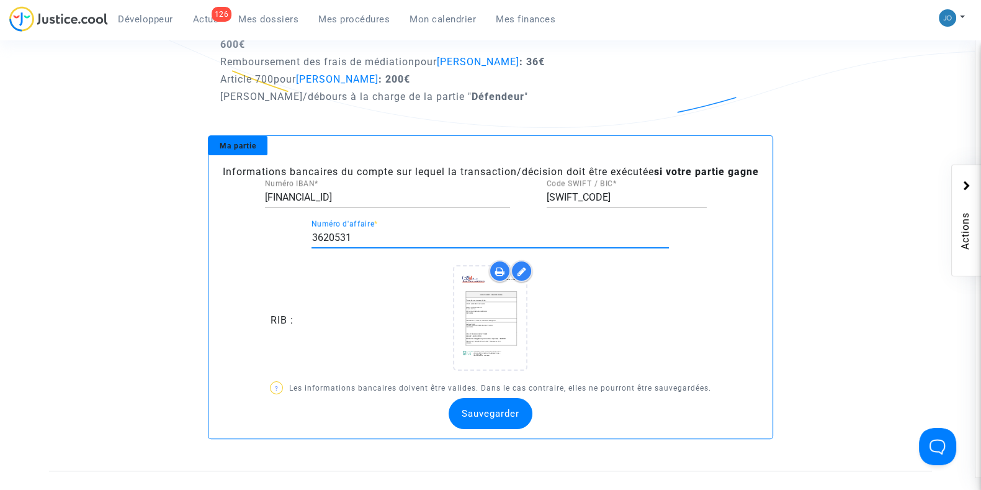
scroll to position [302, 0]
type input "3620531"
click at [483, 422] on div "Sauvegarder" at bounding box center [491, 412] width 84 height 31
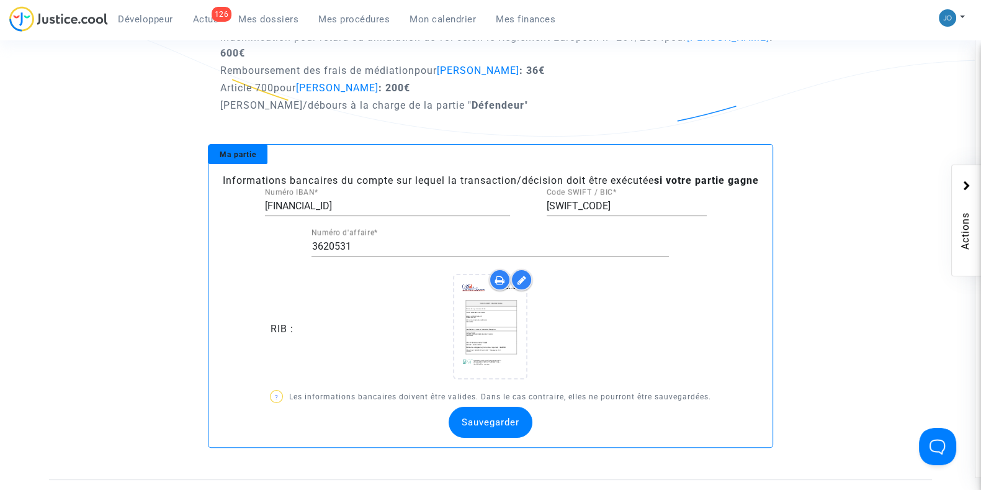
scroll to position [0, 0]
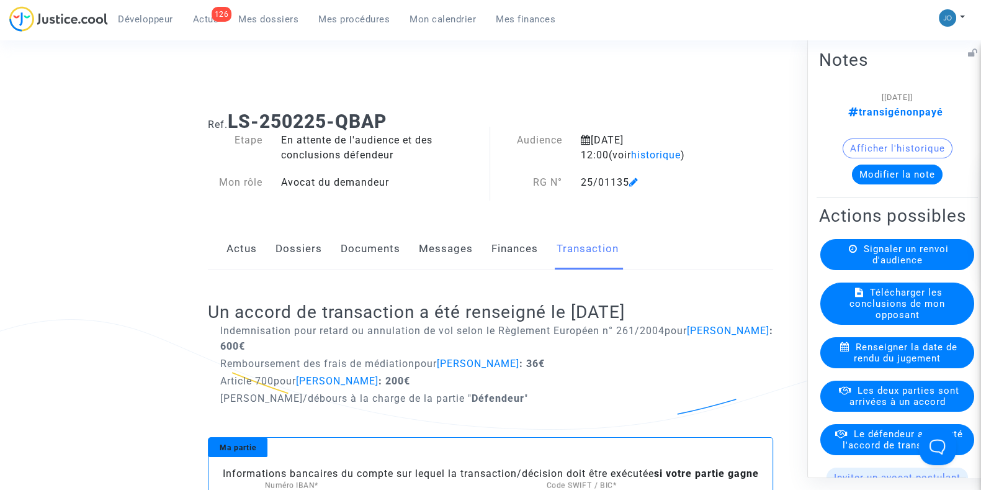
click at [909, 169] on button "Modifier la note" at bounding box center [897, 174] width 91 height 20
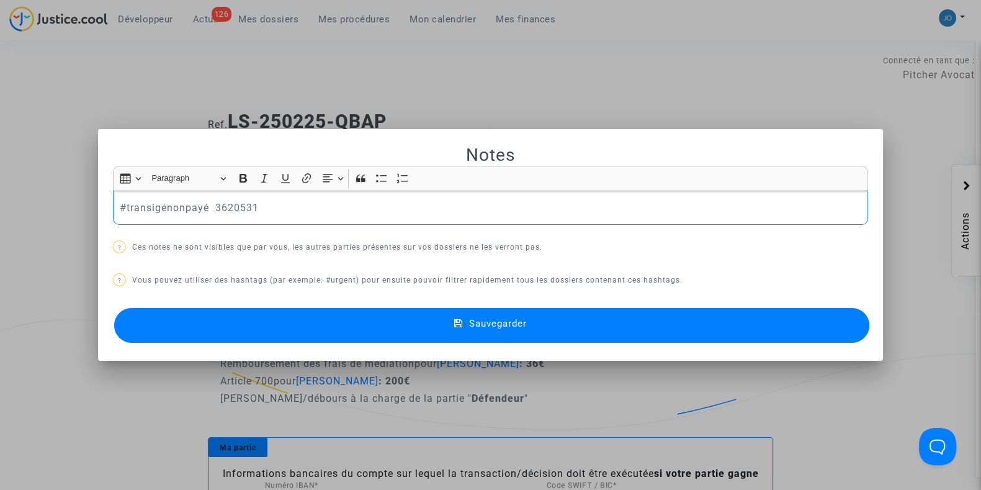
click at [466, 87] on div at bounding box center [490, 245] width 981 height 490
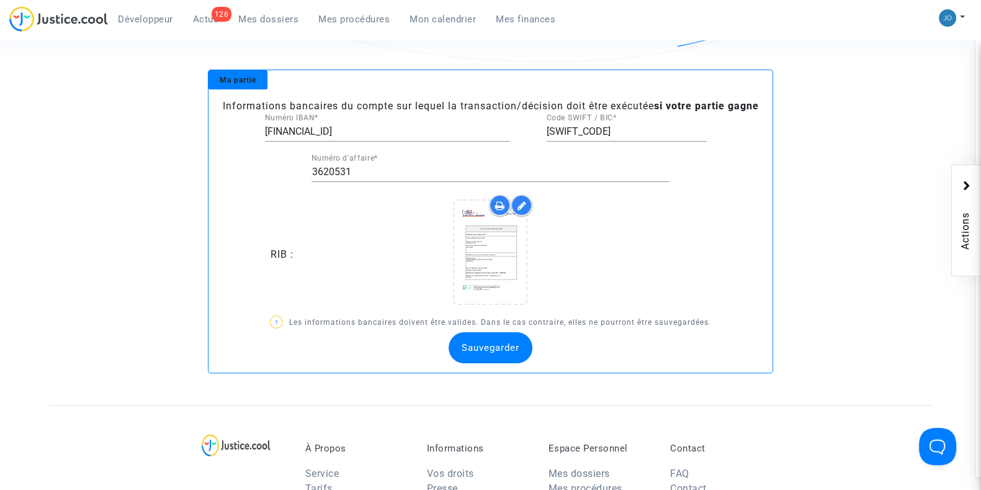
scroll to position [370, 0]
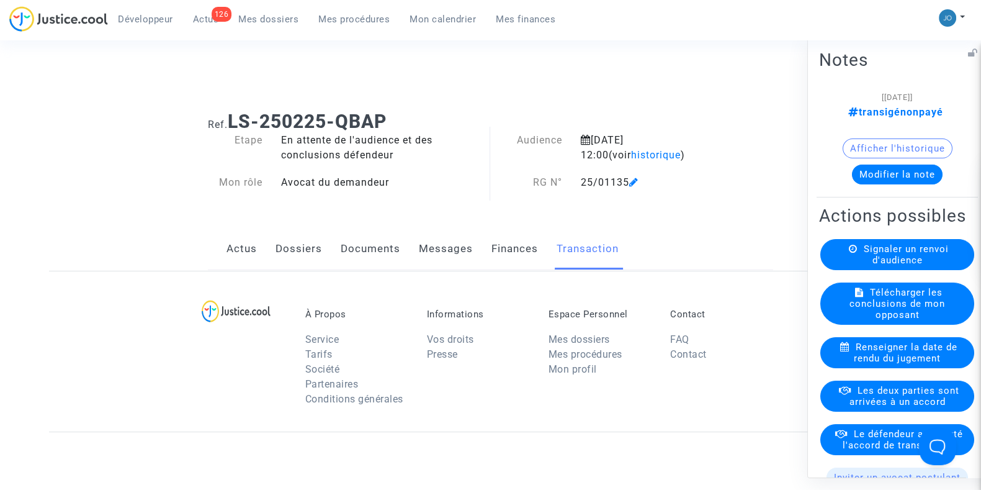
scroll to position [370, 0]
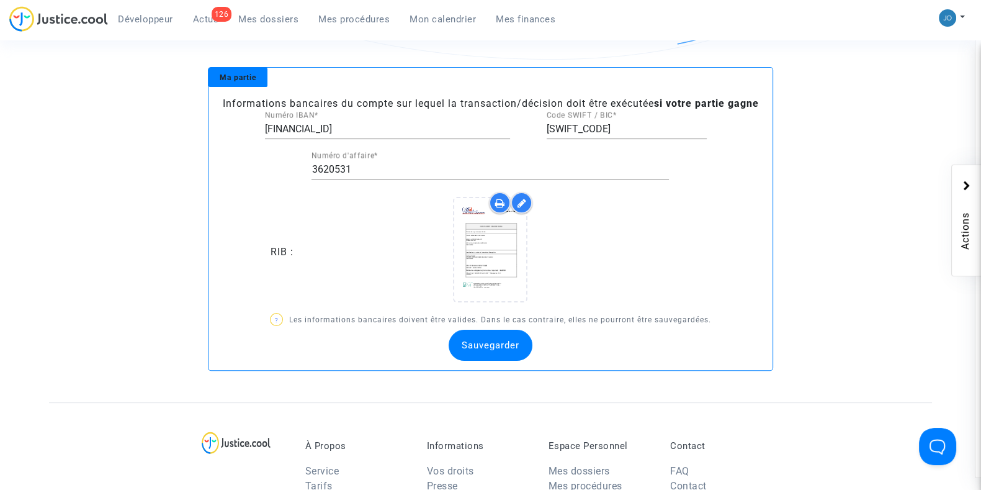
click at [137, 354] on ng-component "Ref. LS-250225-QBAP Etape En attente de l'audience et des conclusions défendeur…" at bounding box center [490, 66] width 883 height 671
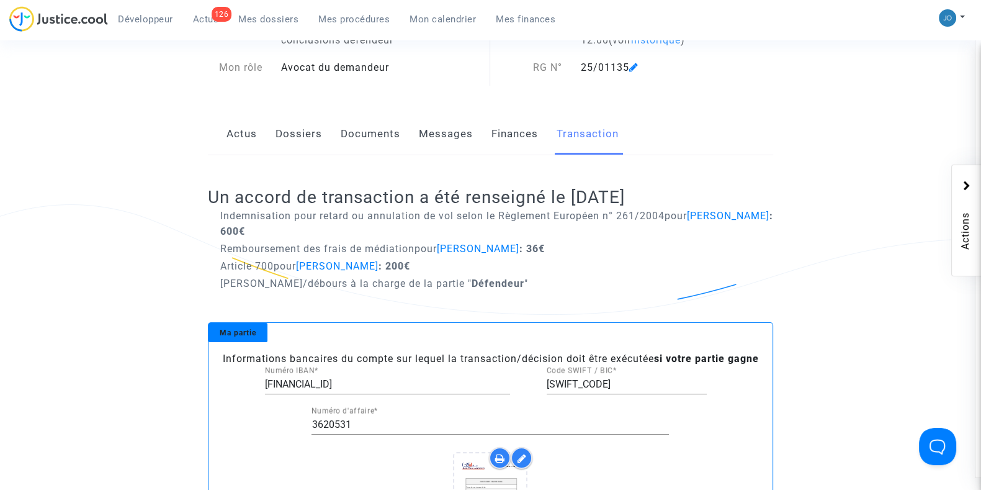
scroll to position [0, 0]
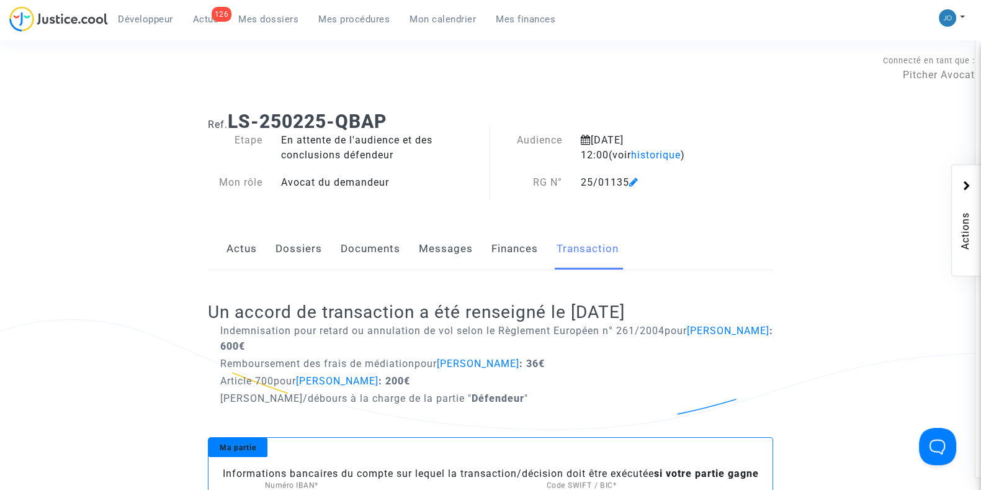
click at [280, 253] on link "Dossiers" at bounding box center [298, 248] width 47 height 41
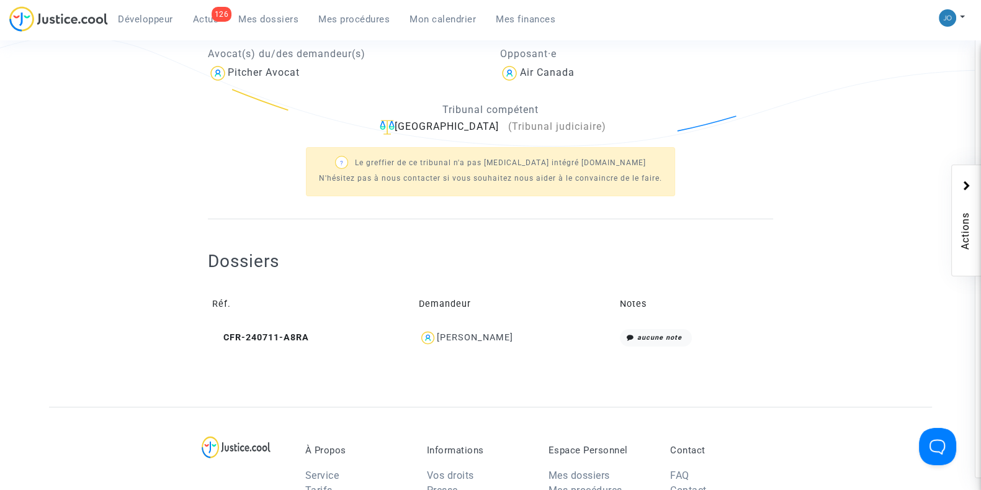
scroll to position [284, 0]
click at [456, 335] on div "[PERSON_NAME]" at bounding box center [475, 336] width 76 height 11
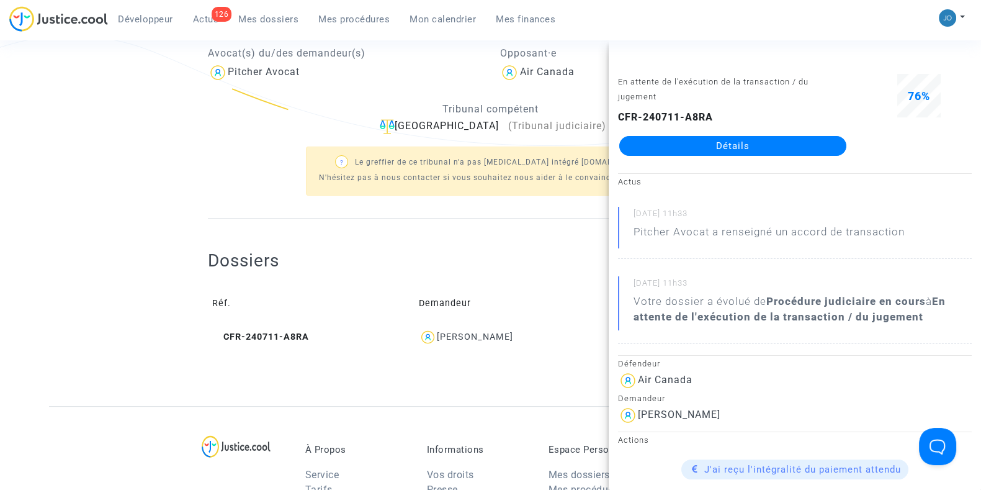
click at [741, 139] on link "Détails" at bounding box center [732, 146] width 227 height 20
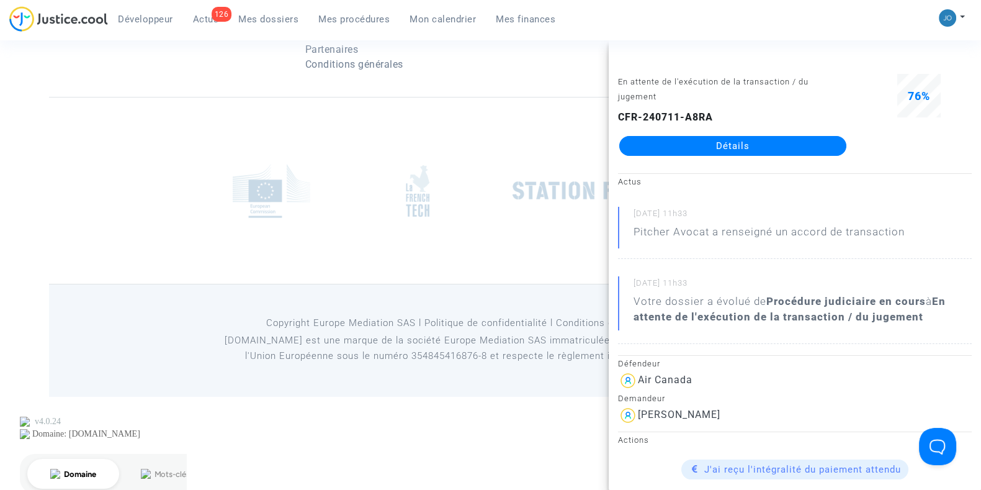
scroll to position [284, 0]
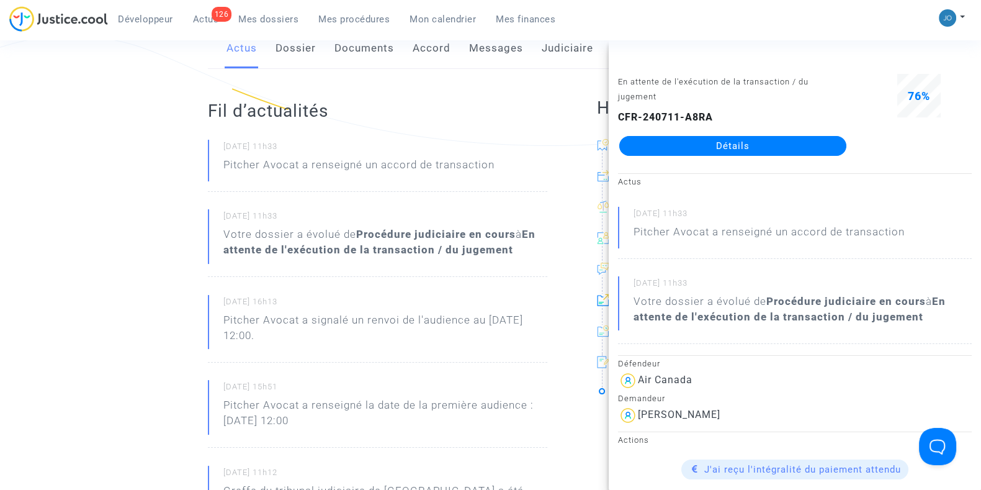
drag, startPoint x: 100, startPoint y: 356, endPoint x: 109, endPoint y: 410, distance: 55.4
click at [109, 410] on ng-component "Ref. CFR-240711-A8RA Etape En attente de l'exécution de la transaction / du jug…" at bounding box center [490, 332] width 883 height 1029
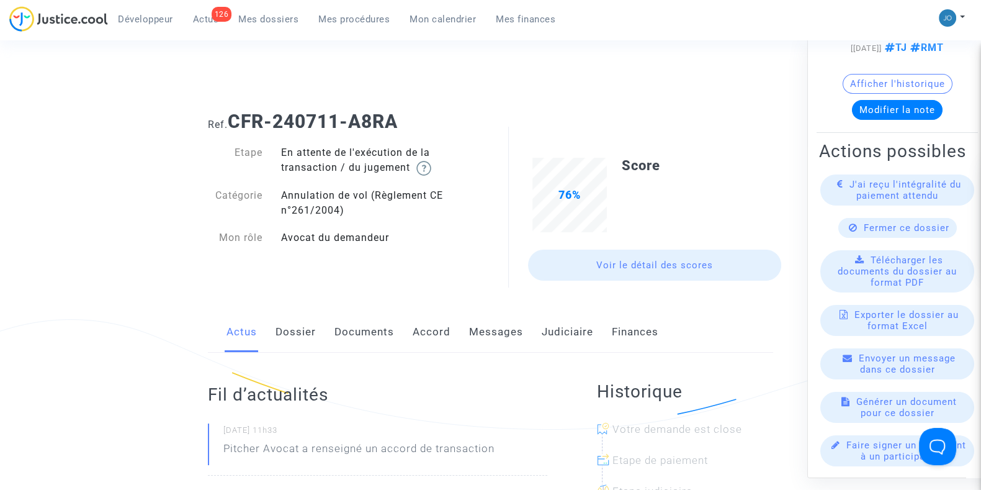
scroll to position [0, 0]
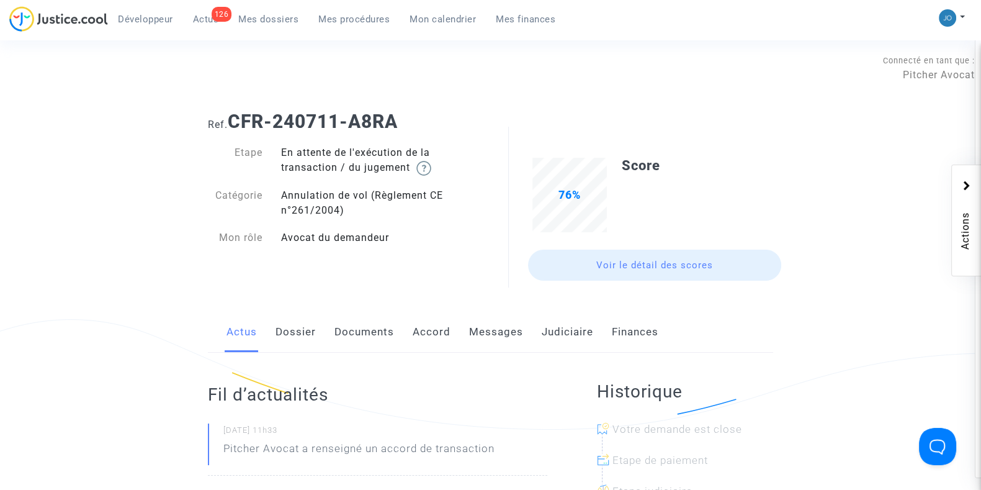
click at [354, 339] on link "Documents" at bounding box center [364, 331] width 60 height 41
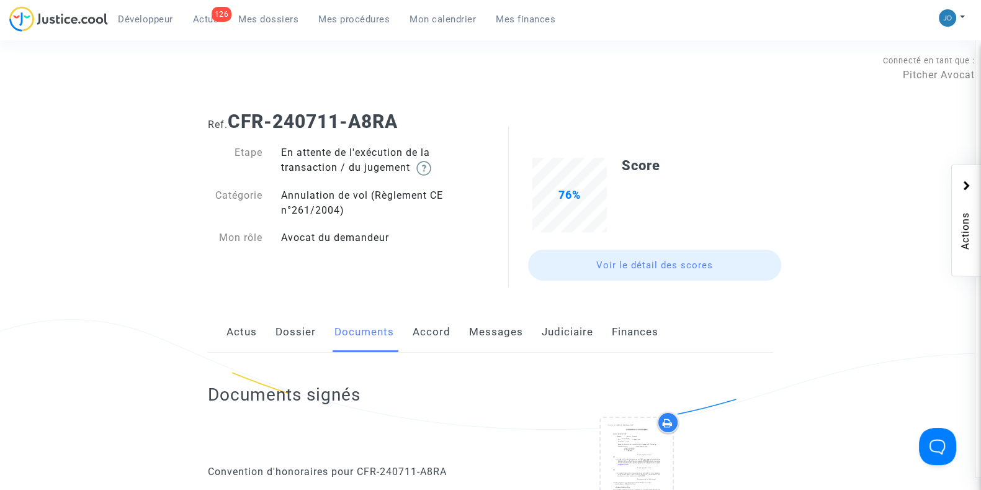
click at [258, 20] on span "Mes dossiers" at bounding box center [268, 19] width 60 height 11
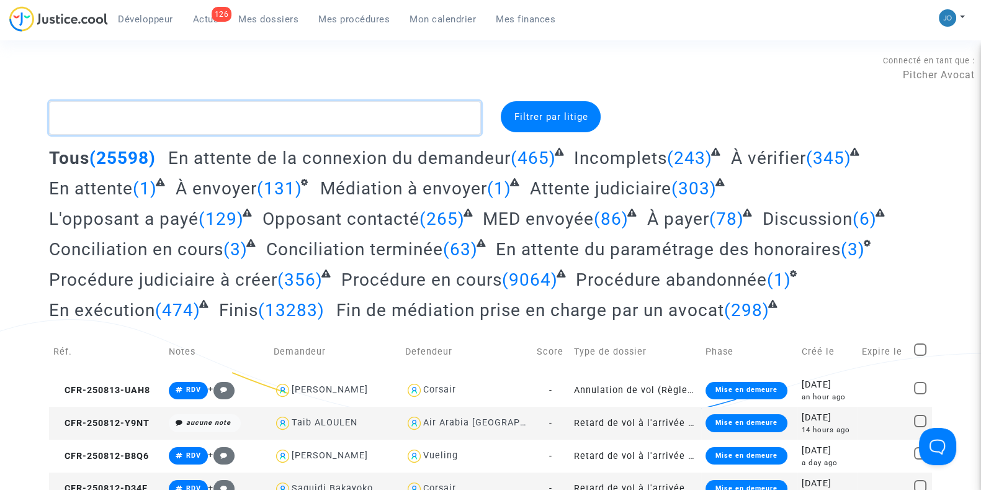
click at [319, 105] on textarea at bounding box center [265, 118] width 432 height 34
paste textarea "J4A8"
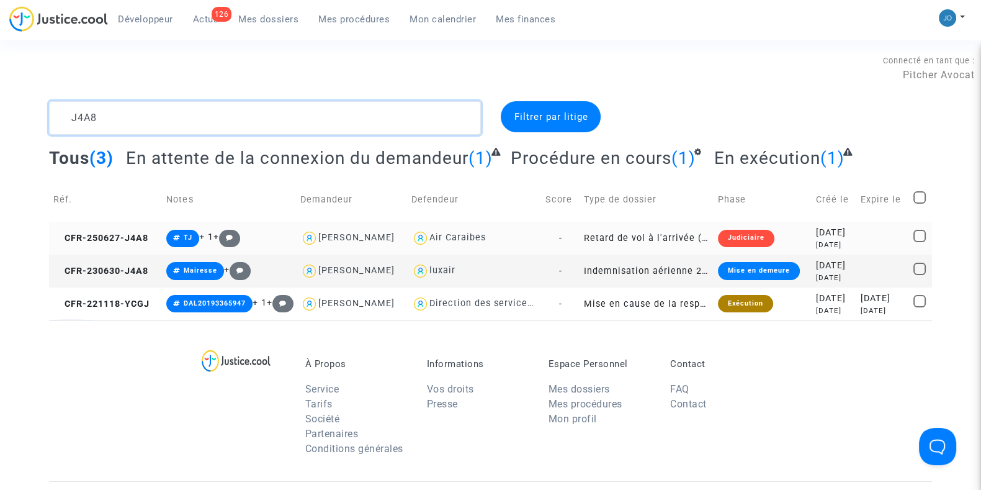
type textarea "J4A8"
click at [816, 246] on div "[DATE]" at bounding box center [834, 244] width 36 height 11
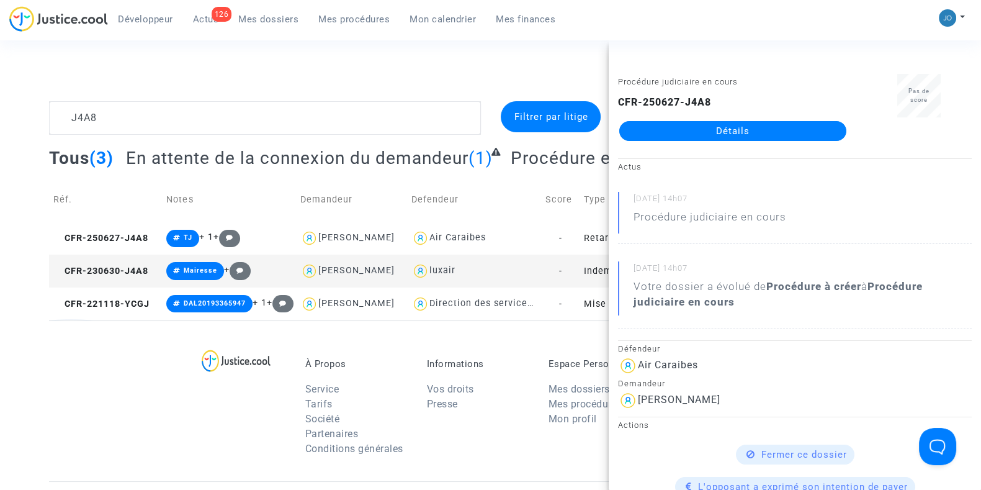
click at [728, 132] on link "Détails" at bounding box center [732, 131] width 227 height 20
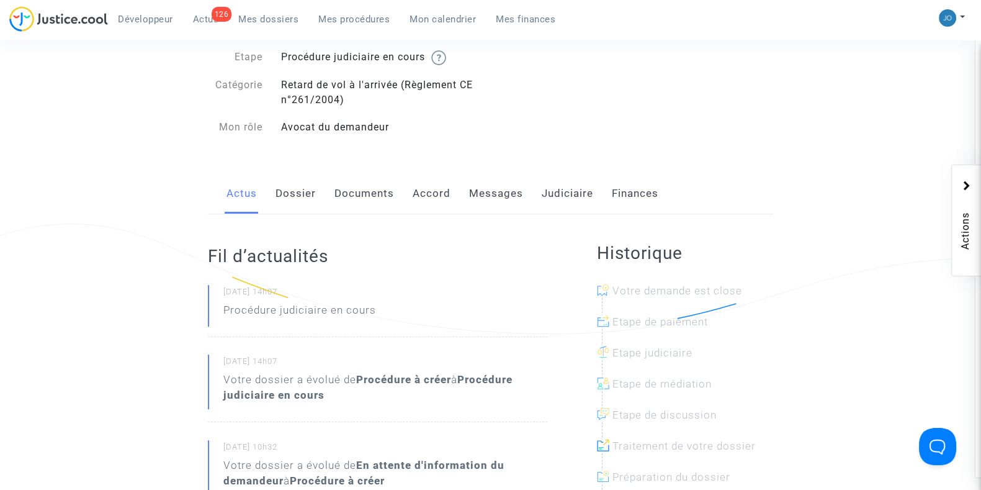
scroll to position [118, 0]
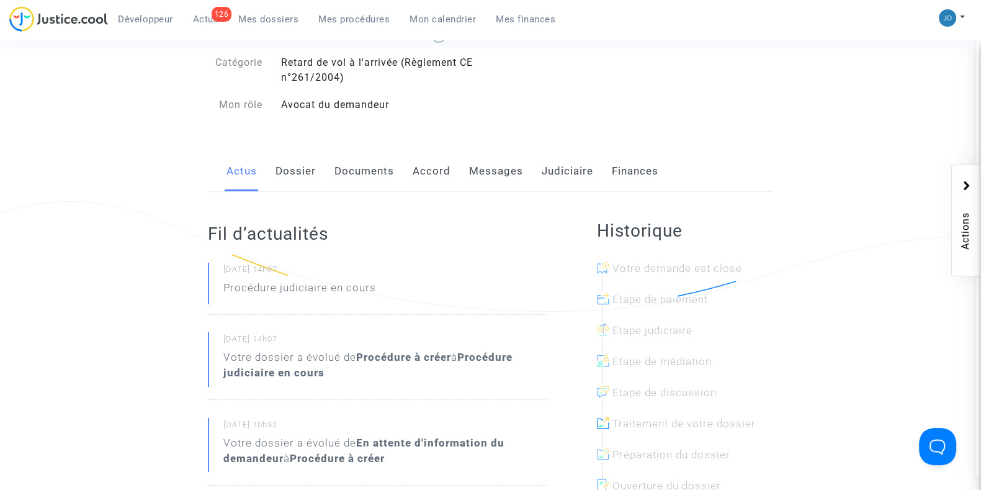
click at [549, 168] on link "Judiciaire" at bounding box center [567, 171] width 51 height 41
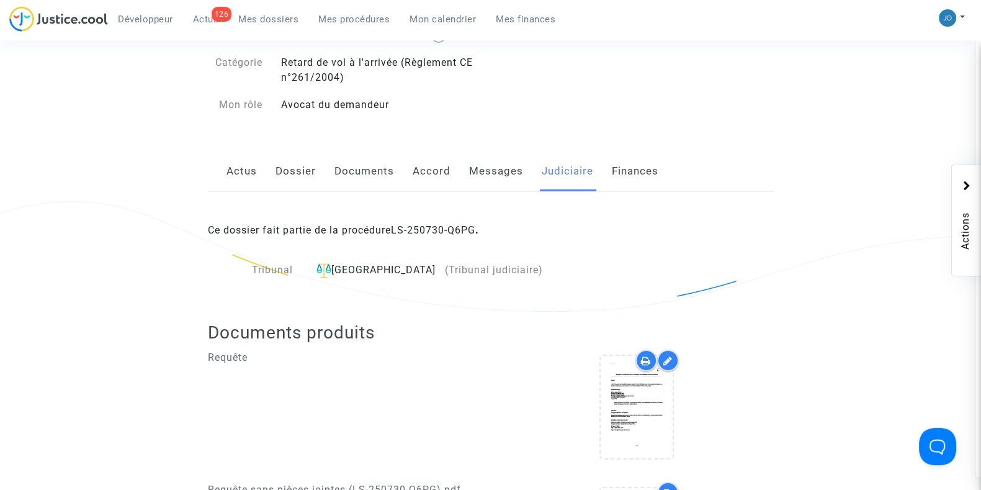
click at [491, 180] on link "Messages" at bounding box center [496, 171] width 54 height 41
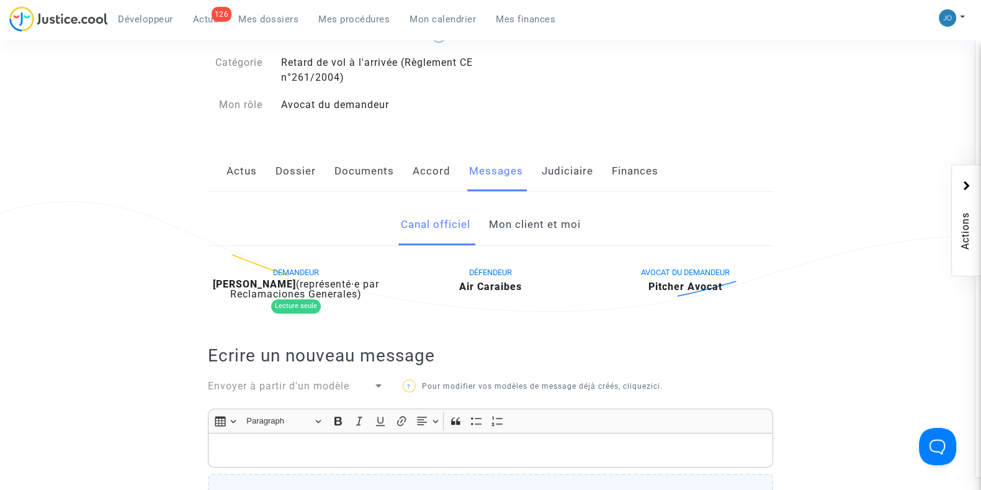
click at [510, 228] on link "Mon client et moi" at bounding box center [534, 224] width 92 height 41
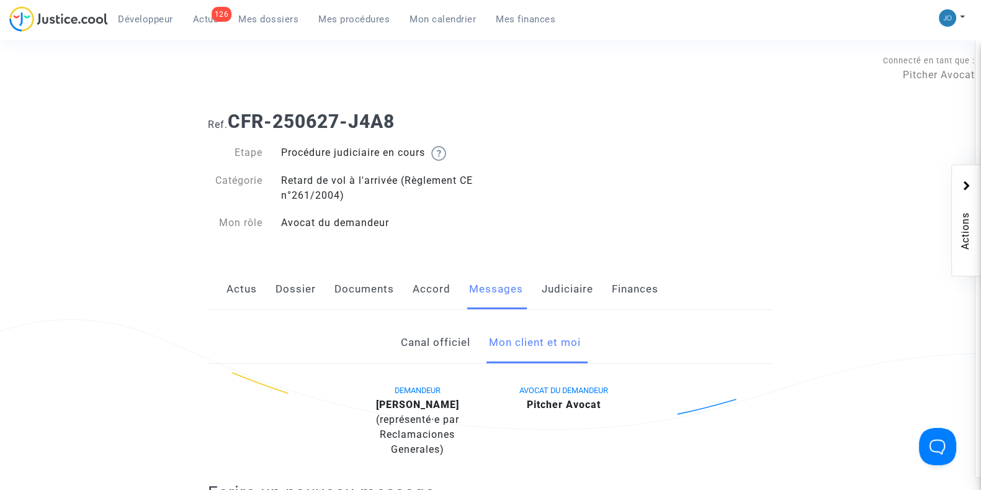
click at [314, 299] on link "Dossier" at bounding box center [295, 289] width 40 height 41
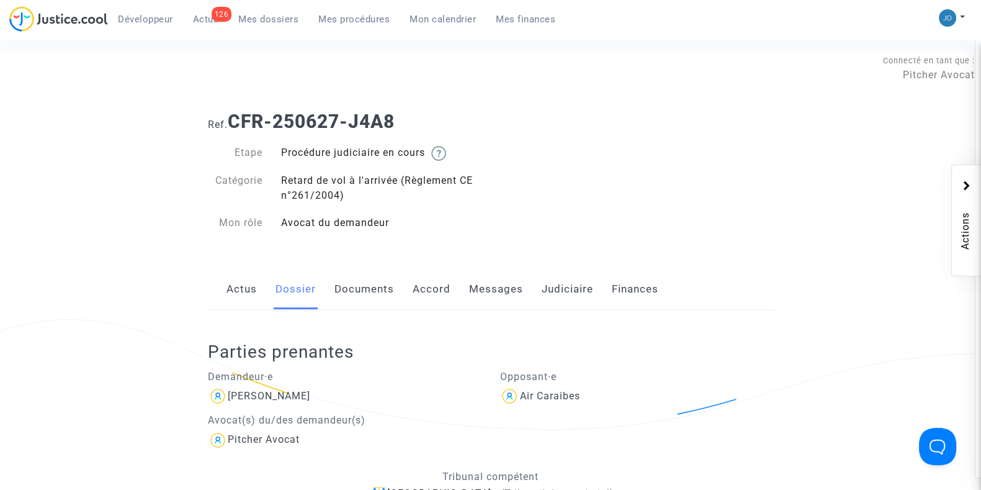
click at [342, 300] on link "Documents" at bounding box center [364, 289] width 60 height 41
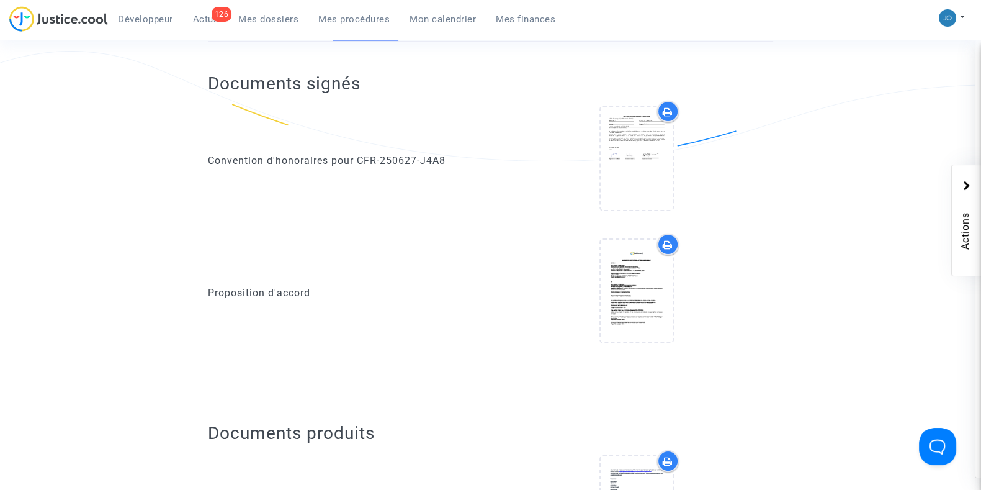
scroll to position [269, 0]
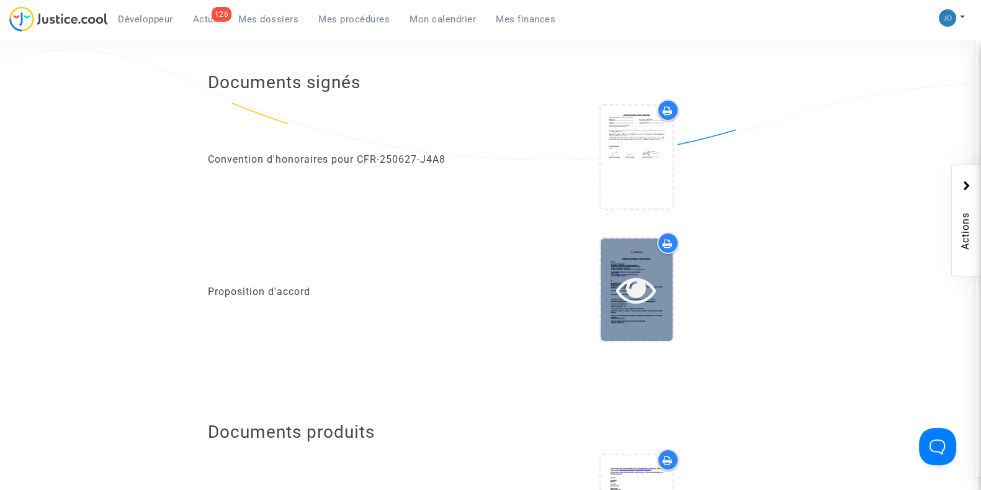
click at [619, 287] on icon at bounding box center [636, 289] width 40 height 40
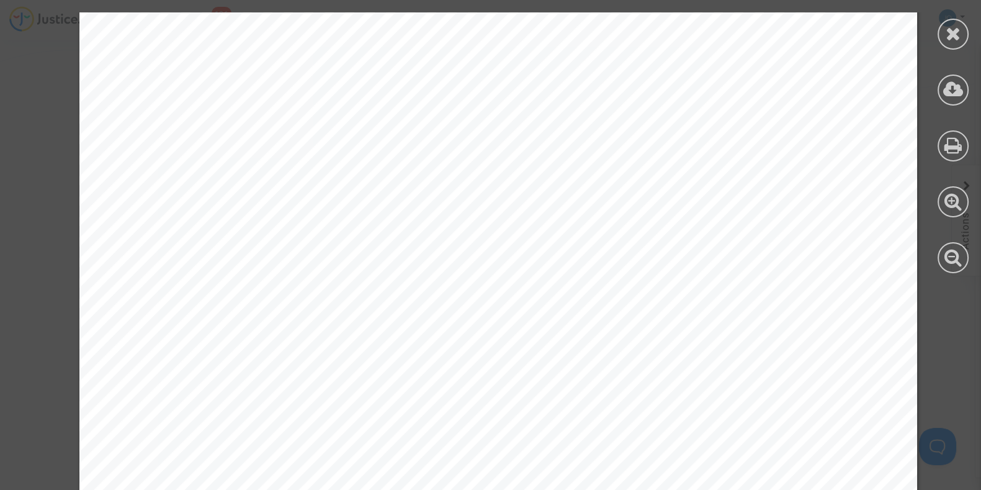
scroll to position [2512, 0]
click at [938, 38] on div at bounding box center [953, 34] width 31 height 31
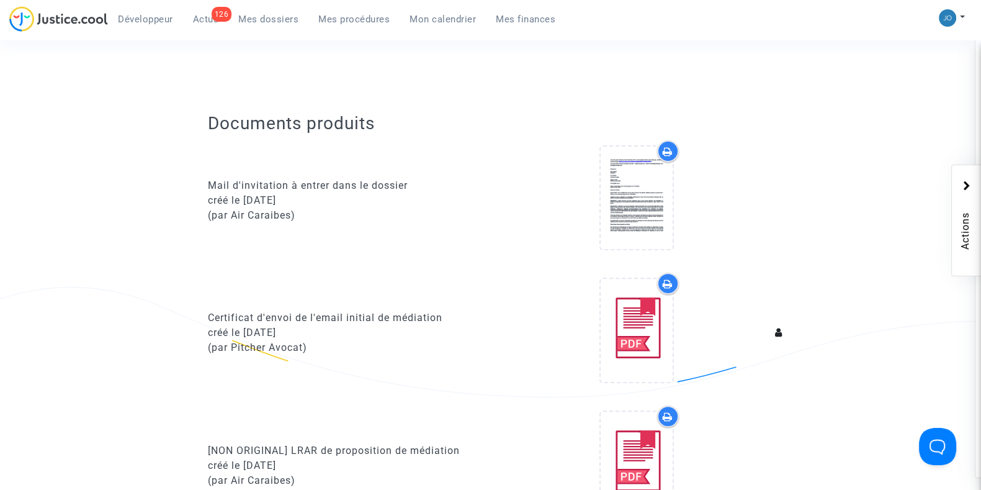
scroll to position [0, 0]
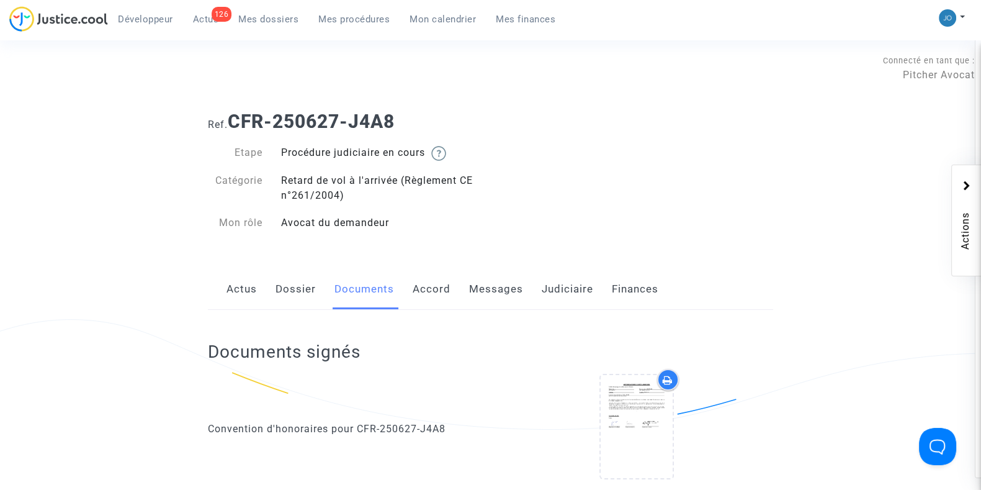
click at [561, 290] on link "Judiciaire" at bounding box center [567, 289] width 51 height 41
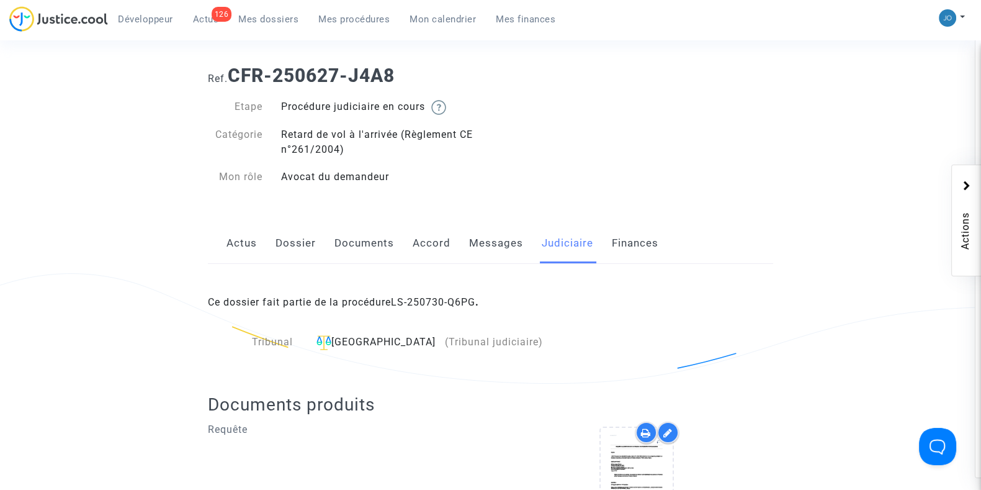
scroll to position [38, 0]
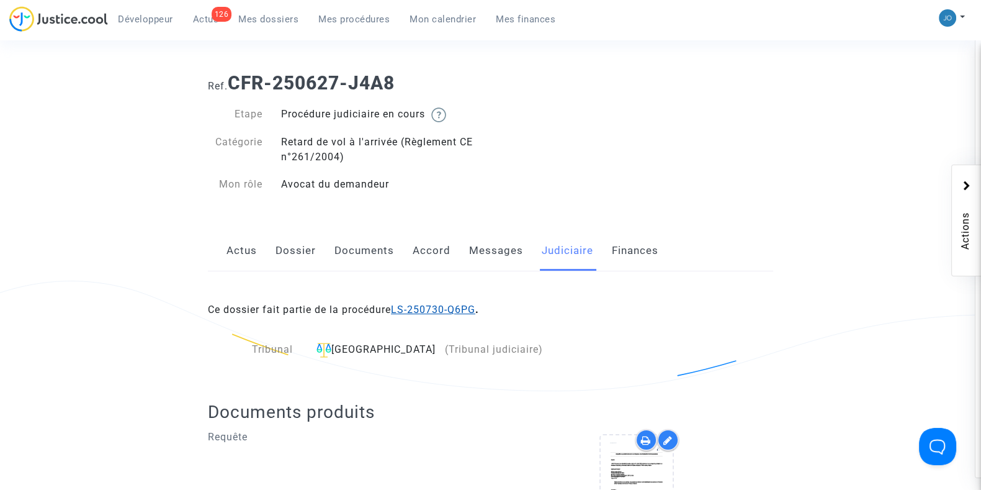
click at [443, 308] on link "LS-250730-Q6PG" at bounding box center [433, 309] width 84 height 12
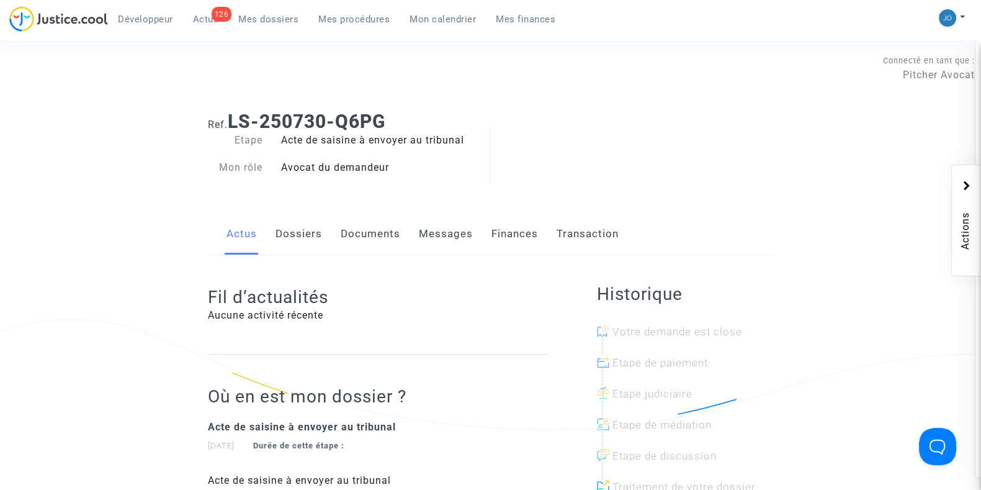
click at [367, 238] on link "Documents" at bounding box center [371, 233] width 60 height 41
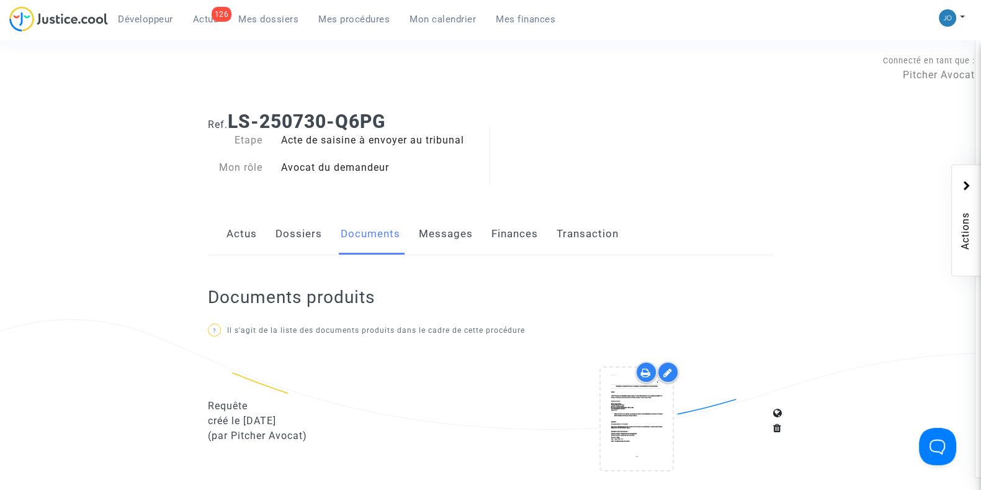
click at [303, 246] on link "Dossiers" at bounding box center [298, 233] width 47 height 41
click at [308, 234] on link "Dossiers" at bounding box center [298, 233] width 47 height 41
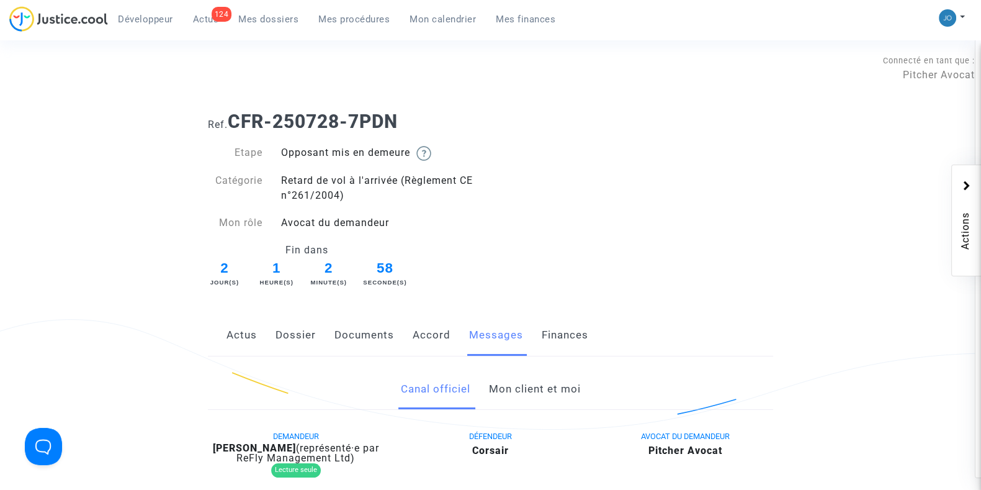
click at [336, 22] on span "Mes procédures" at bounding box center [353, 19] width 71 height 11
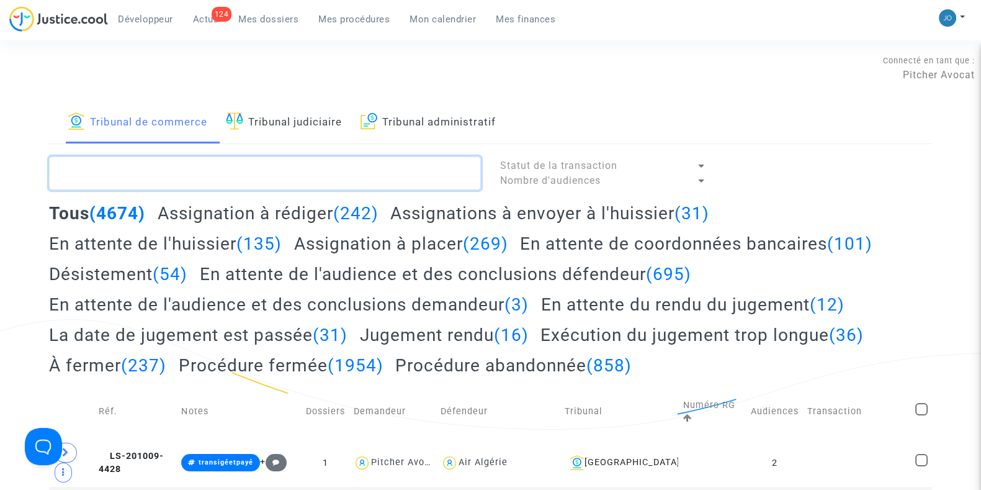
click at [200, 162] on textarea at bounding box center [265, 173] width 432 height 34
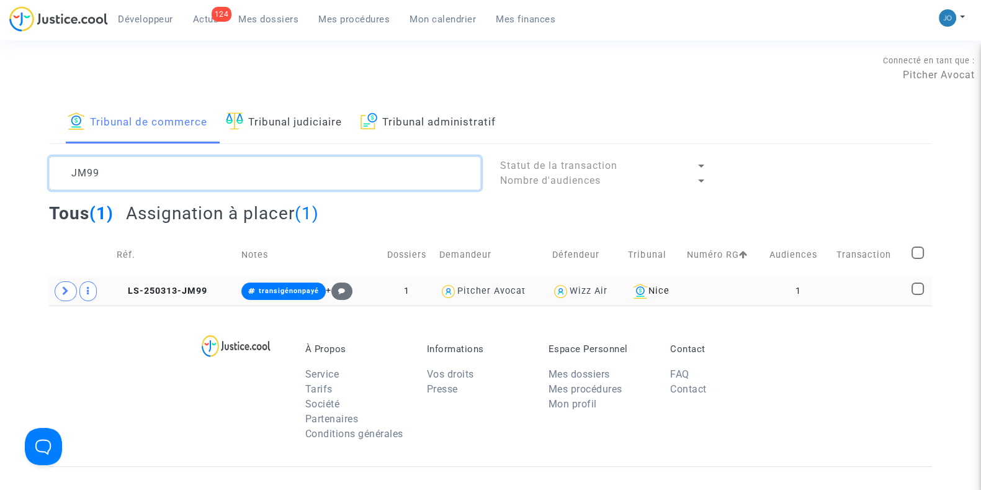
type textarea "JM99"
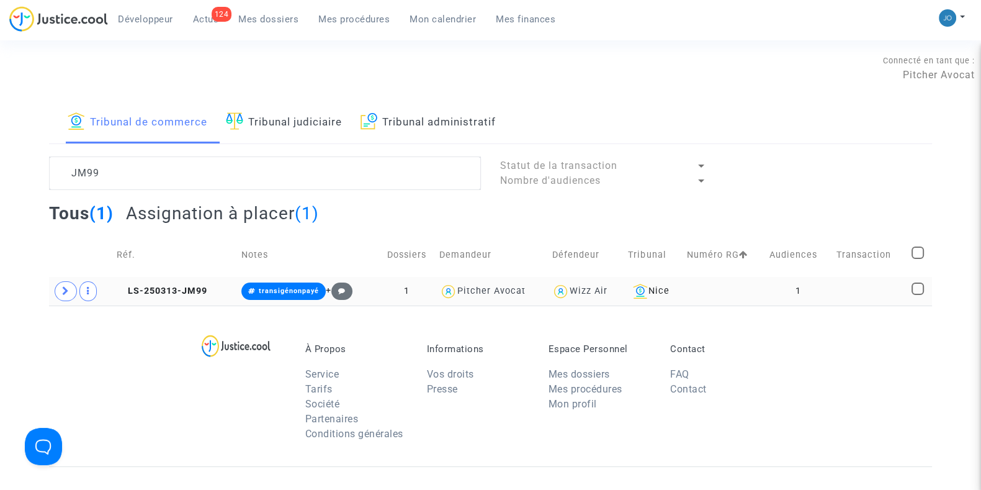
click at [695, 289] on td at bounding box center [724, 291] width 83 height 29
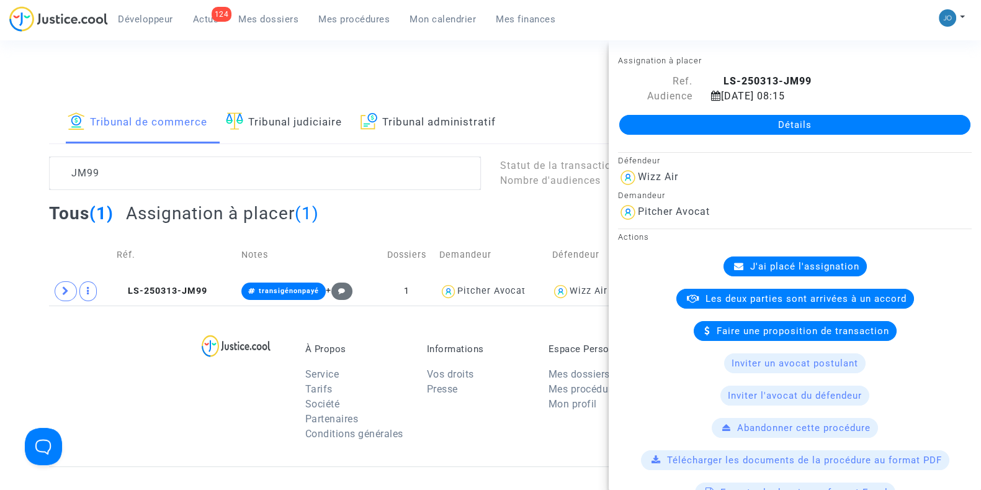
click at [748, 116] on link "Détails" at bounding box center [794, 125] width 351 height 20
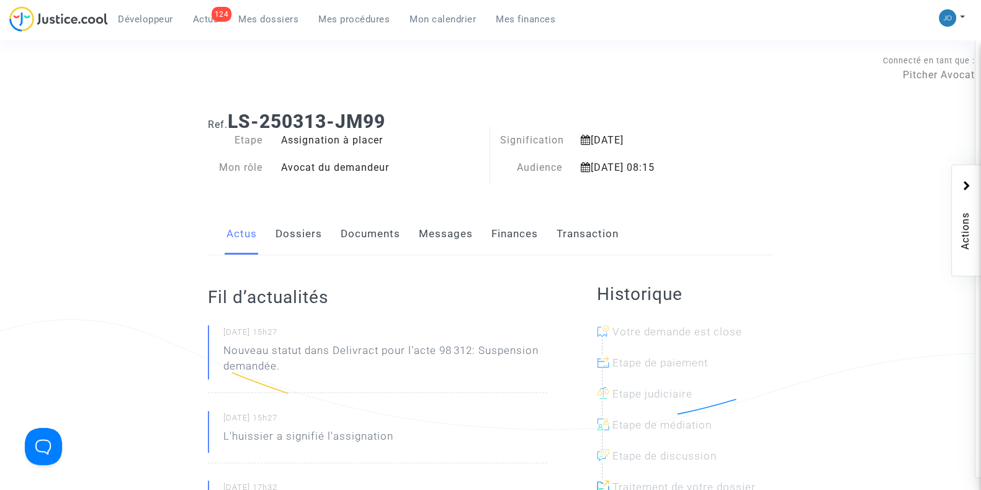
click at [295, 239] on link "Dossiers" at bounding box center [298, 233] width 47 height 41
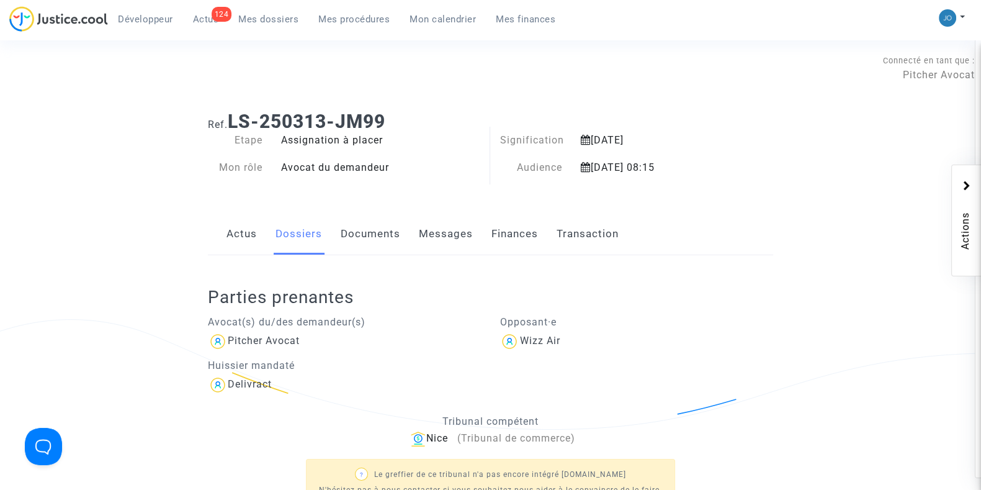
scroll to position [199, 0]
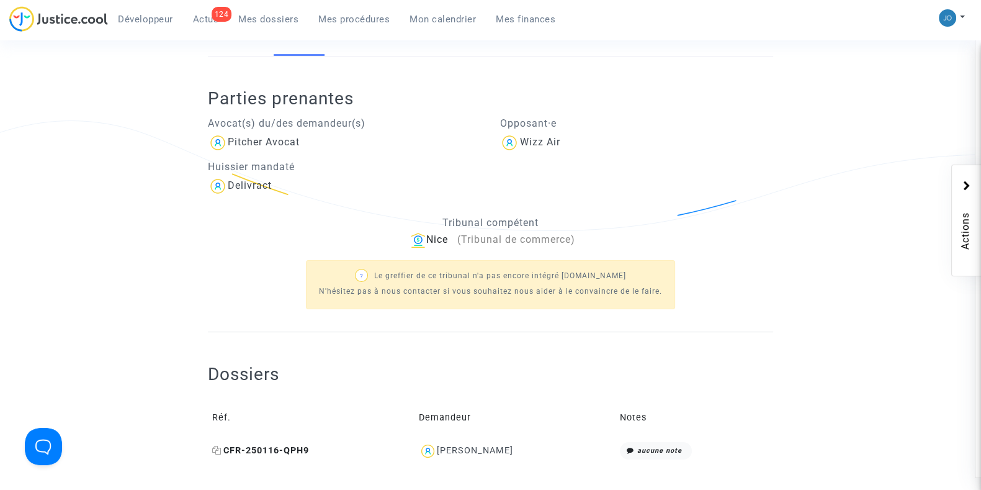
click at [214, 449] on icon at bounding box center [216, 449] width 9 height 9
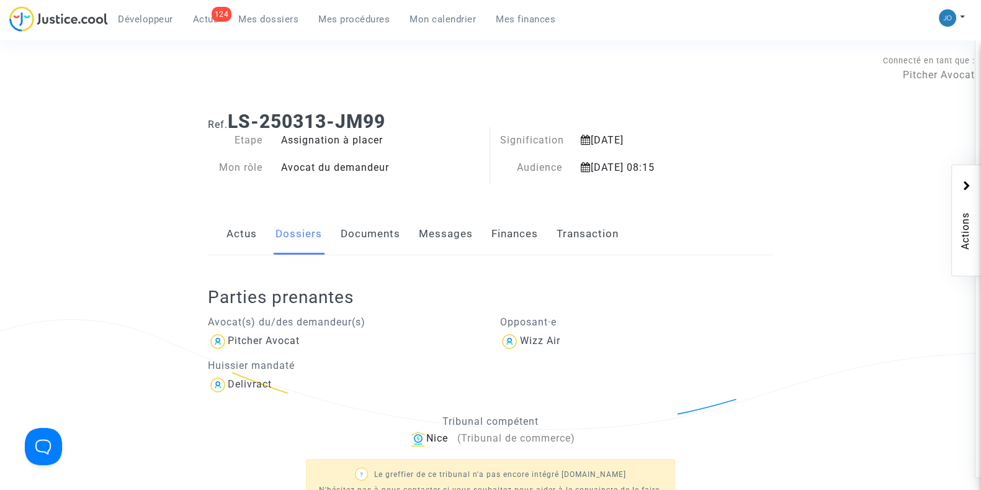
click at [579, 231] on link "Transaction" at bounding box center [588, 233] width 62 height 41
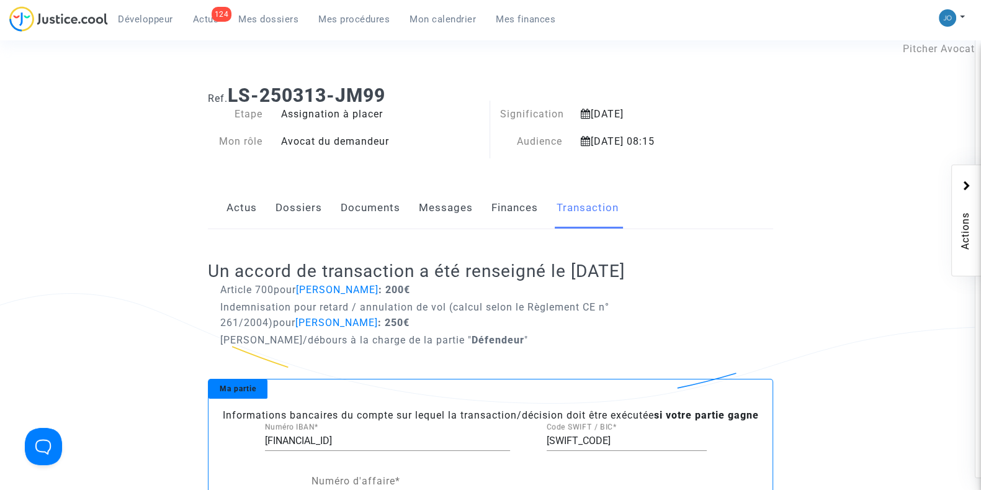
scroll to position [25, 0]
click at [522, 215] on link "Finances" at bounding box center [514, 208] width 47 height 41
